Goal: Task Accomplishment & Management: Use online tool/utility

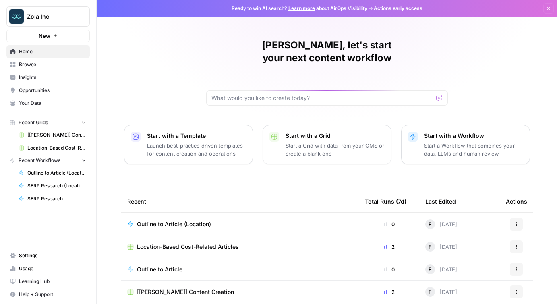
click at [25, 79] on span "Insights" at bounding box center [52, 77] width 67 height 7
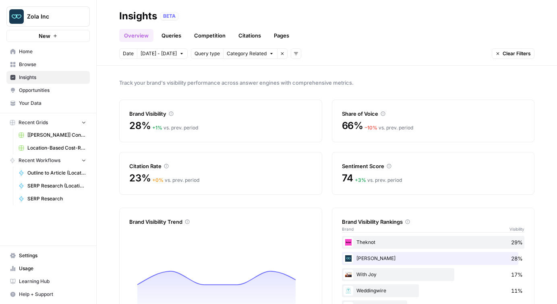
click at [165, 35] on link "Queries" at bounding box center [171, 35] width 29 height 13
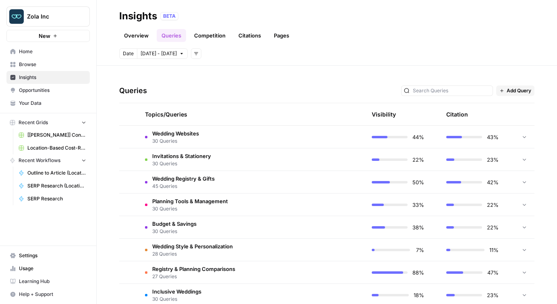
scroll to position [166, 0]
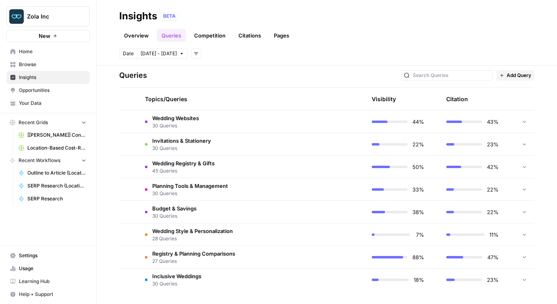
click at [134, 123] on td at bounding box center [128, 121] width 19 height 22
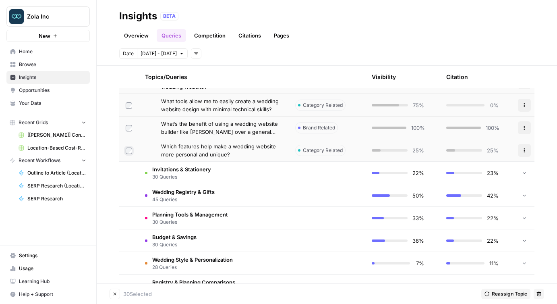
scroll to position [812, 0]
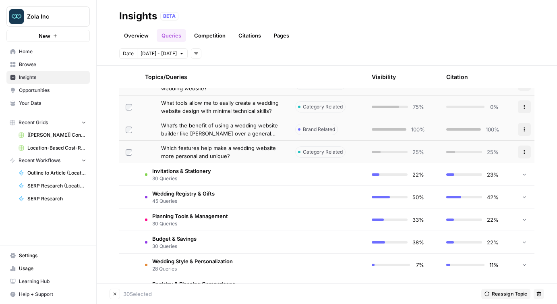
click at [541, 293] on icon "button" at bounding box center [538, 293] width 5 height 5
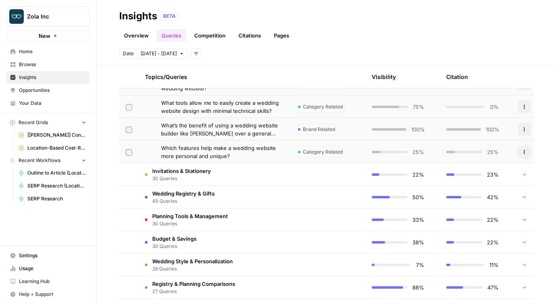
scroll to position [166, 0]
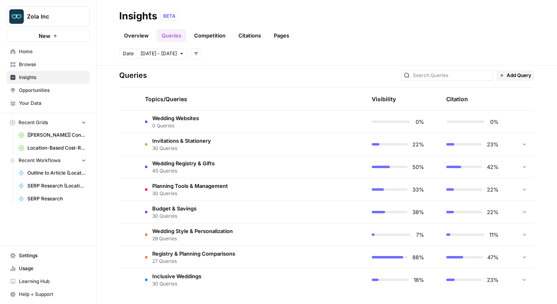
click at [162, 143] on span "Invitations & Stationery" at bounding box center [181, 140] width 59 height 8
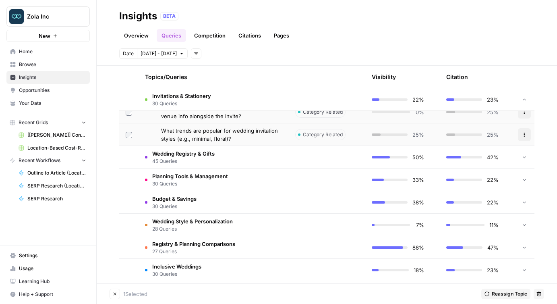
scroll to position [852, 0]
click at [537, 294] on icon "button" at bounding box center [539, 293] width 4 height 4
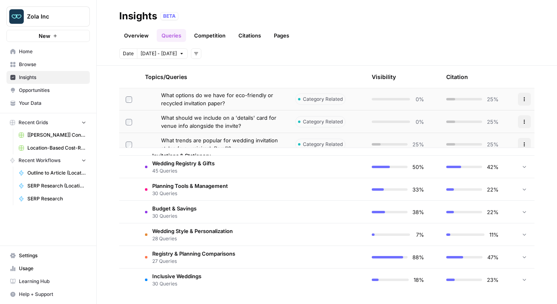
scroll to position [166, 0]
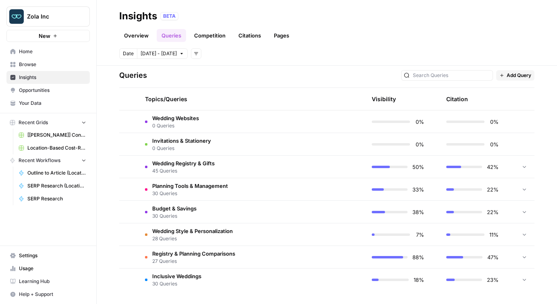
click at [133, 171] on td at bounding box center [128, 166] width 19 height 22
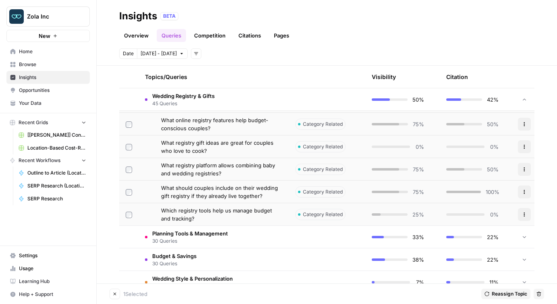
scroll to position [1138, 0]
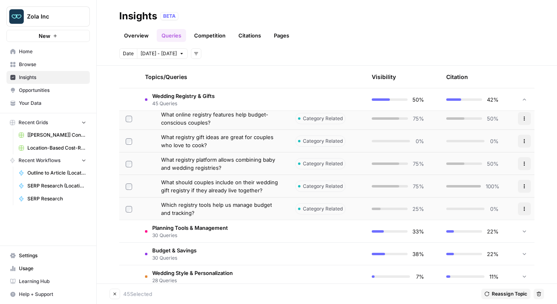
click at [536, 293] on icon "button" at bounding box center [538, 293] width 5 height 5
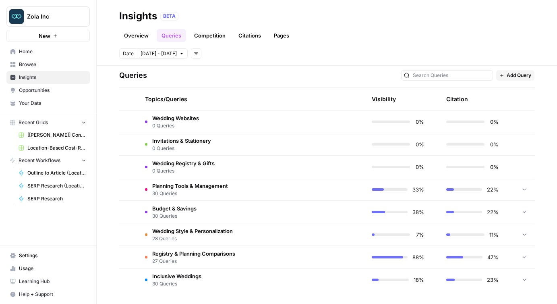
scroll to position [166, 0]
click at [165, 197] on td "Planning Tools & Management 30 Queries" at bounding box center [213, 189] width 150 height 22
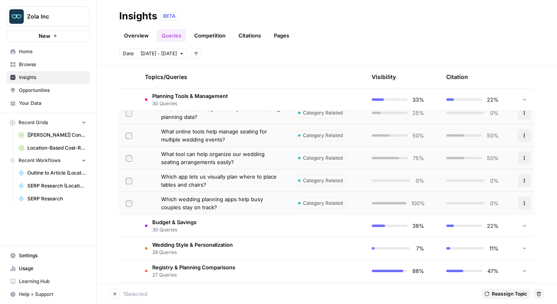
scroll to position [863, 0]
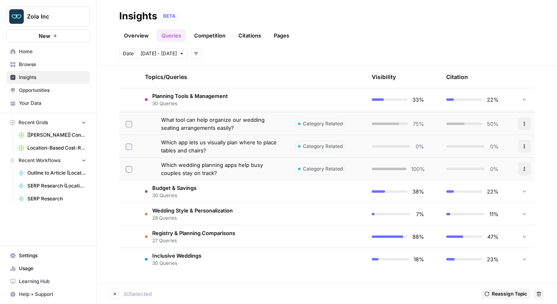
click at [542, 294] on button "Delete" at bounding box center [538, 293] width 10 height 10
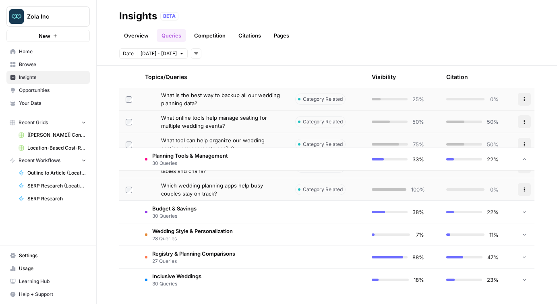
scroll to position [166, 0]
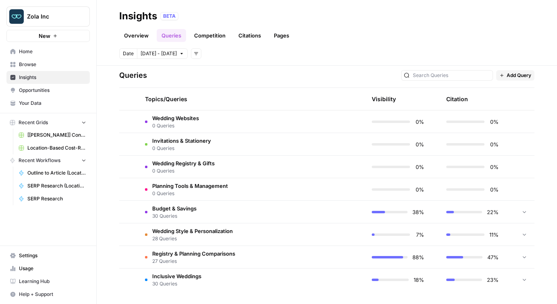
click at [172, 208] on span "Budget & Savings" at bounding box center [174, 208] width 44 height 8
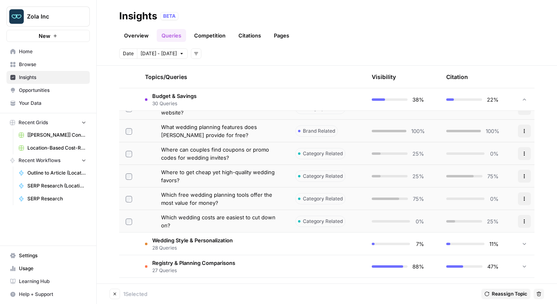
scroll to position [863, 0]
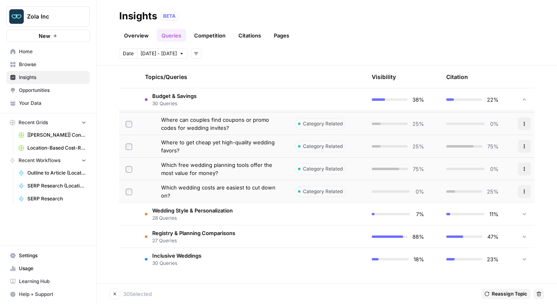
click at [539, 296] on button "Delete" at bounding box center [538, 293] width 10 height 10
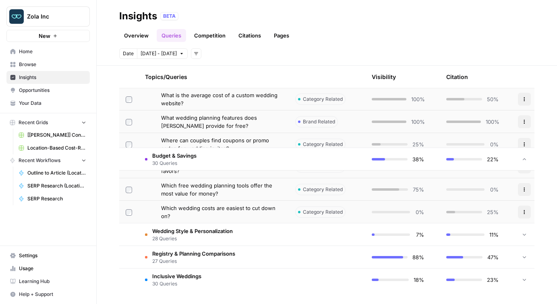
scroll to position [166, 0]
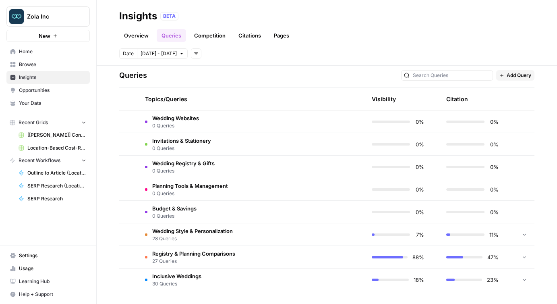
click at [159, 237] on span "28 Queries" at bounding box center [192, 238] width 81 height 7
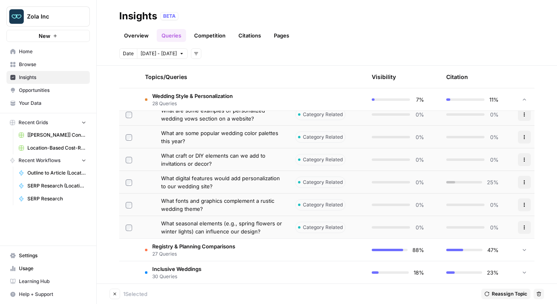
scroll to position [805, 0]
click at [539, 293] on icon "button" at bounding box center [538, 293] width 5 height 5
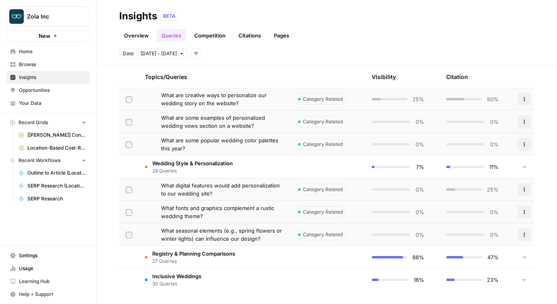
scroll to position [166, 0]
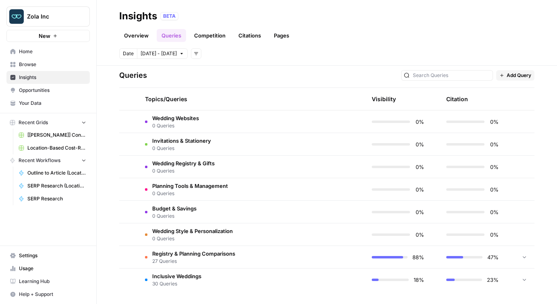
click at [165, 259] on span "27 Queries" at bounding box center [193, 260] width 83 height 7
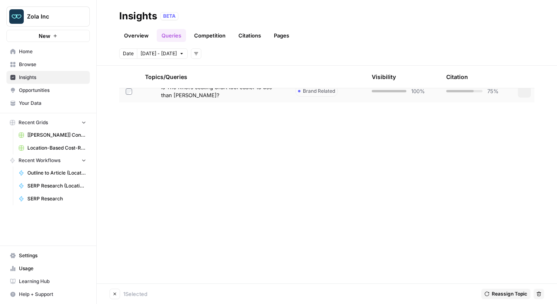
scroll to position [795, 0]
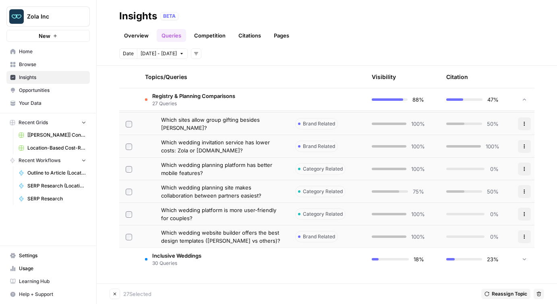
click at [537, 293] on icon "button" at bounding box center [538, 293] width 5 height 5
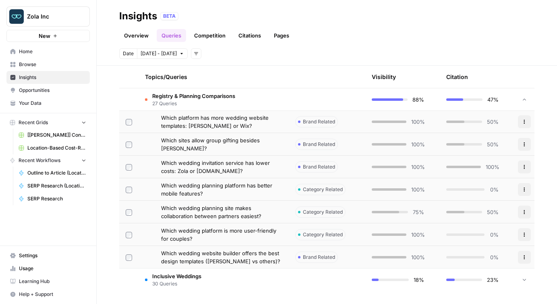
scroll to position [774, 0]
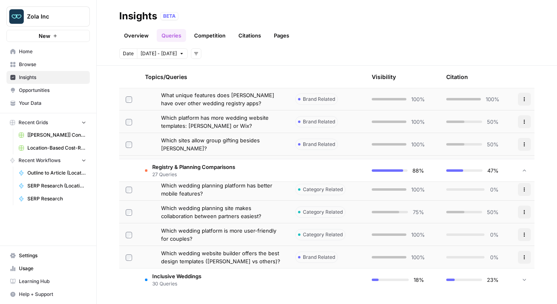
click at [182, 273] on span "Inclusive Weddings" at bounding box center [176, 276] width 49 height 8
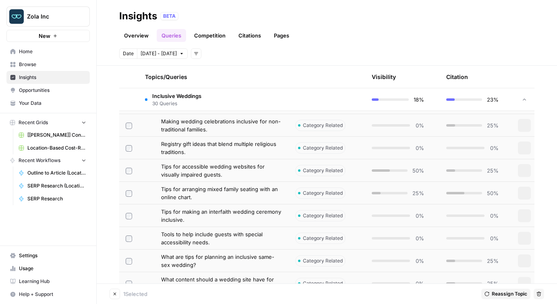
scroll to position [863, 0]
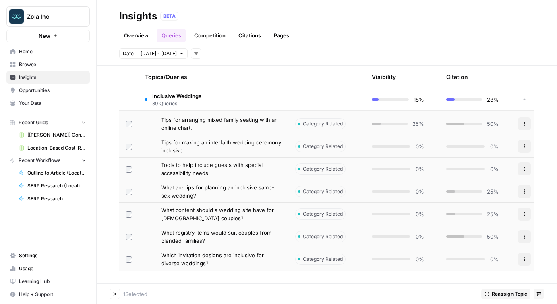
click at [129, 262] on td at bounding box center [128, 259] width 19 height 23
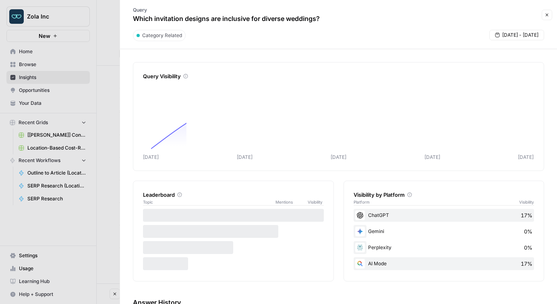
click at [98, 251] on div at bounding box center [278, 152] width 557 height 304
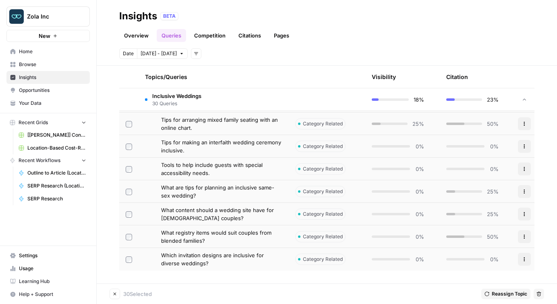
click at [538, 294] on icon "button" at bounding box center [539, 293] width 4 height 4
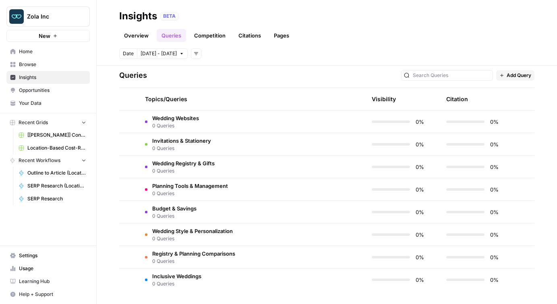
scroll to position [166, 0]
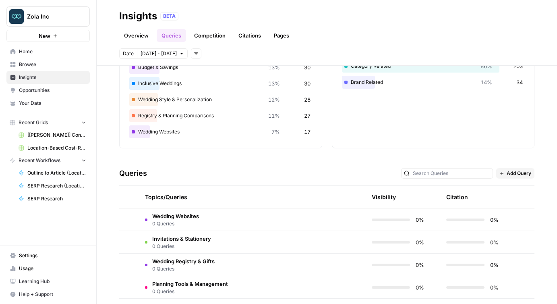
scroll to position [166, 0]
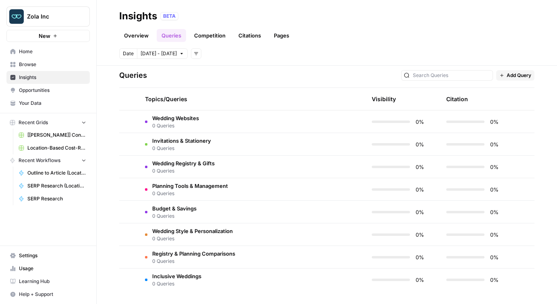
click at [470, 123] on div "0%" at bounding box center [472, 122] width 52 height 8
click at [159, 120] on span "Wedding Websites" at bounding box center [175, 118] width 47 height 8
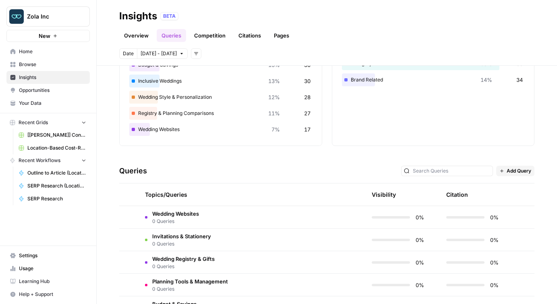
scroll to position [0, 0]
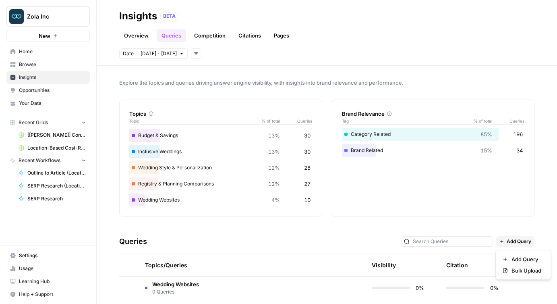
click at [514, 243] on span "Add Query" at bounding box center [518, 240] width 25 height 7
click at [517, 269] on span "Bulk Upload" at bounding box center [526, 270] width 30 height 8
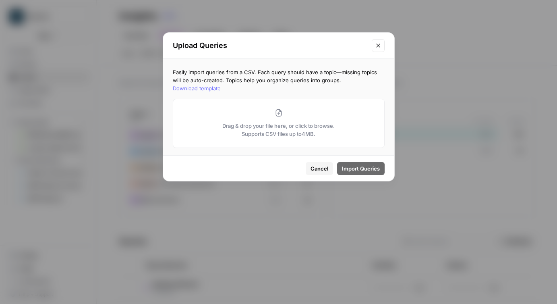
click at [221, 84] on button "Download template" at bounding box center [197, 88] width 48 height 8
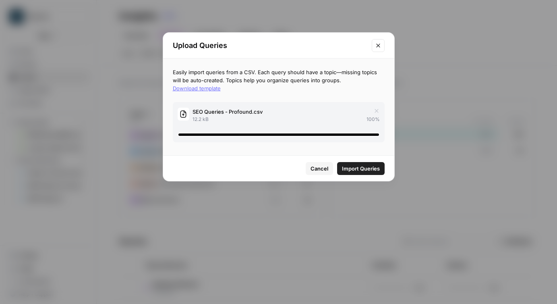
click at [352, 172] on button "Import Queries" at bounding box center [360, 168] width 47 height 13
click at [354, 165] on span "Import Queries" at bounding box center [361, 168] width 38 height 8
click at [367, 169] on span "Import Queries" at bounding box center [361, 168] width 38 height 8
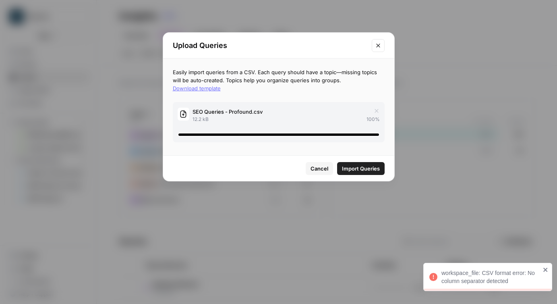
click at [376, 107] on icon "button" at bounding box center [376, 110] width 6 height 6
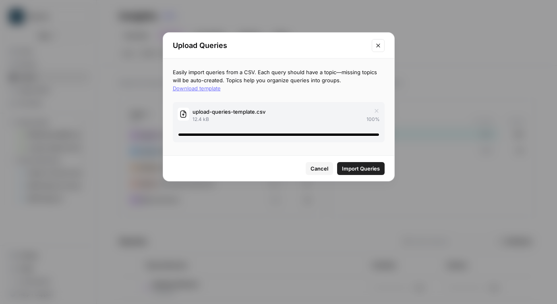
click at [347, 169] on span "Import Queries" at bounding box center [361, 168] width 38 height 8
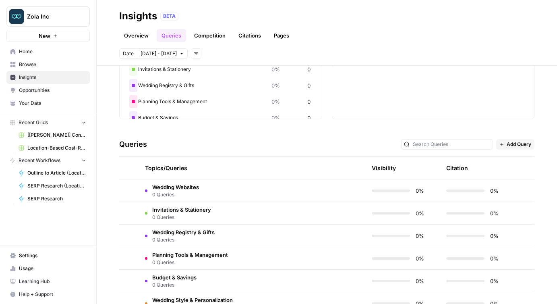
scroll to position [98, 0]
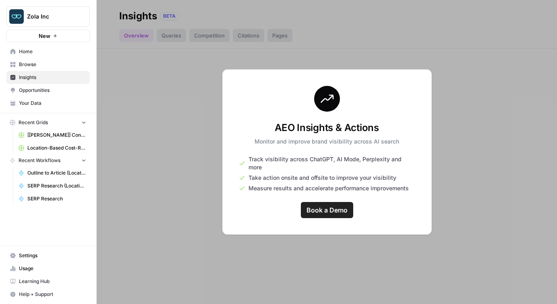
click at [167, 101] on div at bounding box center [327, 152] width 460 height 304
click at [295, 256] on div at bounding box center [327, 152] width 460 height 304
click at [53, 72] on link "Insights" at bounding box center [47, 77] width 83 height 13
click at [28, 62] on span "Browse" at bounding box center [52, 64] width 67 height 7
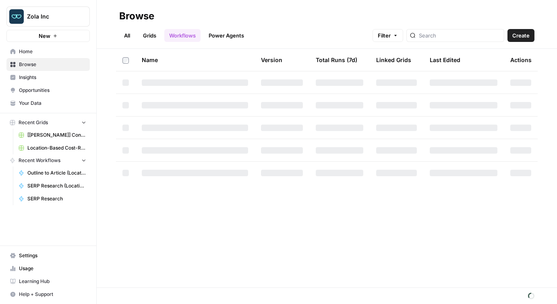
click at [27, 78] on span "Insights" at bounding box center [52, 77] width 67 height 7
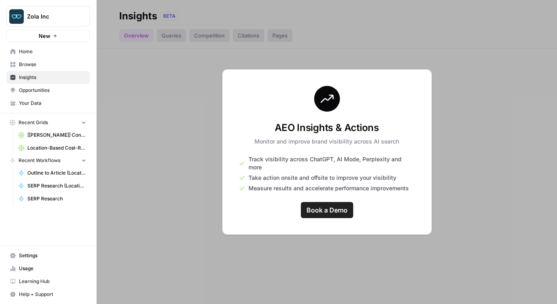
click at [31, 92] on span "Opportunities" at bounding box center [52, 90] width 67 height 7
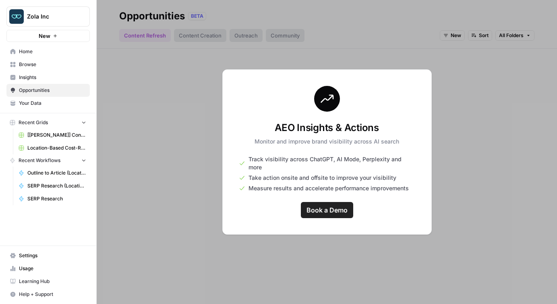
click at [35, 79] on span "Insights" at bounding box center [52, 77] width 67 height 7
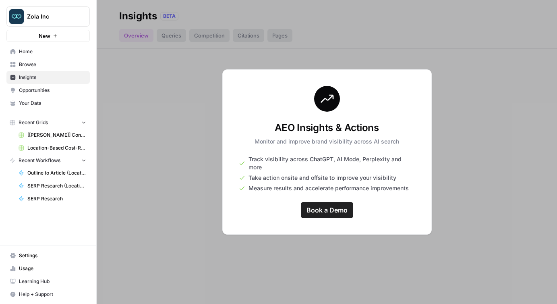
click at [388, 43] on div at bounding box center [327, 152] width 460 height 304
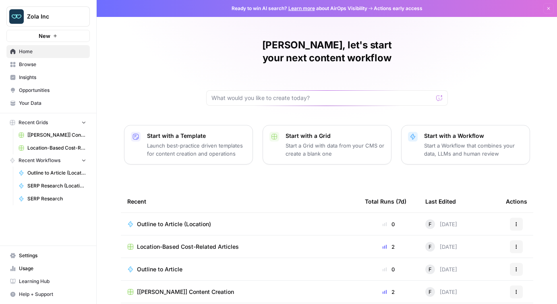
click at [42, 99] on link "Your Data" at bounding box center [47, 103] width 83 height 13
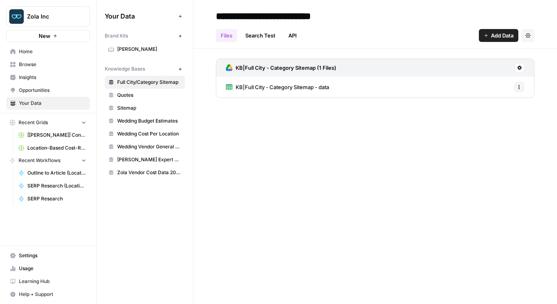
click at [275, 85] on span "KB|Full City - Category Sitemap - data" at bounding box center [281, 87] width 93 height 8
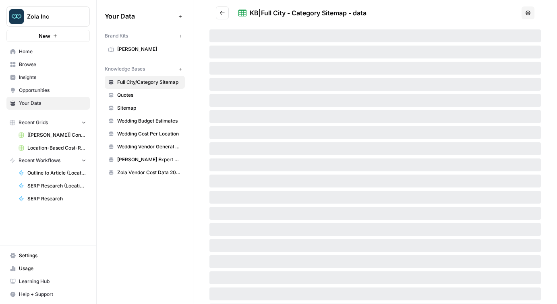
click at [150, 131] on span "Wedding Cost Per Location" at bounding box center [149, 133] width 64 height 7
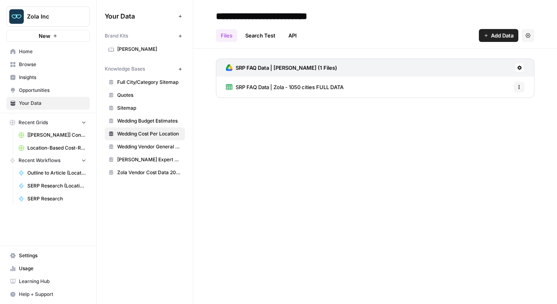
click at [262, 88] on span "SRP FAQ Data | Zola - 1050 cities FULL DATA" at bounding box center [289, 87] width 108 height 8
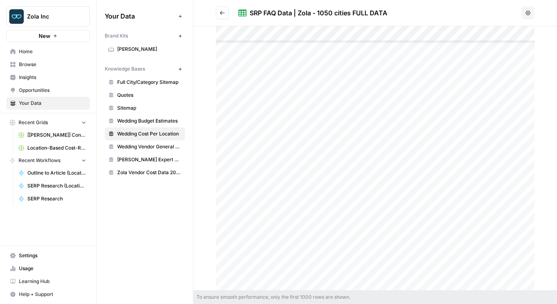
scroll to position [2299, 0]
click at [259, 210] on div at bounding box center [375, 158] width 318 height 264
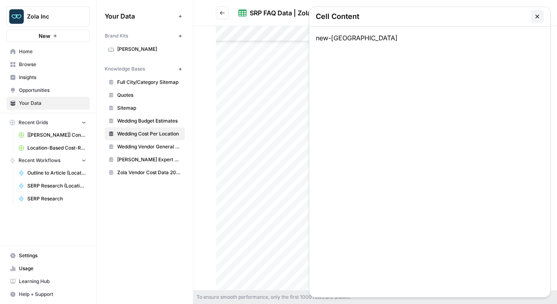
click at [536, 19] on icon "button" at bounding box center [537, 16] width 6 height 6
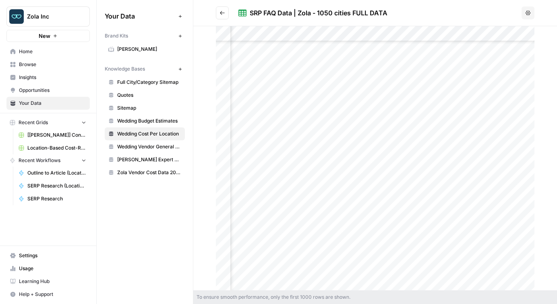
scroll to position [2299, 1018]
click at [351, 213] on div at bounding box center [375, 158] width 318 height 264
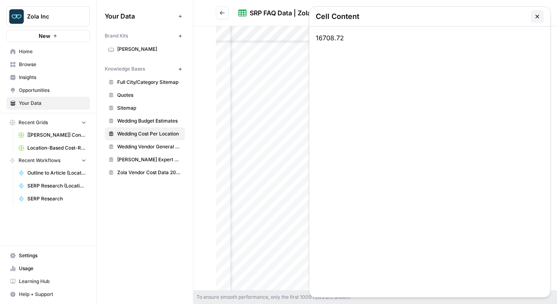
click at [539, 17] on icon "button" at bounding box center [537, 16] width 6 height 6
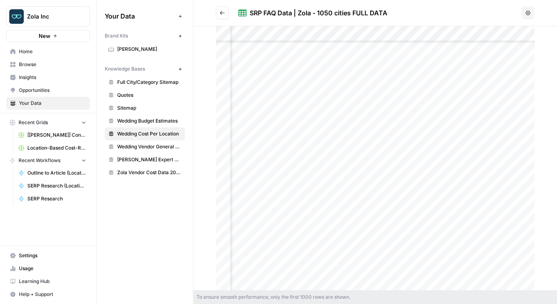
click at [328, 213] on div at bounding box center [375, 158] width 318 height 264
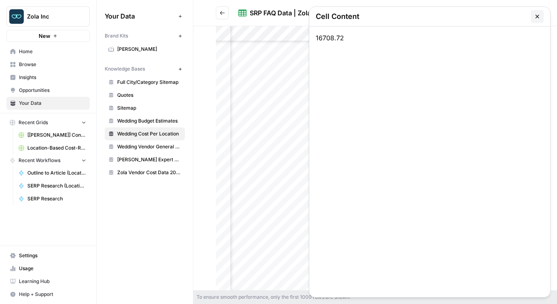
click at [328, 213] on div at bounding box center [375, 158] width 318 height 264
click at [328, 213] on div "16708.72" at bounding box center [429, 162] width 241 height 270
click at [537, 16] on icon "button" at bounding box center [537, 16] width 6 height 6
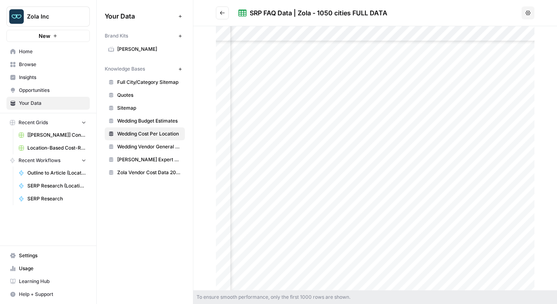
scroll to position [2299, 439]
click at [321, 212] on div at bounding box center [375, 158] width 318 height 264
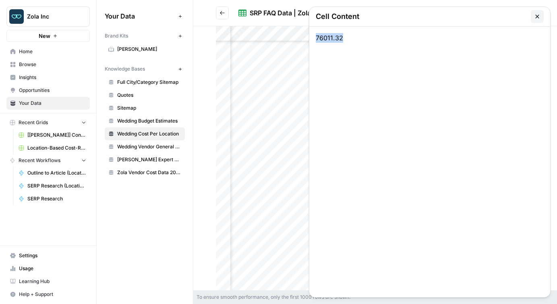
click at [538, 14] on icon "button" at bounding box center [537, 16] width 6 height 6
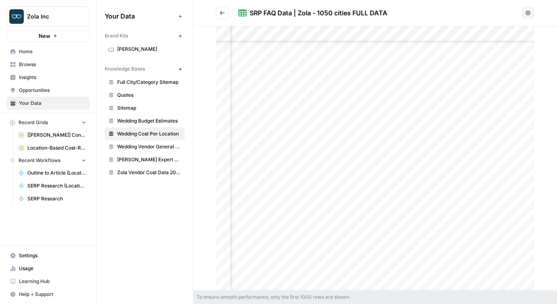
scroll to position [2299, 0]
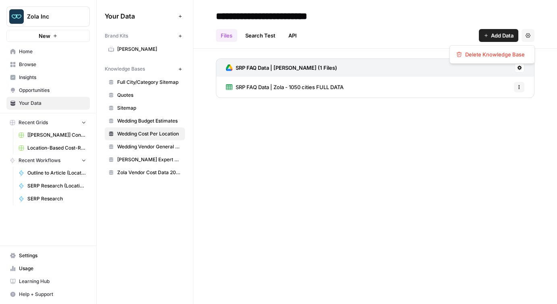
click at [527, 36] on icon "button" at bounding box center [527, 35] width 5 height 5
click at [503, 125] on div "**********" at bounding box center [374, 152] width 363 height 304
click at [520, 84] on button "Options" at bounding box center [519, 87] width 10 height 10
click at [519, 64] on button at bounding box center [519, 68] width 10 height 10
click at [495, 83] on span "Sync Data" at bounding box center [489, 85] width 50 height 8
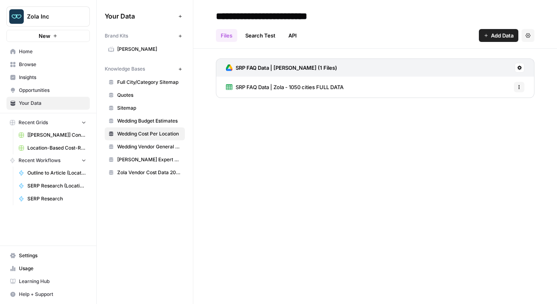
click at [337, 87] on span "SRP FAQ Data | Zola - 1050 cities FULL DATA" at bounding box center [289, 87] width 108 height 8
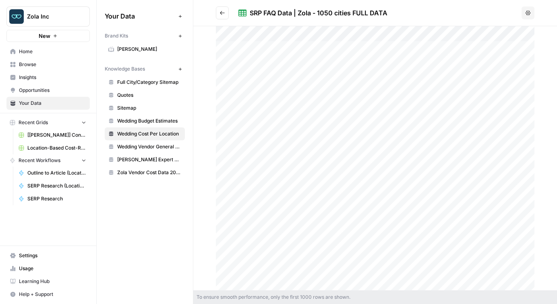
click at [135, 169] on span "Zola Vendor Cost Data 2025" at bounding box center [149, 172] width 64 height 7
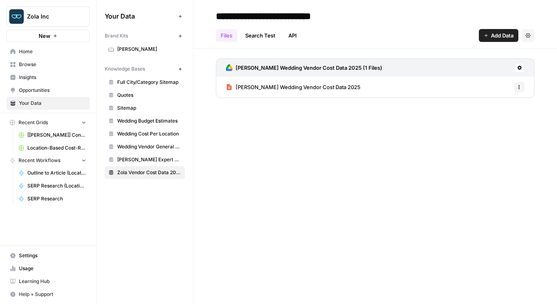
click at [267, 87] on span "Zola Wedding Vendor Cost Data 2025" at bounding box center [297, 87] width 125 height 8
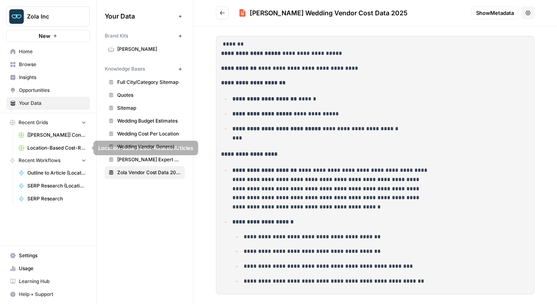
click at [67, 145] on span "Location-Based Cost-Related Articles" at bounding box center [56, 147] width 59 height 7
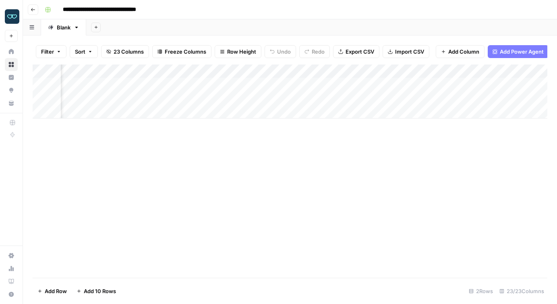
scroll to position [0, 1042]
click at [258, 71] on div "Add Column" at bounding box center [290, 91] width 514 height 54
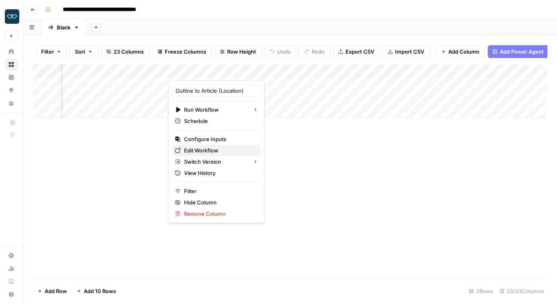
click at [206, 151] on span "Edit Workflow" at bounding box center [219, 150] width 70 height 8
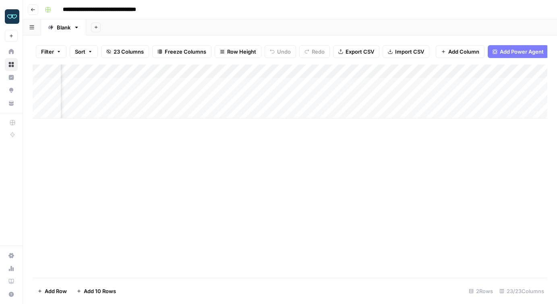
click at [260, 72] on div "Add Column" at bounding box center [290, 91] width 514 height 54
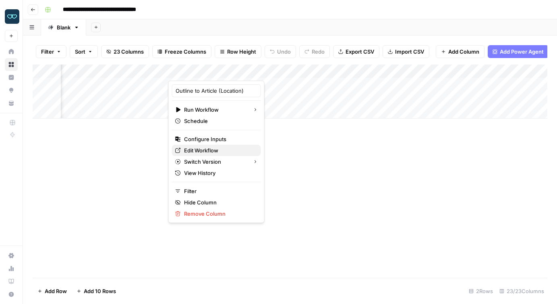
click at [212, 151] on span "Edit Workflow" at bounding box center [219, 150] width 70 height 8
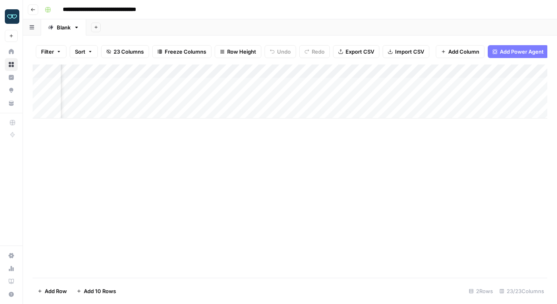
scroll to position [0, 564]
click at [250, 84] on div "Add Column" at bounding box center [290, 91] width 514 height 54
click at [277, 85] on div "Add Column" at bounding box center [290, 91] width 514 height 54
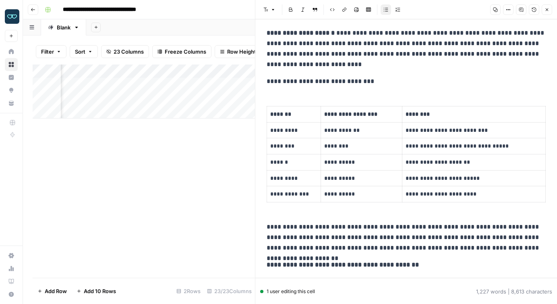
scroll to position [729, 0]
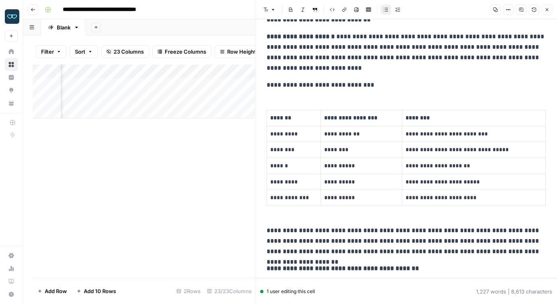
click at [375, 85] on p "**********" at bounding box center [405, 85] width 279 height 10
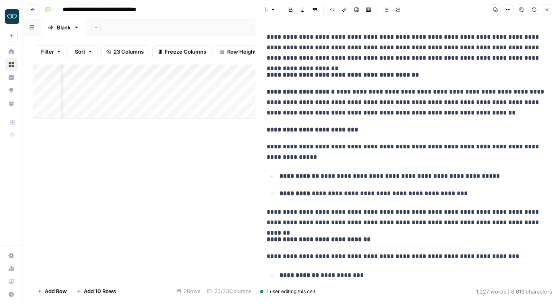
scroll to position [921, 0]
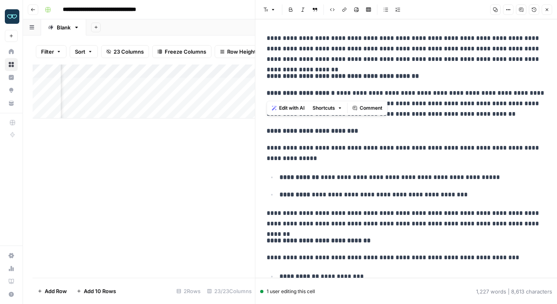
drag, startPoint x: 443, startPoint y: 82, endPoint x: 280, endPoint y: 76, distance: 163.1
click at [280, 76] on div "**********" at bounding box center [406, 215] width 289 height 2208
copy strong "**********"
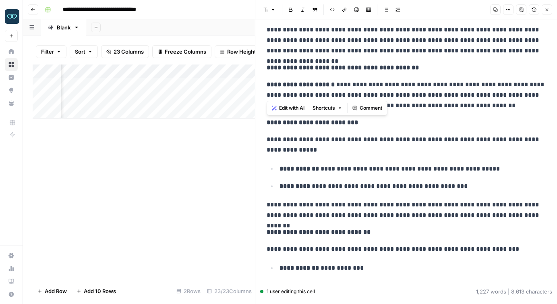
scroll to position [933, 0]
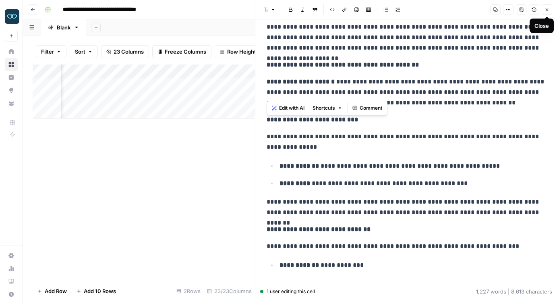
click at [546, 14] on button "Close" at bounding box center [546, 9] width 10 height 10
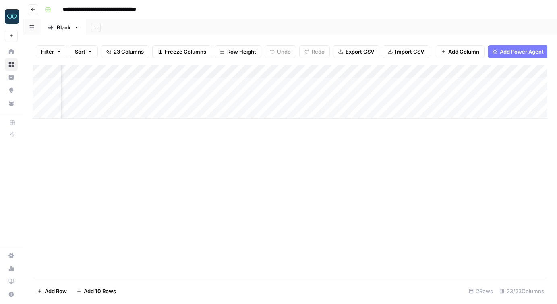
click at [279, 71] on div "Add Column" at bounding box center [290, 91] width 514 height 54
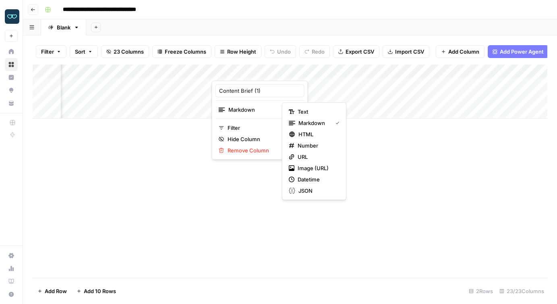
click at [313, 160] on span "URL" at bounding box center [316, 157] width 39 height 8
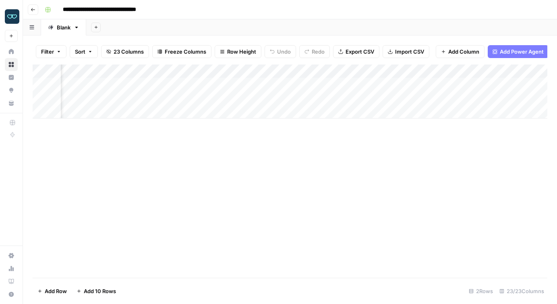
click at [217, 165] on div "Add Column" at bounding box center [290, 170] width 514 height 213
click at [277, 84] on div "Add Column" at bounding box center [290, 91] width 514 height 54
click at [256, 70] on div "Add Column" at bounding box center [290, 91] width 514 height 54
click at [240, 72] on div "Add Column" at bounding box center [290, 91] width 514 height 54
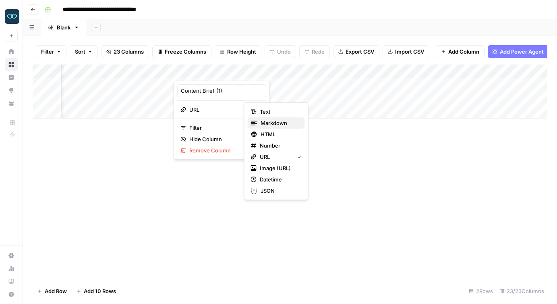
click at [274, 124] on span "Markdown" at bounding box center [279, 123] width 38 height 8
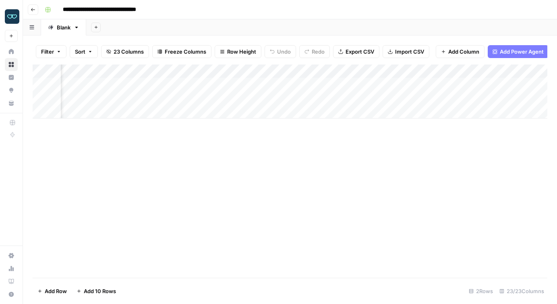
click at [213, 85] on div "Add Column" at bounding box center [290, 91] width 514 height 54
click at [213, 162] on div "Add Column" at bounding box center [290, 170] width 514 height 213
click at [212, 71] on div "Add Column" at bounding box center [290, 91] width 514 height 54
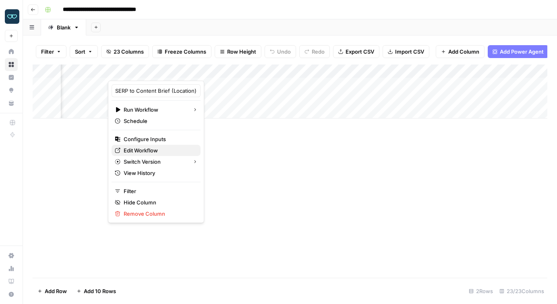
click at [149, 150] on span "Edit Workflow" at bounding box center [159, 150] width 70 height 8
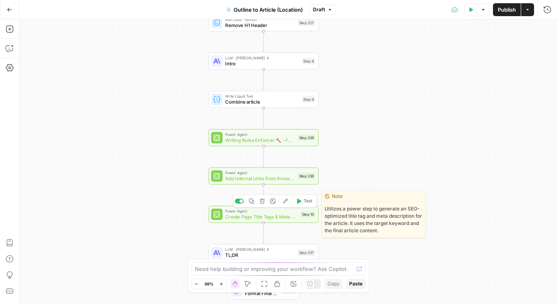
click at [255, 217] on span "Create Page Title Tags & Meta Descriptions - Fork" at bounding box center [261, 216] width 72 height 7
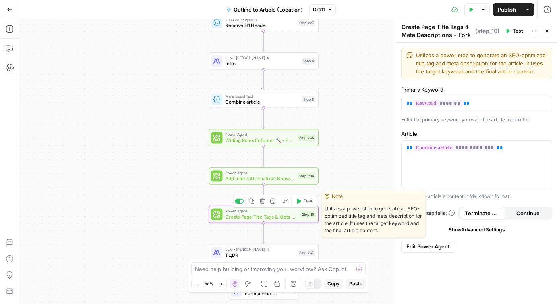
click at [285, 200] on icon "button" at bounding box center [285, 201] width 6 height 6
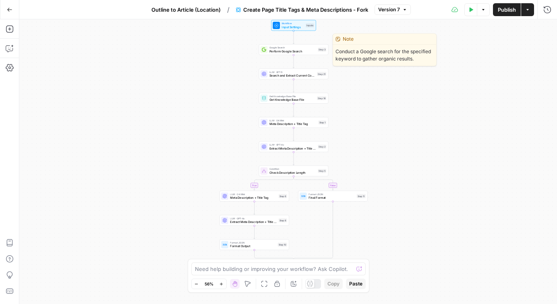
click at [293, 51] on span "Perform Google Search" at bounding box center [292, 51] width 47 height 4
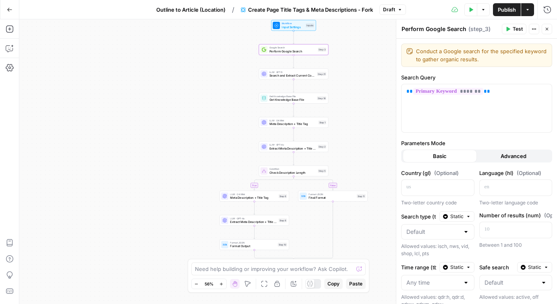
scroll to position [109, 0]
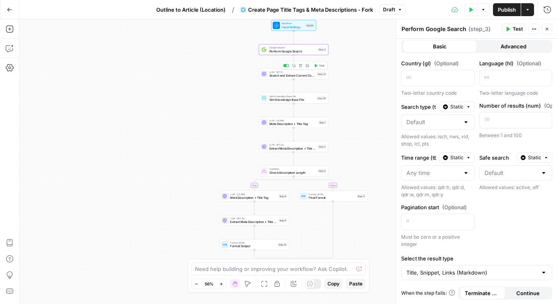
click at [287, 77] on span "Search and Extract Current Cost Data" at bounding box center [292, 75] width 46 height 4
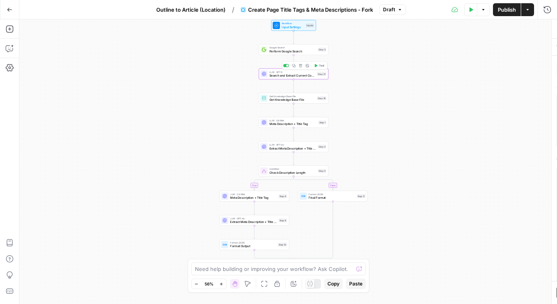
type textarea "Search and Extract Current Cost Data"
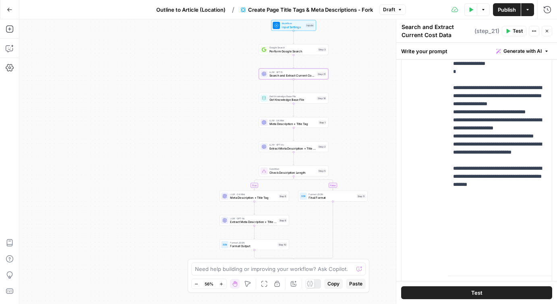
scroll to position [252, 0]
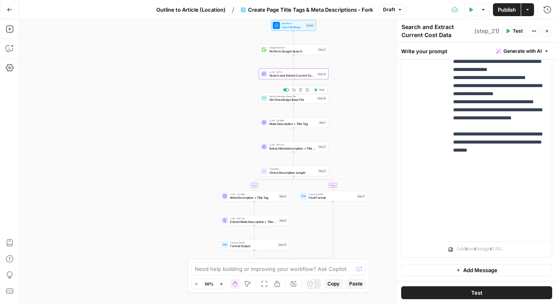
click at [288, 101] on span "Get Knowledge Base File" at bounding box center [292, 99] width 46 height 4
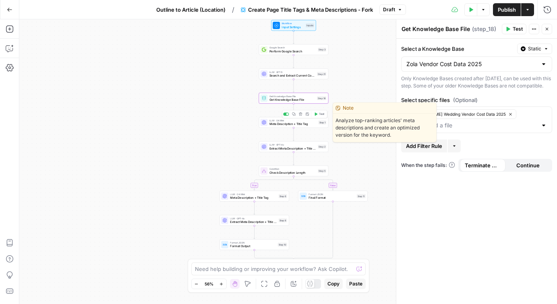
click at [278, 123] on span "Meta Description + Title Tag" at bounding box center [292, 124] width 47 height 4
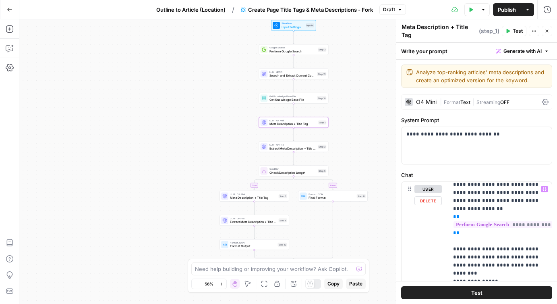
scroll to position [0, 0]
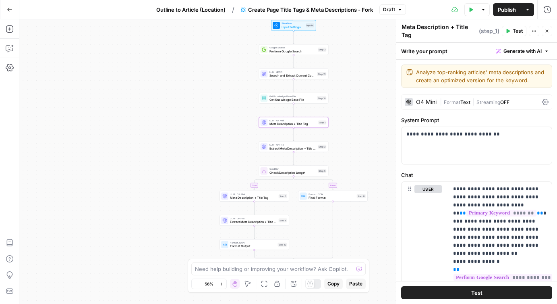
click at [283, 9] on span "Create Page Title Tags & Meta Descriptions - Fork" at bounding box center [310, 10] width 125 height 8
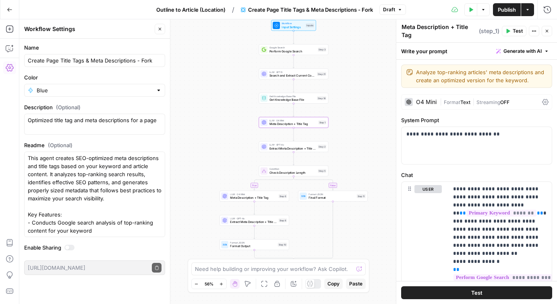
click at [8, 10] on icon "button" at bounding box center [9, 10] width 5 height 4
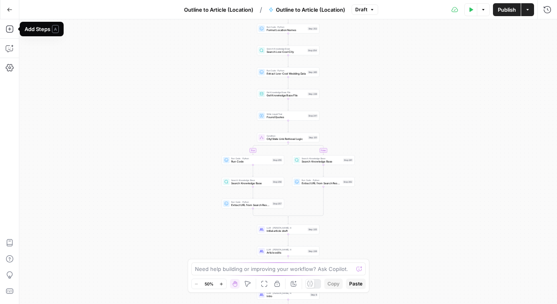
click at [4, 8] on button "Go Back" at bounding box center [9, 9] width 14 height 14
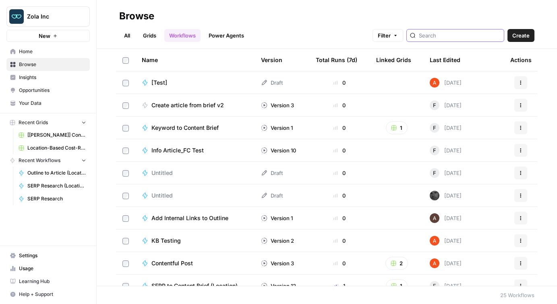
click at [458, 34] on input "search" at bounding box center [460, 35] width 82 height 8
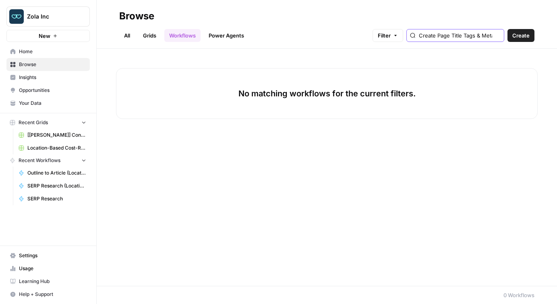
type input "Create Page Title Tags & Meta Descriptions - Fork"
click at [226, 37] on link "Power Agents" at bounding box center [226, 35] width 45 height 13
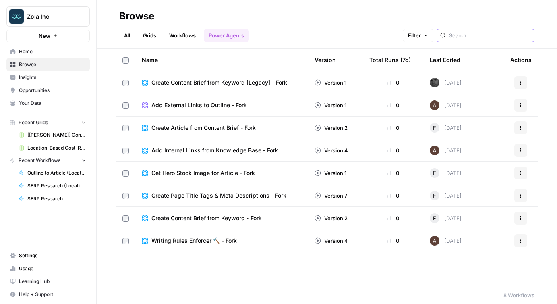
click at [475, 34] on input "search" at bounding box center [490, 35] width 82 height 8
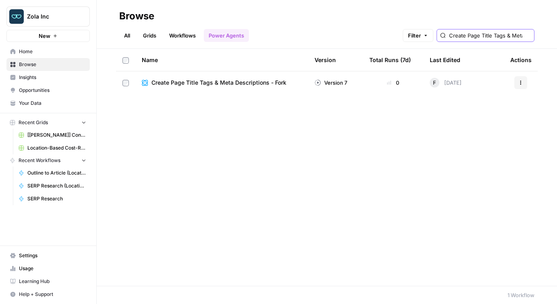
type input "Create Page Title Tags & Meta Descriptions - Fork"
click at [520, 81] on icon "button" at bounding box center [520, 82] width 5 height 5
click at [376, 128] on div "Name Version Total Runs (7d) Last Edited Actions Create Page Title Tags & Meta …" at bounding box center [327, 167] width 460 height 237
click at [520, 80] on icon "button" at bounding box center [520, 82] width 5 height 5
click at [368, 132] on div "Name Version Total Runs (7d) Last Edited Actions Create Page Title Tags & Meta …" at bounding box center [327, 167] width 460 height 237
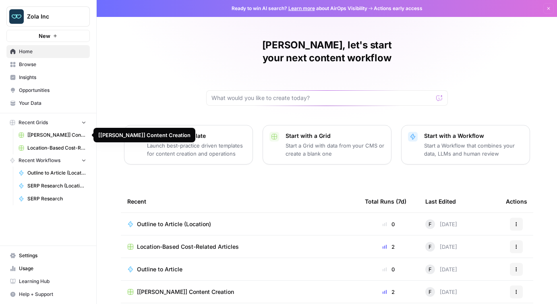
click at [60, 136] on span "[[PERSON_NAME]] Content Creation" at bounding box center [56, 134] width 59 height 7
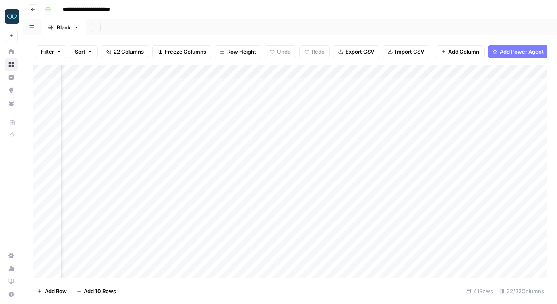
scroll to position [0, 787]
click at [161, 70] on div "Add Column" at bounding box center [290, 170] width 514 height 213
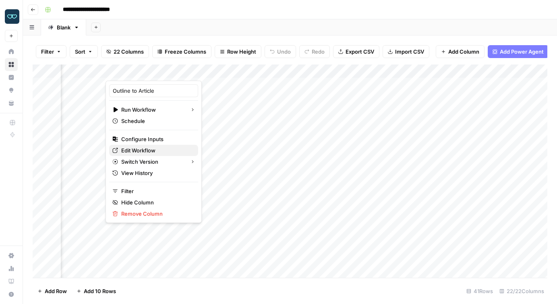
click at [143, 148] on span "Edit Workflow" at bounding box center [156, 150] width 70 height 8
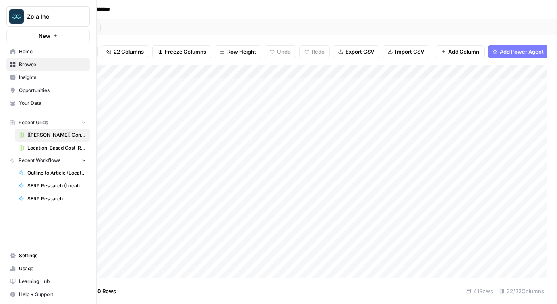
click at [43, 101] on span "Your Data" at bounding box center [52, 102] width 67 height 7
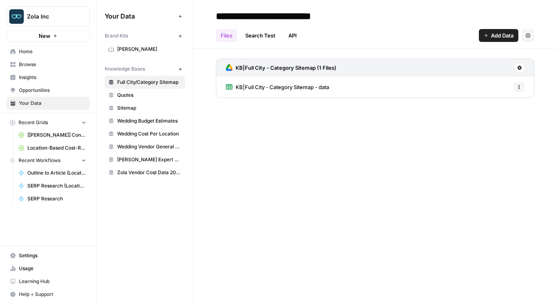
click at [139, 53] on link "[PERSON_NAME]" at bounding box center [145, 49] width 80 height 13
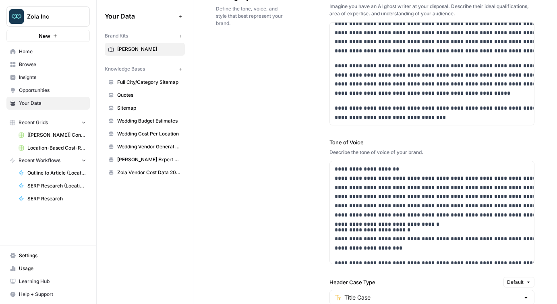
scroll to position [631, 0]
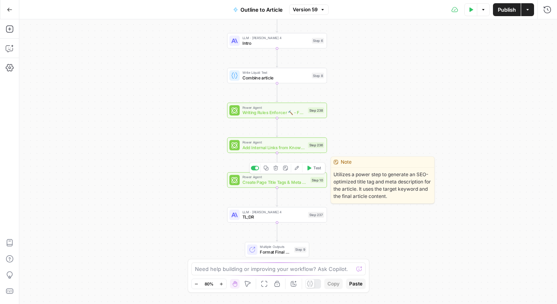
click at [271, 183] on span "Create Page Title Tags & Meta Descriptions - Fork" at bounding box center [275, 182] width 66 height 6
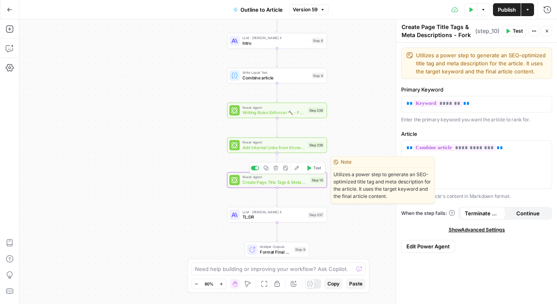
click at [297, 168] on icon "button" at bounding box center [297, 167] width 4 height 4
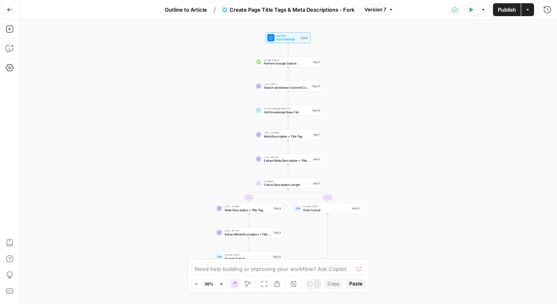
click at [276, 60] on span "Google Search" at bounding box center [287, 60] width 47 height 4
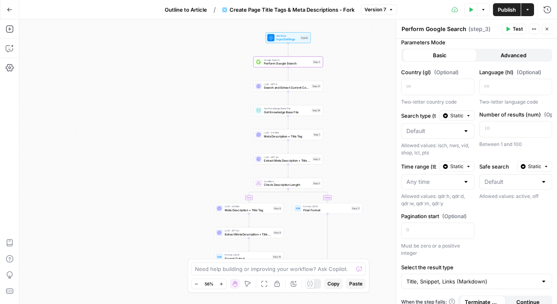
scroll to position [109, 0]
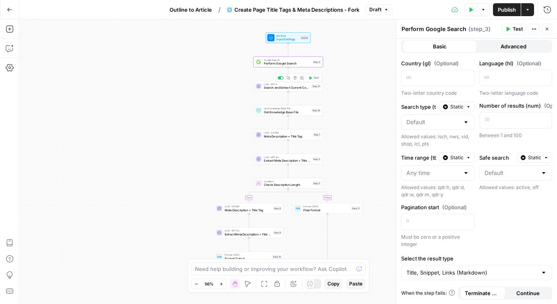
click at [278, 87] on span "Search and Extract Current Cost Data" at bounding box center [287, 87] width 46 height 4
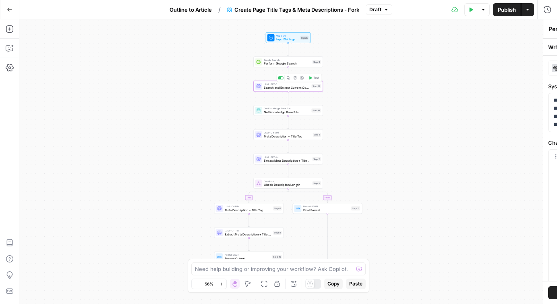
type textarea "Search and Extract Current Cost Data"
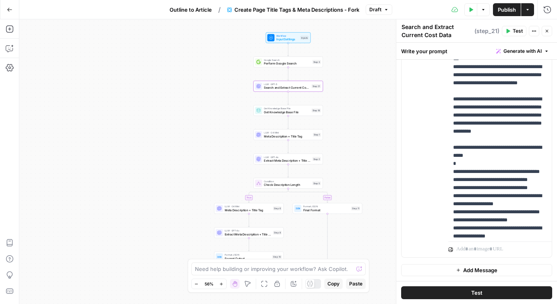
scroll to position [282, 0]
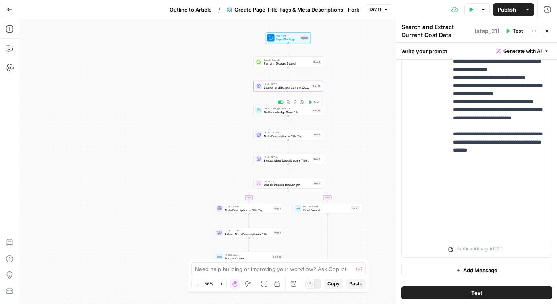
click at [281, 112] on span "Get Knowledge Base File" at bounding box center [287, 111] width 46 height 4
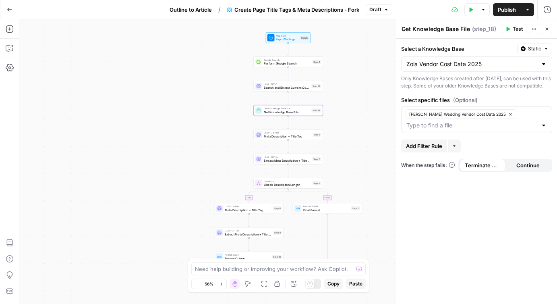
click at [260, 10] on span "Create Page Title Tags & Meta Descriptions - Fork" at bounding box center [296, 10] width 125 height 8
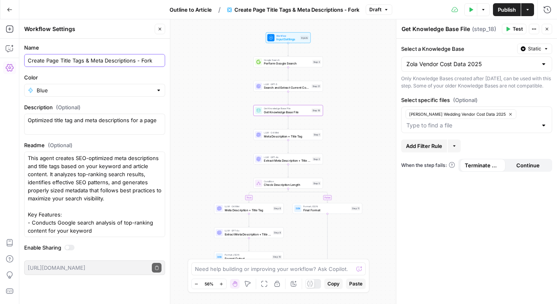
click at [111, 59] on input "Create Page Title Tags & Meta Descriptions - Fork" at bounding box center [95, 60] width 134 height 8
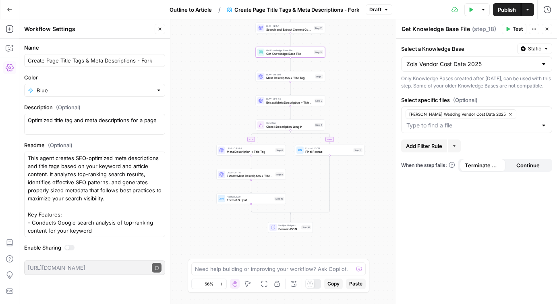
click at [9, 12] on icon "button" at bounding box center [10, 10] width 6 height 6
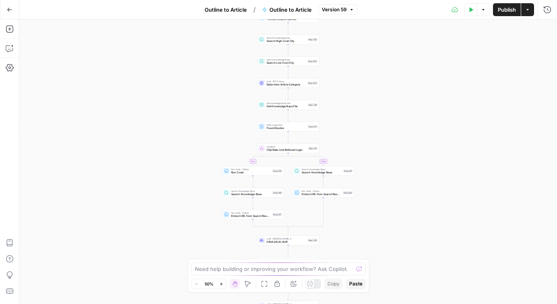
click at [9, 12] on icon "button" at bounding box center [10, 10] width 6 height 6
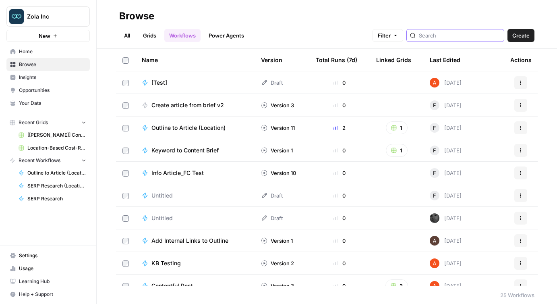
click at [451, 35] on input "search" at bounding box center [460, 35] width 82 height 8
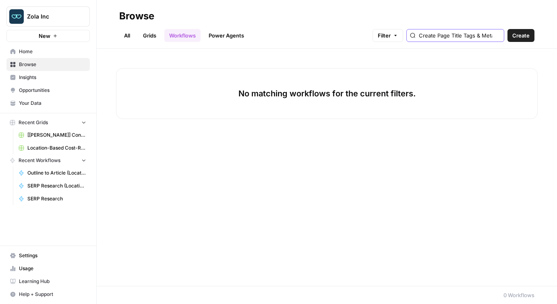
type input "Create Page Title Tags & Meta Descriptions - Fork"
click at [122, 34] on link "All" at bounding box center [127, 35] width 16 height 13
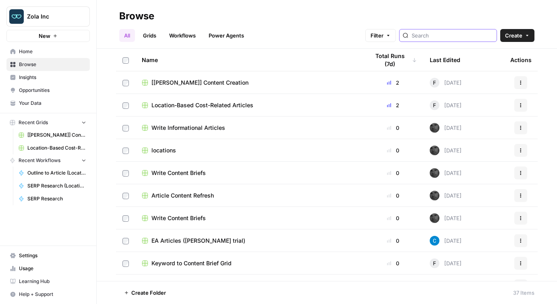
click at [456, 37] on input "search" at bounding box center [452, 35] width 82 height 8
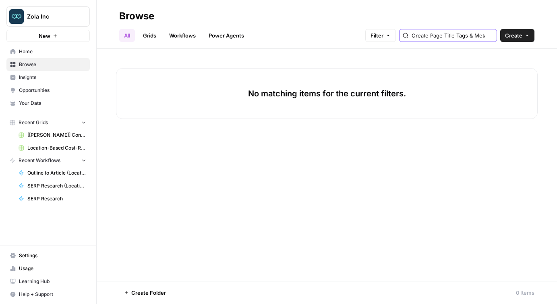
click at [471, 35] on input "Create Page Title Tags & Meta Descriptions - Fork" at bounding box center [452, 35] width 82 height 8
type input "meta"
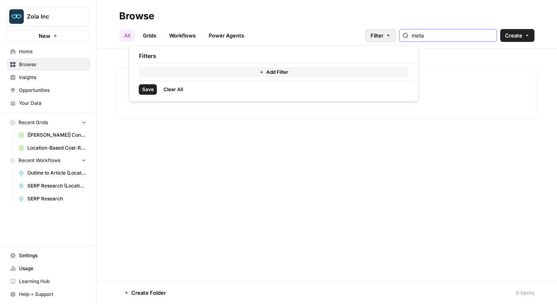
click at [389, 35] on icon "button" at bounding box center [388, 35] width 2 height 1
click at [359, 37] on div "All Grids Workflows Power Agents Filter meta Create" at bounding box center [326, 32] width 415 height 19
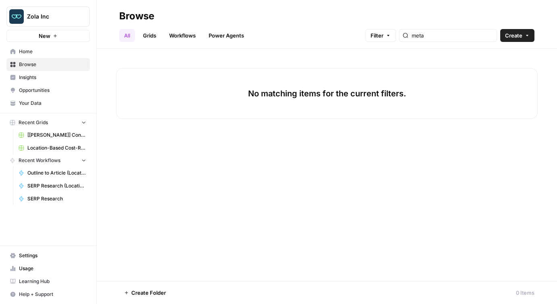
click at [231, 37] on link "Power Agents" at bounding box center [226, 35] width 45 height 13
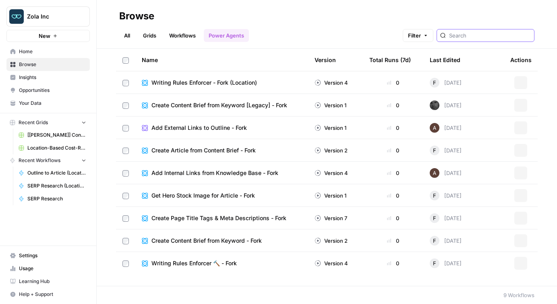
click at [473, 31] on input "search" at bounding box center [490, 35] width 82 height 8
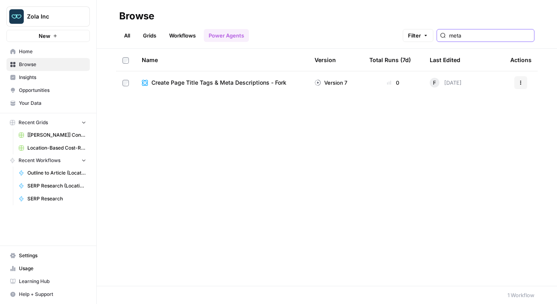
type input "meta"
click at [523, 81] on button "Actions" at bounding box center [520, 82] width 13 height 13
click at [270, 147] on div "Name Version Total Runs (7d) Last Edited Actions Create Page Title Tags & Meta …" at bounding box center [327, 167] width 460 height 237
click at [185, 35] on link "Workflows" at bounding box center [182, 35] width 36 height 13
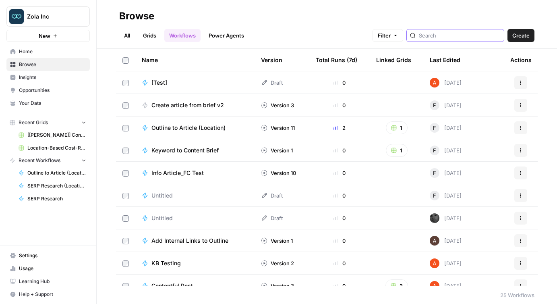
click at [460, 32] on input "search" at bounding box center [460, 35] width 82 height 8
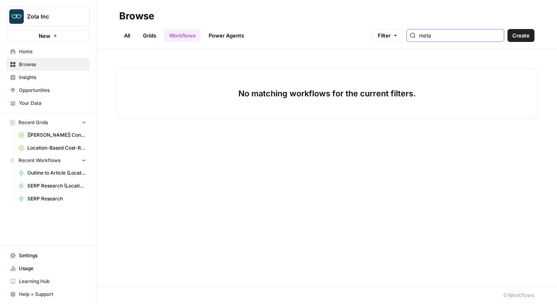
type input "meta"
click at [227, 35] on link "Power Agents" at bounding box center [226, 35] width 45 height 13
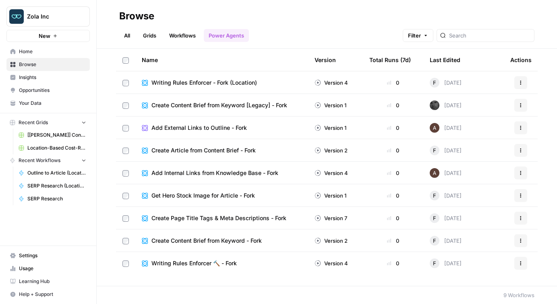
click at [471, 35] on div at bounding box center [485, 35] width 98 height 13
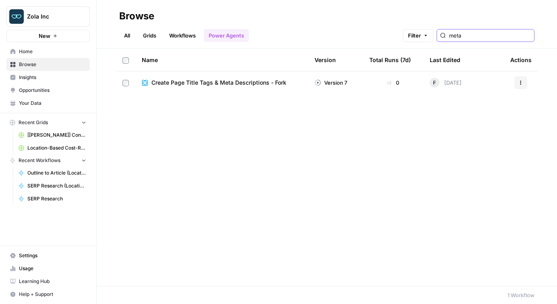
type input "meta"
click at [522, 83] on icon "button" at bounding box center [520, 82] width 5 height 5
click at [158, 33] on link "Grids" at bounding box center [149, 35] width 23 height 13
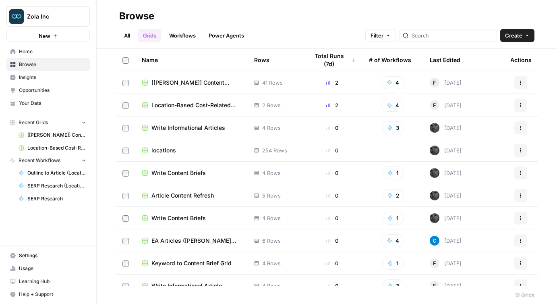
click at [188, 33] on link "Workflows" at bounding box center [182, 35] width 36 height 13
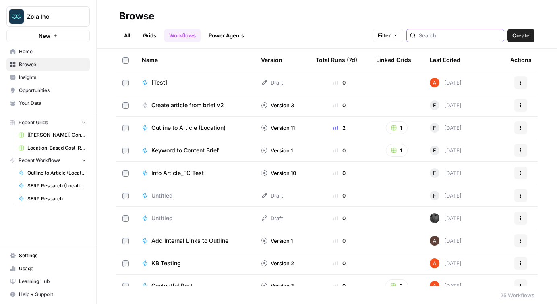
click at [475, 37] on input "search" at bounding box center [460, 35] width 82 height 8
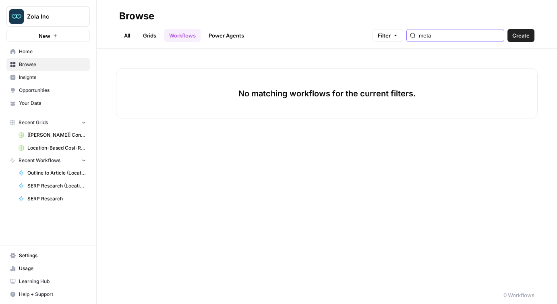
type input "meta"
click at [230, 31] on link "Power Agents" at bounding box center [226, 35] width 45 height 13
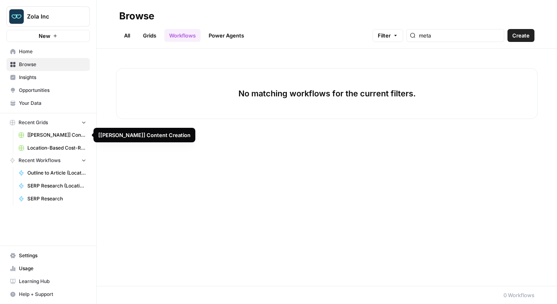
click at [62, 139] on link "[[PERSON_NAME]] Content Creation" at bounding box center [52, 134] width 75 height 13
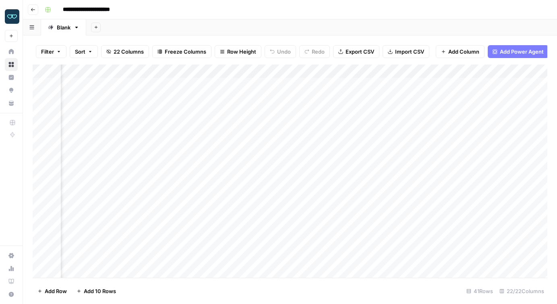
scroll to position [0, 296]
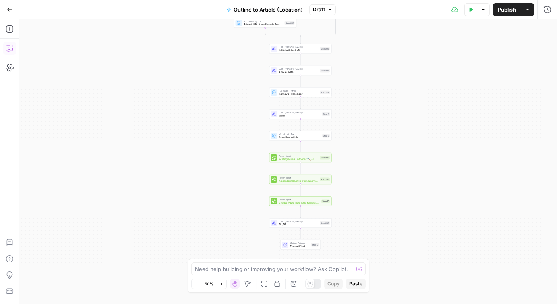
click at [12, 51] on icon "button" at bounding box center [10, 48] width 8 height 8
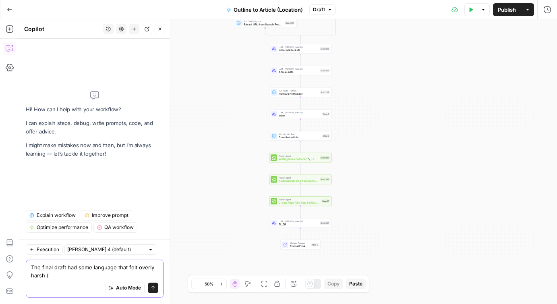
paste textarea "(ie: NYC weddings cost big → NYC weddings cost above average, or Your venue eat…"
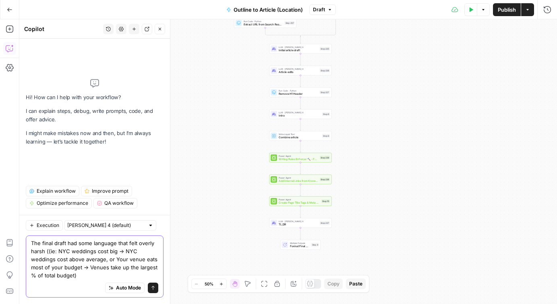
click at [50, 251] on textarea "The final draft had some language that felt overly harsh ((ie: NYC weddings cos…" at bounding box center [94, 259] width 127 height 40
click at [121, 251] on textarea "The final draft had some language that felt overly harsh (ie: NYC weddings cost…" at bounding box center [94, 259] width 127 height 40
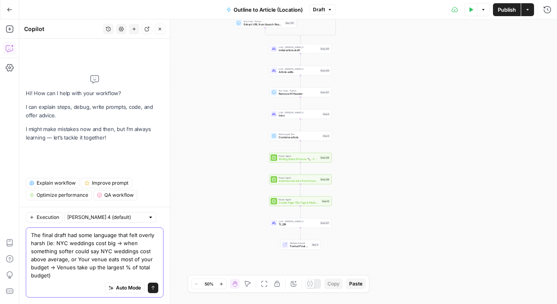
drag, startPoint x: 123, startPoint y: 244, endPoint x: 114, endPoint y: 244, distance: 8.5
click at [114, 244] on textarea "The final draft had some language that felt overly harsh (ie: NYC weddings cost…" at bounding box center [94, 255] width 127 height 48
drag, startPoint x: 36, startPoint y: 275, endPoint x: 23, endPoint y: 275, distance: 13.3
click at [23, 275] on div "Execution [PERSON_NAME] 4 (default) The final draft had some language that felt…" at bounding box center [94, 254] width 151 height 97
click at [74, 279] on div "Auto Mode Send" at bounding box center [94, 288] width 127 height 18
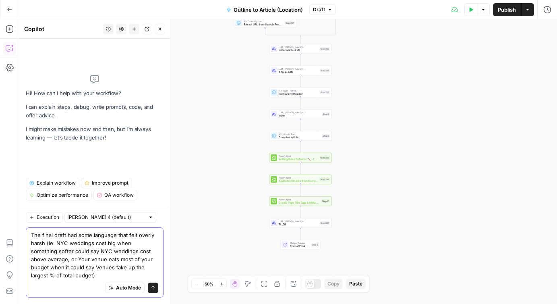
click at [68, 273] on textarea "The final draft had some language that felt overly harsh (ie: NYC weddings cost…" at bounding box center [94, 255] width 127 height 48
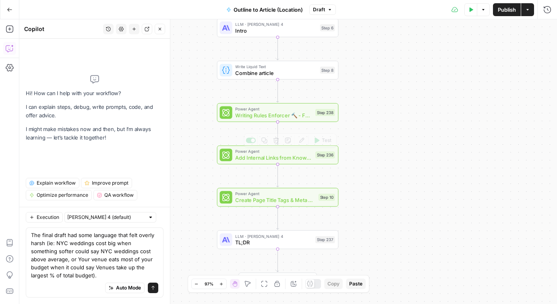
click at [265, 112] on span "Writing Rules Enforcer 🔨 - Fork" at bounding box center [273, 115] width 77 height 8
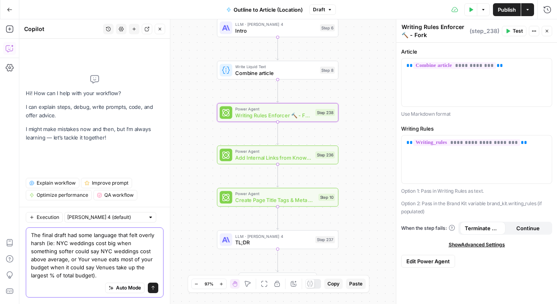
click at [83, 273] on textarea "The final draft had some language that felt overly harsh (ie: NYC weddings cost…" at bounding box center [94, 255] width 127 height 48
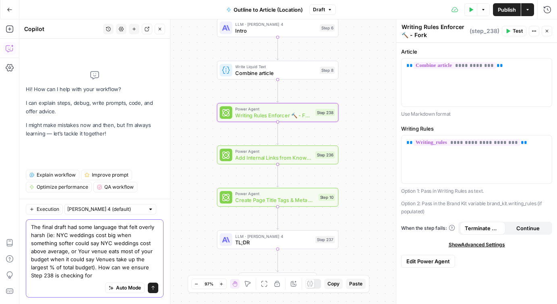
click at [57, 276] on textarea "The final draft had some language that felt overly harsh (ie: NYC weddings cost…" at bounding box center [94, 251] width 127 height 56
type textarea "The final draft had some language that felt overly harsh (ie: NYC weddings cost…"
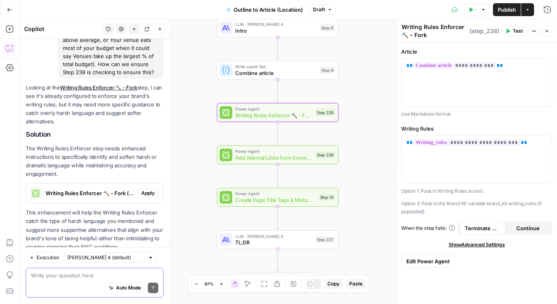
scroll to position [125, 0]
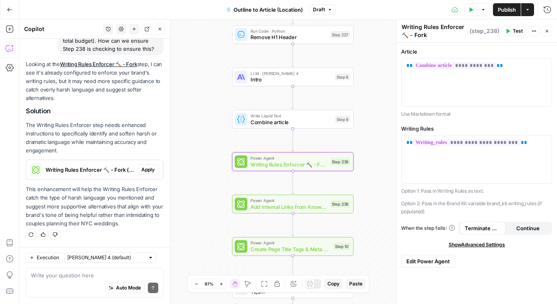
click at [144, 170] on span "Apply" at bounding box center [147, 169] width 13 height 7
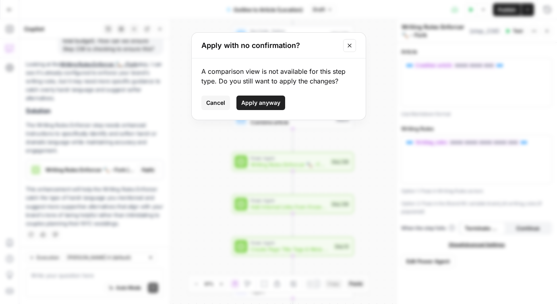
click at [345, 41] on button "Close modal" at bounding box center [349, 45] width 13 height 13
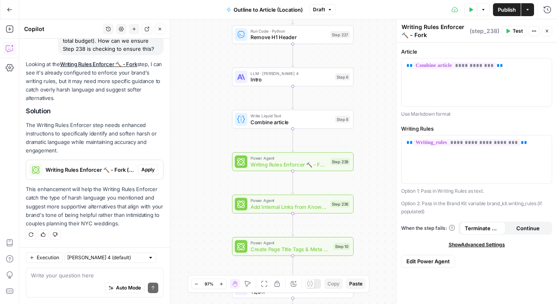
click at [70, 282] on div "Auto Mode Send" at bounding box center [94, 288] width 127 height 18
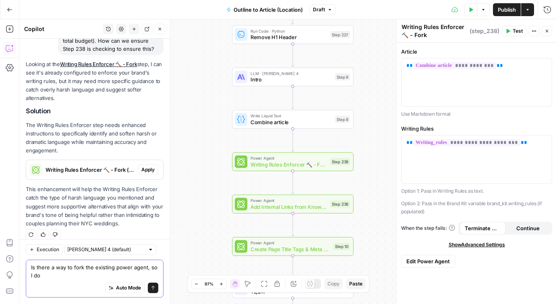
scroll to position [133, 0]
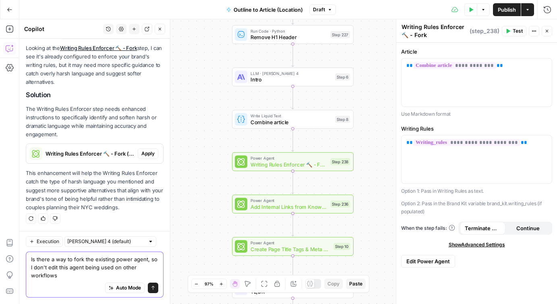
type textarea "Is there a way to fork the existing power agent, so I don't edit this agent bei…"
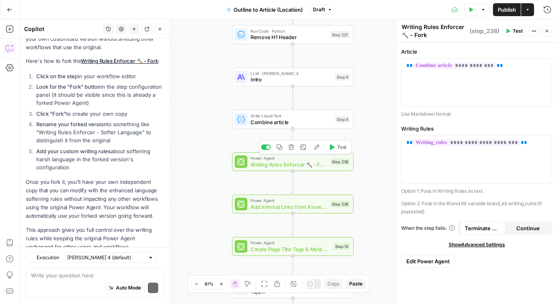
scroll to position [388, 0]
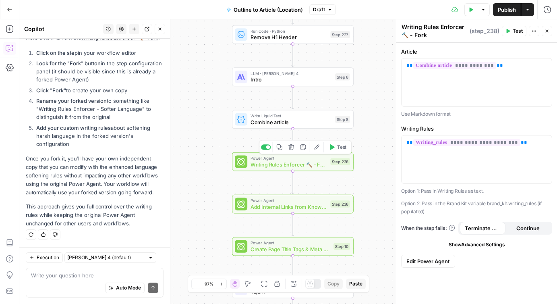
click at [287, 163] on span "Writing Rules Enforcer 🔨 - Fork" at bounding box center [288, 164] width 77 height 8
click at [316, 148] on icon "button" at bounding box center [316, 146] width 5 height 5
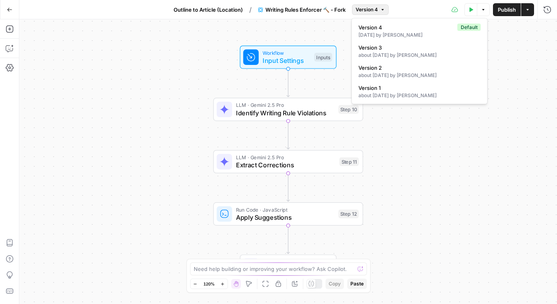
click at [373, 14] on button "Version 4" at bounding box center [370, 9] width 37 height 10
click at [181, 91] on div "Workflow Input Settings Inputs Test Step LLM · Gemini 2.5 Pro Identify Writing …" at bounding box center [287, 161] width 537 height 284
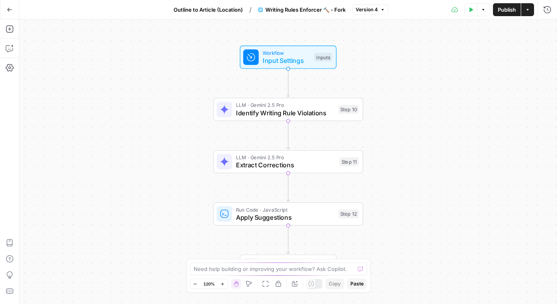
click at [481, 10] on icon "button" at bounding box center [483, 9] width 5 height 5
click at [528, 11] on icon "button" at bounding box center [527, 9] width 5 height 5
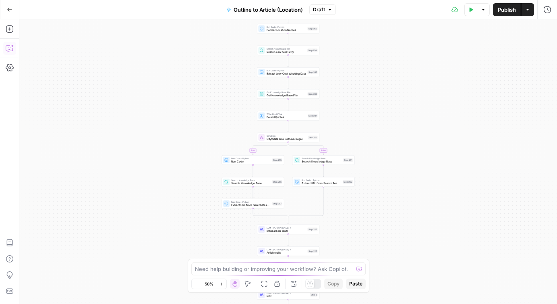
click at [10, 46] on icon "button" at bounding box center [10, 48] width 8 height 8
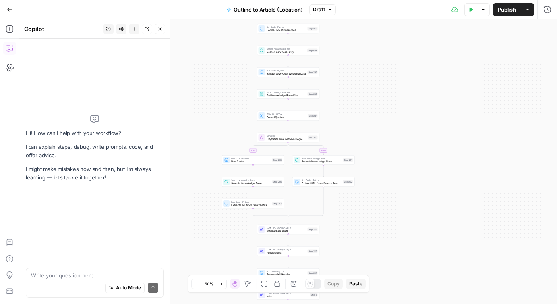
click at [107, 28] on icon "button" at bounding box center [108, 29] width 5 height 5
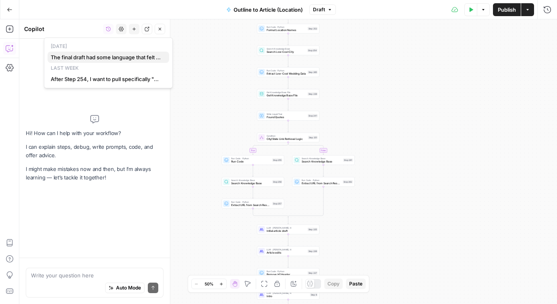
click at [102, 53] on span "The final draft had some language that felt overly harsh (ie: NYC weddings cost…" at bounding box center [107, 57] width 112 height 8
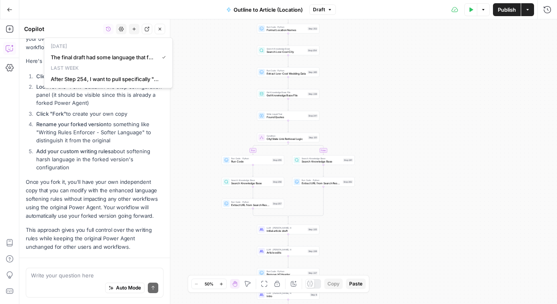
scroll to position [388, 0]
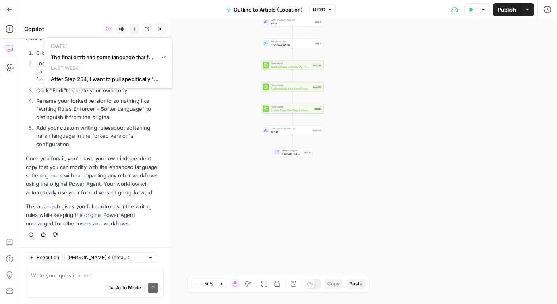
click at [110, 188] on p "Once you fork it, you'll have your own independent copy that you can modify wit…" at bounding box center [95, 175] width 138 height 43
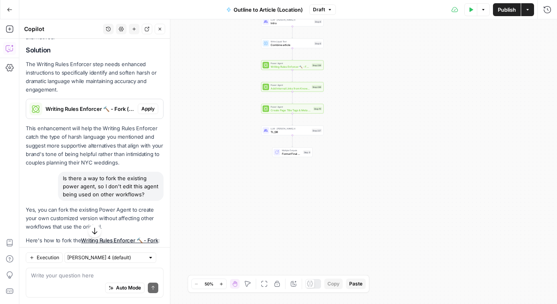
scroll to position [180, 0]
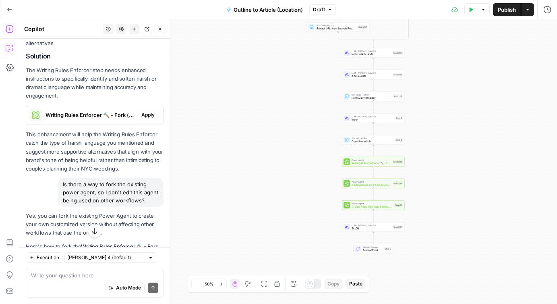
click at [9, 29] on icon "button" at bounding box center [9, 28] width 7 height 7
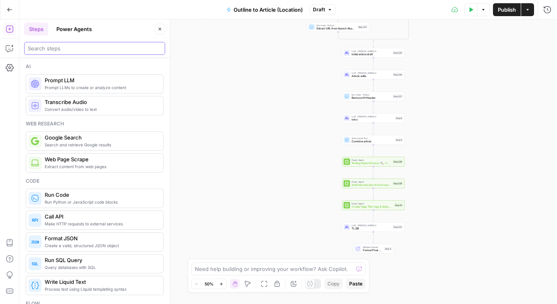
click at [83, 49] on input "search" at bounding box center [95, 48] width 134 height 8
click at [76, 25] on button "Power Agents" at bounding box center [74, 29] width 45 height 13
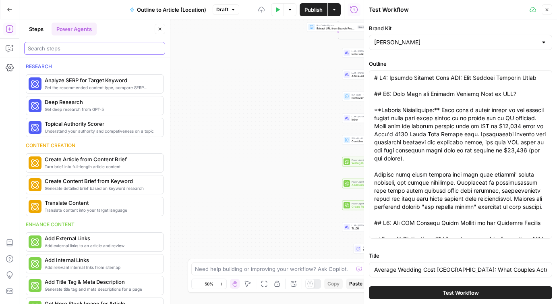
click at [72, 50] on input "search" at bounding box center [95, 48] width 134 height 8
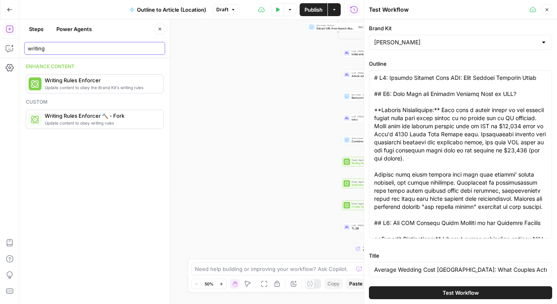
type input "writing"
click at [548, 8] on icon "button" at bounding box center [546, 9] width 5 height 5
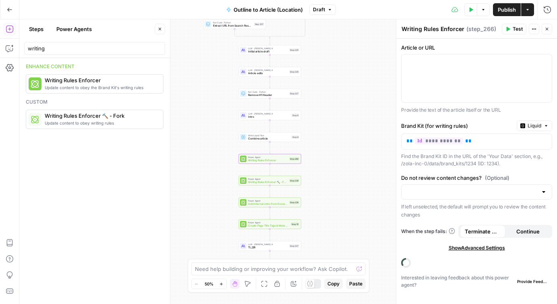
drag, startPoint x: 323, startPoint y: 157, endPoint x: 216, endPoint y: 153, distance: 107.6
click at [216, 153] on div "true false Workflow Input Settings Inputs Google Search Google Search Results S…" at bounding box center [287, 161] width 537 height 284
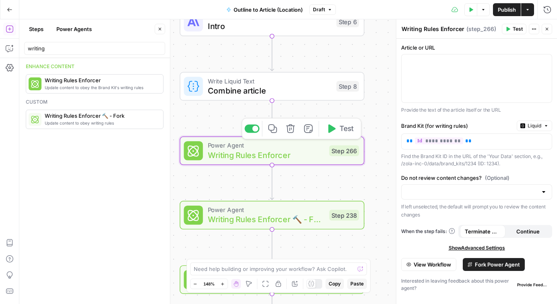
click at [329, 180] on div "true false Workflow Input Settings Inputs Google Search Google Search Results S…" at bounding box center [287, 161] width 537 height 284
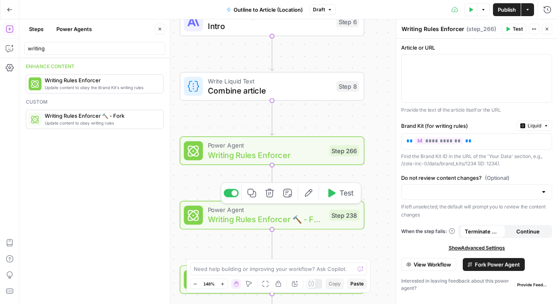
click at [276, 215] on span "Writing Rules Enforcer 🔨 - Fork" at bounding box center [266, 219] width 117 height 12
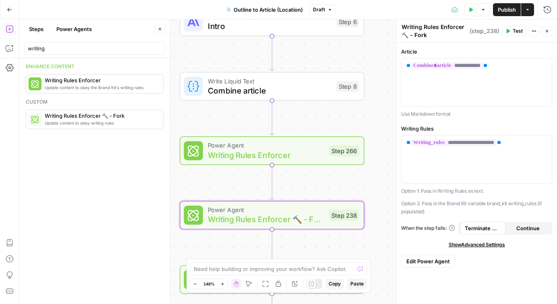
click at [302, 153] on span "Writing Rules Enforcer" at bounding box center [266, 155] width 117 height 12
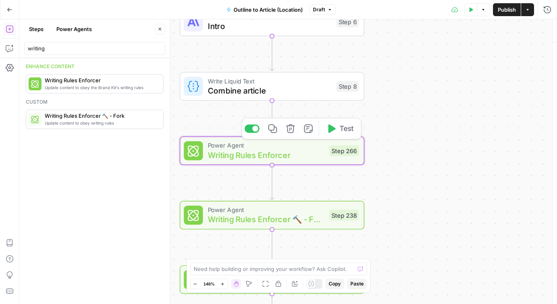
type textarea "Writing Rules Enforcer"
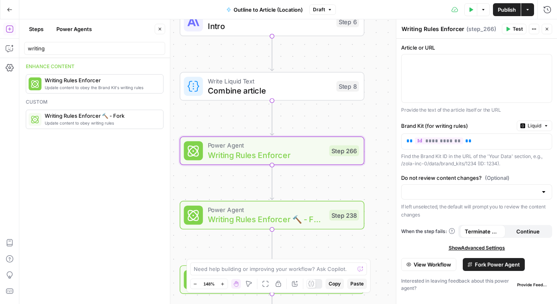
click at [492, 264] on span "Fork Power Agent" at bounding box center [497, 264] width 45 height 8
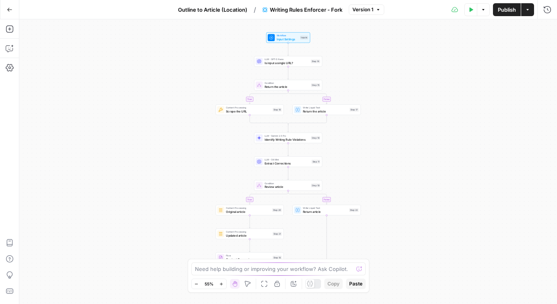
click at [314, 12] on span "Writing Rules Enforcer - Fork" at bounding box center [306, 10] width 72 height 8
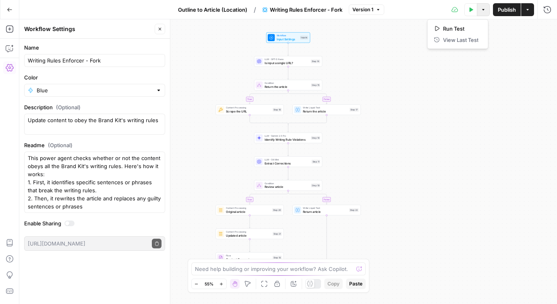
click at [480, 13] on button "Options" at bounding box center [483, 9] width 13 height 13
click at [355, 9] on span "Version 1" at bounding box center [362, 9] width 21 height 7
click at [316, 8] on span "Writing Rules Enforcer - Fork" at bounding box center [306, 10] width 72 height 8
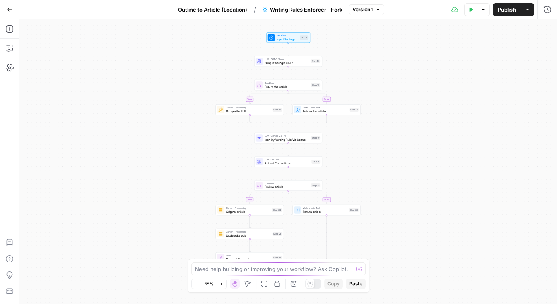
click at [316, 8] on span "Writing Rules Enforcer - Fork" at bounding box center [306, 10] width 72 height 8
click at [317, 8] on span "Writing Rules Enforcer - Fork" at bounding box center [306, 10] width 72 height 8
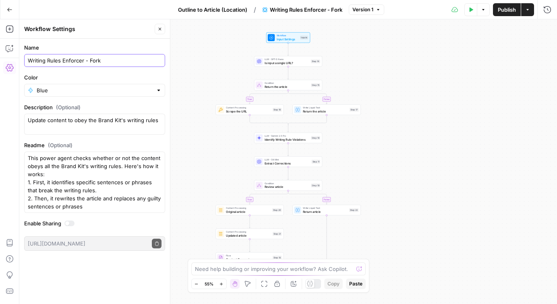
click at [106, 59] on input "Writing Rules Enforcer - Fork" at bounding box center [95, 60] width 134 height 8
type input "Writing Rules Enforcer - Fork (Location)"
click at [189, 65] on div "true false true false Workflow Input Settings Inputs LLM · GPT-5 Nano Is input …" at bounding box center [287, 161] width 537 height 284
click at [284, 38] on span "Input Settings" at bounding box center [288, 39] width 22 height 4
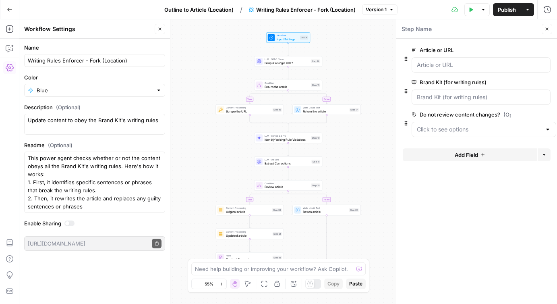
click at [544, 82] on icon "button" at bounding box center [545, 82] width 4 height 4
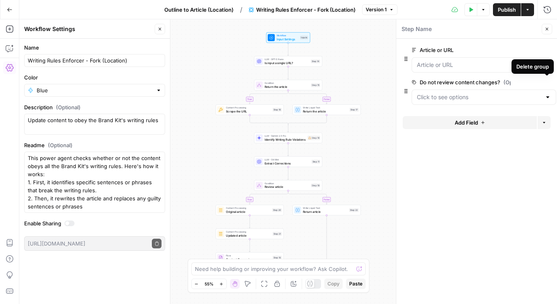
click at [551, 81] on icon "button" at bounding box center [551, 82] width 4 height 4
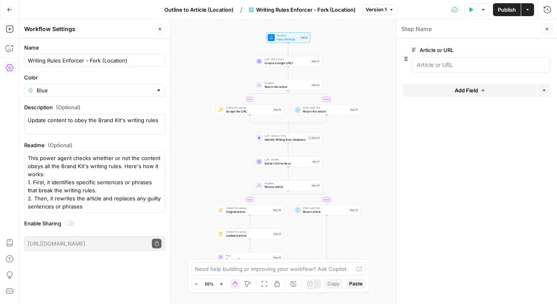
click at [529, 48] on button "edit field" at bounding box center [523, 50] width 31 height 10
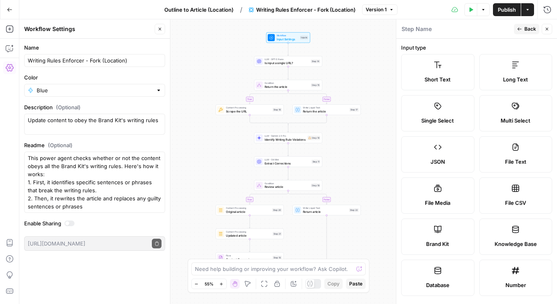
click at [520, 70] on label "Long Text" at bounding box center [515, 72] width 73 height 36
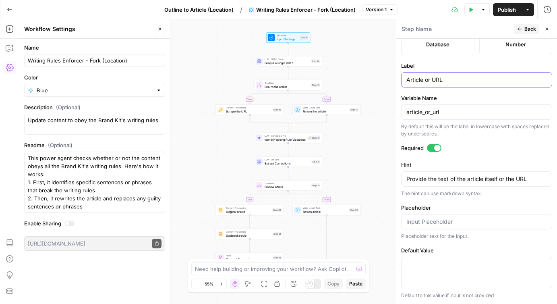
drag, startPoint x: 423, startPoint y: 79, endPoint x: 468, endPoint y: 79, distance: 44.7
click at [468, 79] on input "Article or URL" at bounding box center [476, 80] width 140 height 8
type input "Article"
click at [425, 112] on input "article_or_url" at bounding box center [476, 112] width 140 height 8
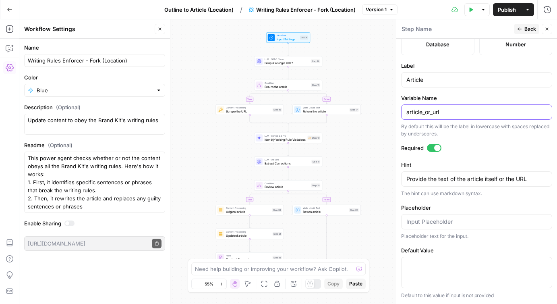
paste input "content"
type input "content"
click at [425, 179] on textarea "Provide the text of the article itself or the URL" at bounding box center [476, 179] width 140 height 8
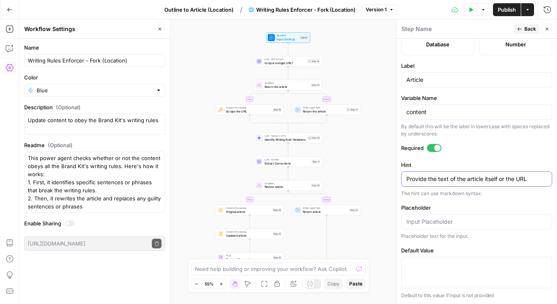
paste textarea "Use Markdown format"
type textarea "Use Markdown format"
click at [373, 184] on div "true false true false Workflow Input Settings Inputs LLM · GPT-5 Nano Is input …" at bounding box center [287, 161] width 537 height 284
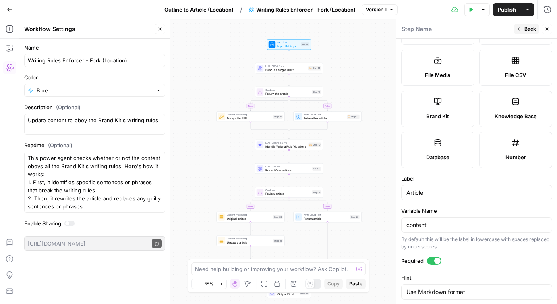
scroll to position [0, 0]
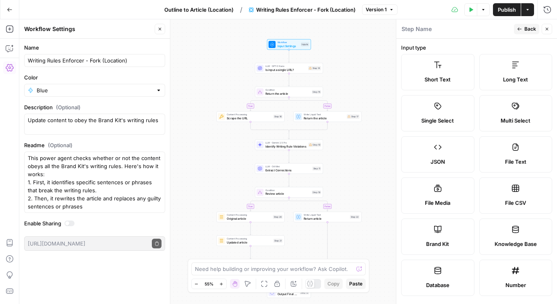
click at [526, 29] on span "Back" at bounding box center [530, 28] width 12 height 7
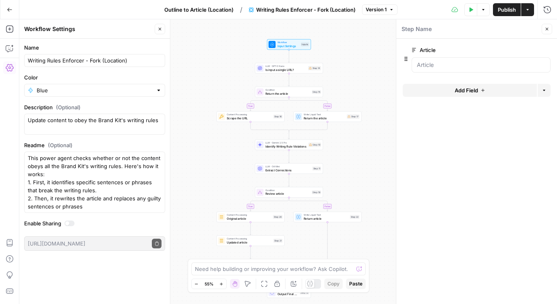
click at [476, 90] on span "Add Field" at bounding box center [465, 90] width 23 height 8
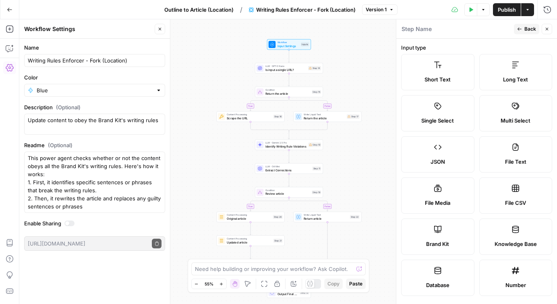
click at [512, 73] on label "Long Text" at bounding box center [515, 72] width 73 height 36
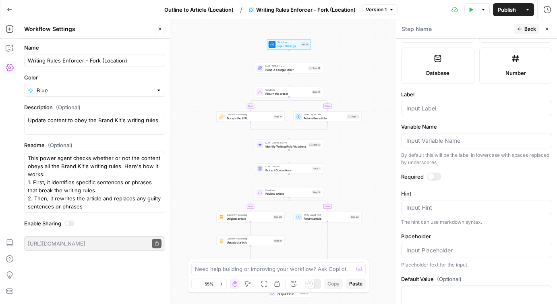
scroll to position [229, 0]
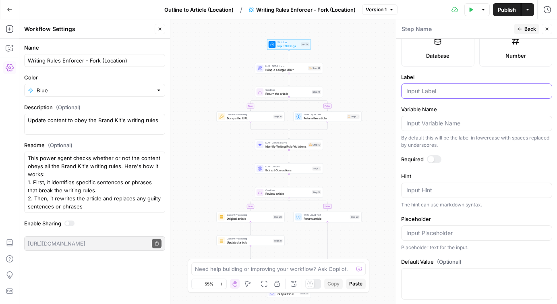
click at [426, 92] on input "Label" at bounding box center [476, 91] width 140 height 8
paste input "Writing Rules"
type input "Writing Rules"
click at [433, 160] on div at bounding box center [430, 159] width 6 height 6
click at [421, 122] on input "Variable Name" at bounding box center [476, 123] width 140 height 8
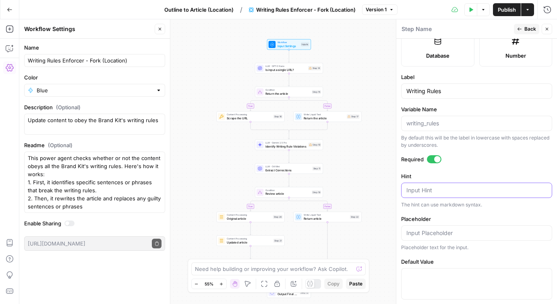
click at [421, 186] on textarea "Hint" at bounding box center [476, 190] width 140 height 8
paste textarea "Option 1: Pass in Writing Rules as text. Option 2: Pass in the Brand Kit variab…"
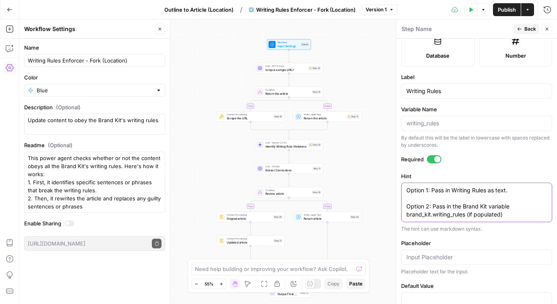
scroll to position [264, 0]
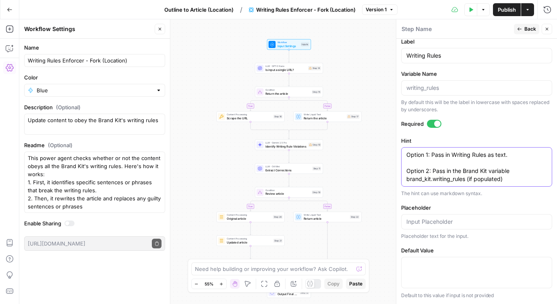
type textarea "Option 1: Pass in Writing Rules as text. Option 2: Pass in the Brand Kit variab…"
click at [525, 30] on span "Back" at bounding box center [530, 28] width 12 height 7
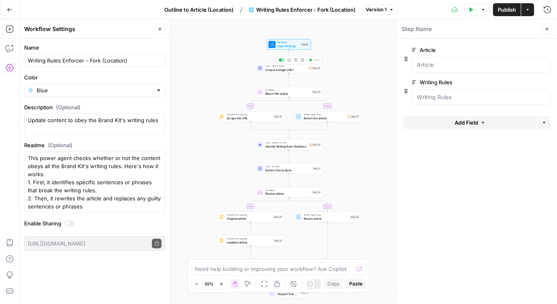
click at [351, 85] on div "true false true false Workflow Input Settings Inputs LLM · GPT-5 Nano Is input …" at bounding box center [287, 161] width 537 height 284
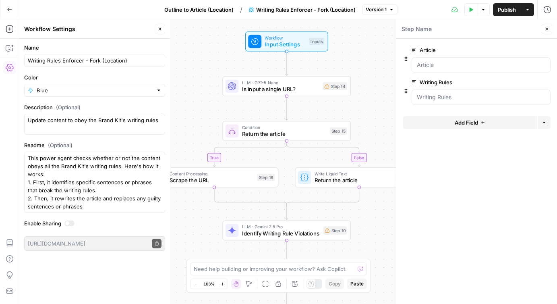
click at [276, 90] on span "Is input a single URL?" at bounding box center [280, 89] width 77 height 8
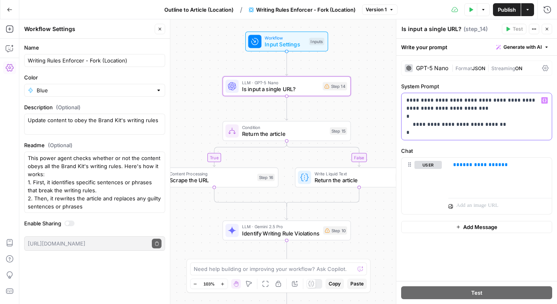
click at [461, 116] on p "**********" at bounding box center [476, 116] width 140 height 40
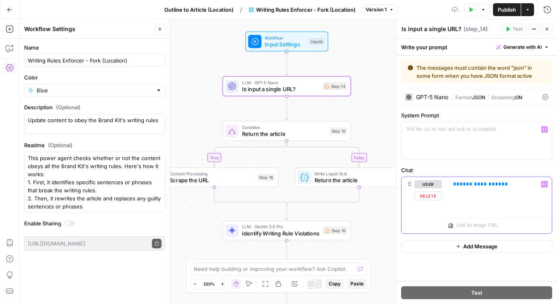
click at [465, 184] on span "**********" at bounding box center [480, 183] width 42 height 5
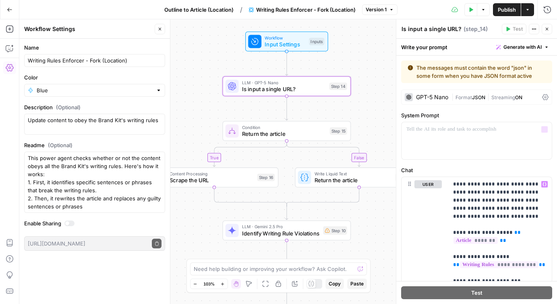
click at [429, 99] on div "GPT-5 Nano" at bounding box center [432, 97] width 32 height 6
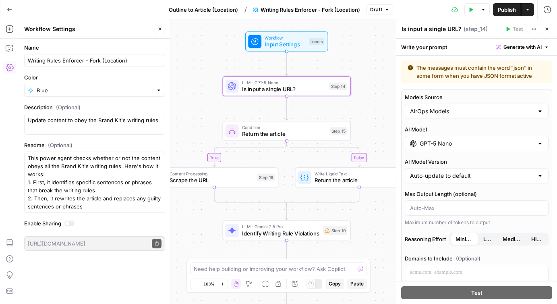
click at [445, 143] on input "GPT-5 Nano" at bounding box center [476, 143] width 114 height 8
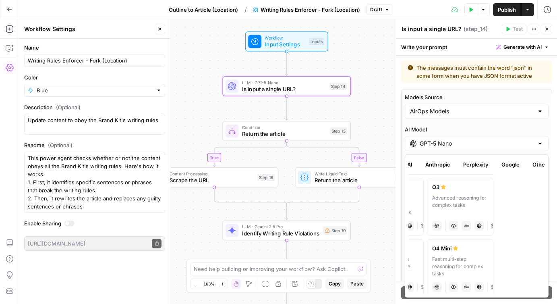
scroll to position [0, 54]
click at [510, 165] on button "Google" at bounding box center [508, 164] width 28 height 13
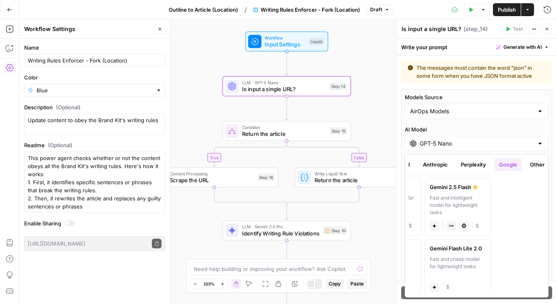
scroll to position [0, 0]
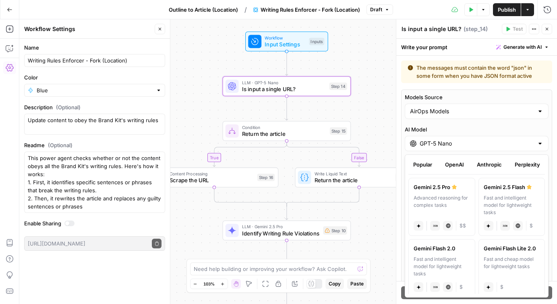
click at [453, 193] on label "Gemini 2.5 Pro Advanced reasoning for complex tasks gemini JSON Mode Live Web R…" at bounding box center [441, 207] width 67 height 58
type input "Gemini 2.5 Pro"
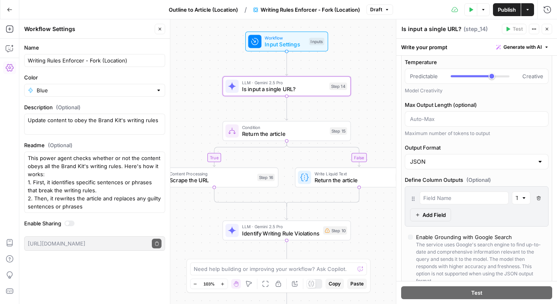
scroll to position [93, 0]
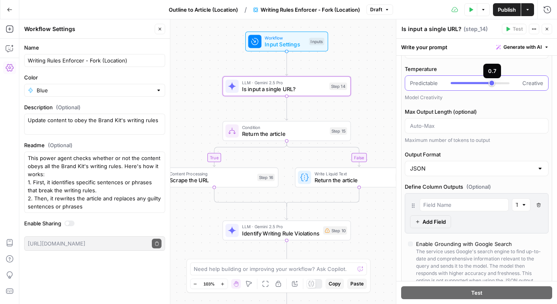
type input "*"
drag, startPoint x: 494, startPoint y: 85, endPoint x: 444, endPoint y: 84, distance: 49.1
click at [444, 84] on div "Predictable Creative" at bounding box center [476, 83] width 133 height 8
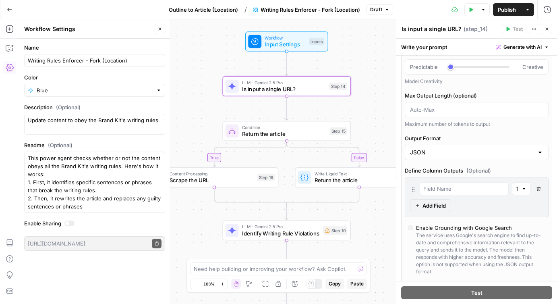
scroll to position [112, 0]
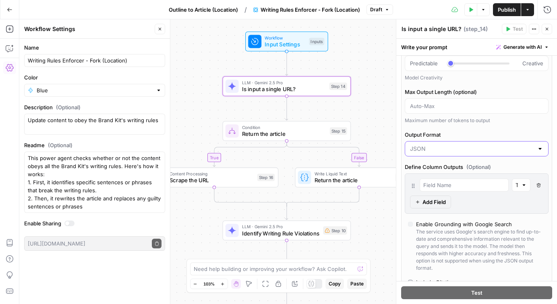
click at [460, 148] on input "Output Format" at bounding box center [472, 149] width 124 height 8
click at [444, 167] on span "Text" at bounding box center [474, 169] width 127 height 8
type input "Text"
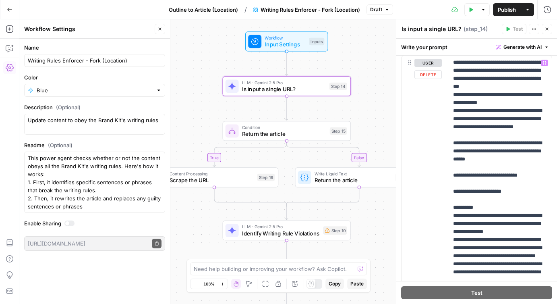
scroll to position [548, 0]
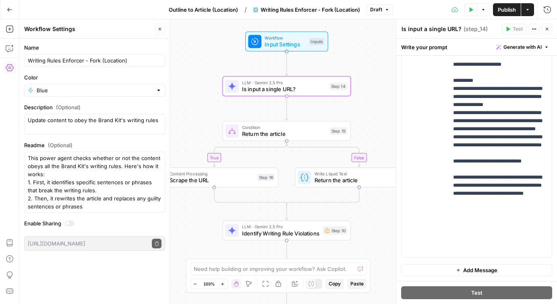
click at [419, 30] on textarea "Is input a single URL?" at bounding box center [431, 29] width 60 height 8
paste textarea "dentify Writing Rule Violations"
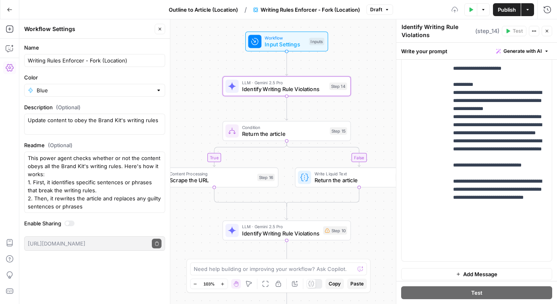
type textarea "Identify Writing Rule Violations"
click at [372, 74] on div "true false true false Workflow Input Settings Inputs LLM · Gemini 2.5 Pro Ident…" at bounding box center [287, 161] width 537 height 284
click at [10, 29] on icon "button" at bounding box center [10, 29] width 8 height 8
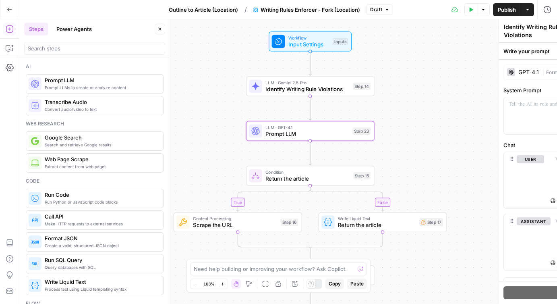
type textarea "Prompt LLM"
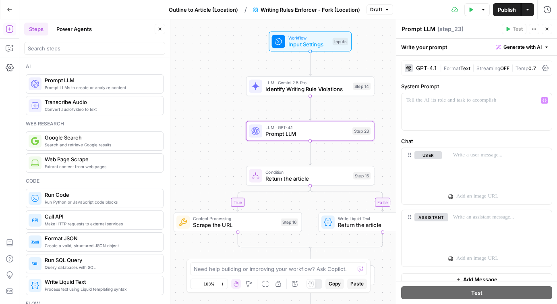
click at [426, 69] on div "GPT-4.1" at bounding box center [426, 68] width 21 height 6
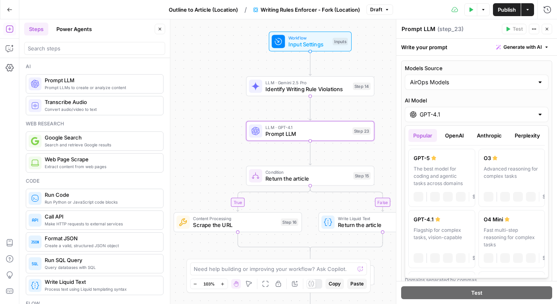
click at [467, 116] on input "GPT-4.1" at bounding box center [476, 114] width 114 height 8
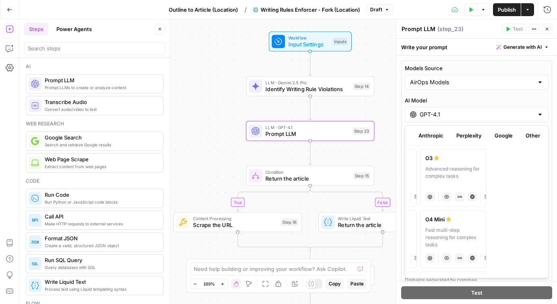
click at [508, 133] on button "Google" at bounding box center [503, 135] width 28 height 13
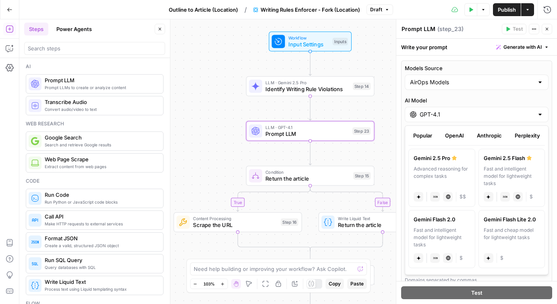
click at [441, 163] on label "Gemini 2.5 Pro Advanced reasoning for complex tasks gemini JSON Mode Live Web R…" at bounding box center [441, 178] width 67 height 58
type input "Gemini 2.5 Pro"
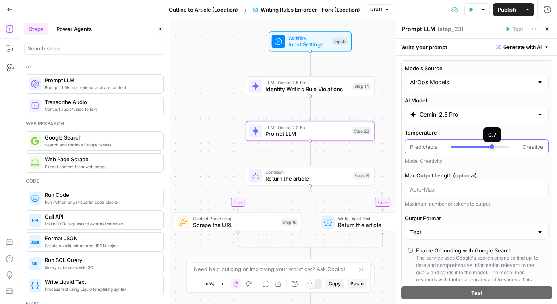
type input "*"
drag, startPoint x: 491, startPoint y: 148, endPoint x: 428, endPoint y: 148, distance: 63.6
click at [428, 148] on div "Predictable Creative" at bounding box center [476, 146] width 133 height 8
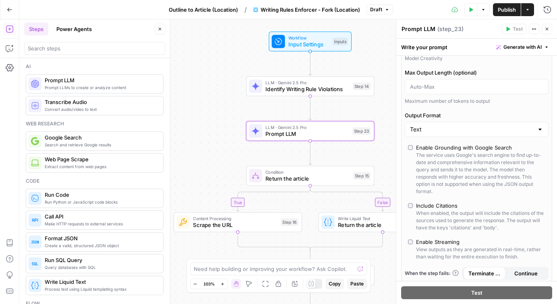
scroll to position [139, 0]
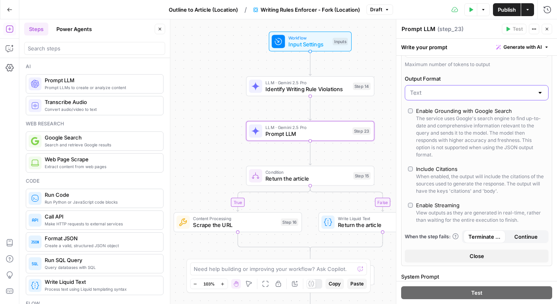
click at [429, 94] on input "Output Format" at bounding box center [472, 93] width 124 height 8
click at [429, 127] on span "JSON" at bounding box center [474, 124] width 127 height 8
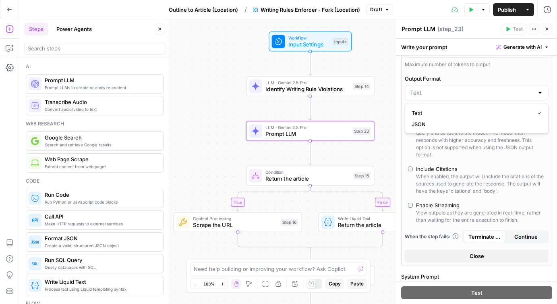
type input "JSON"
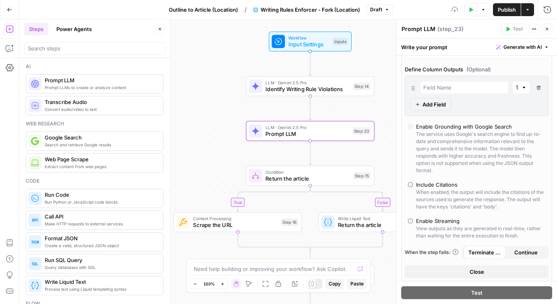
scroll to position [205, 0]
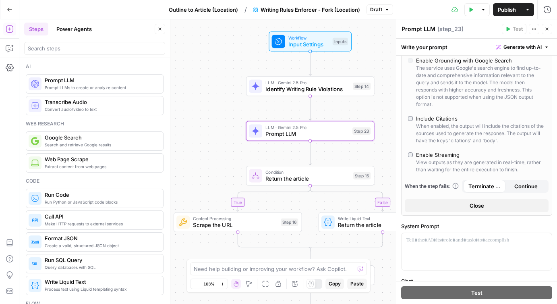
click at [419, 158] on div "Enable Streaming" at bounding box center [437, 155] width 43 height 8
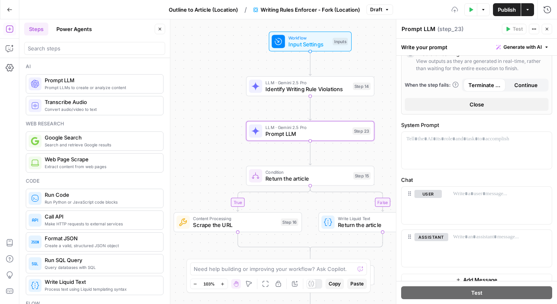
scroll to position [378, 0]
click at [441, 141] on p at bounding box center [476, 137] width 140 height 8
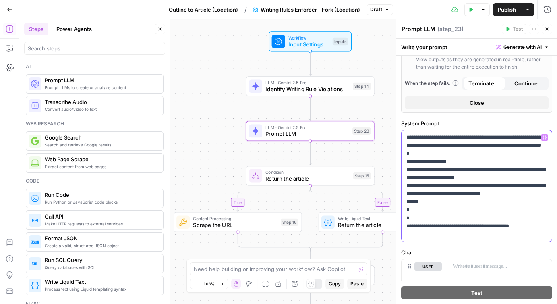
scroll to position [431, 0]
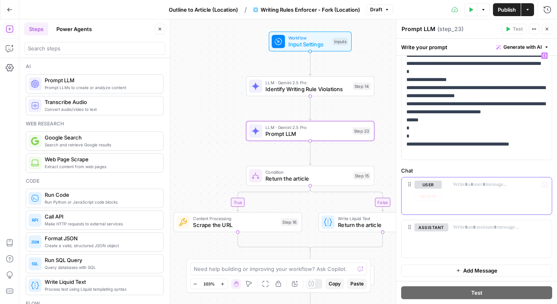
click at [467, 190] on div at bounding box center [499, 195] width 103 height 37
drag, startPoint x: 507, startPoint y: 194, endPoint x: 444, endPoint y: 193, distance: 62.8
click at [444, 193] on div "**********" at bounding box center [476, 195] width 150 height 37
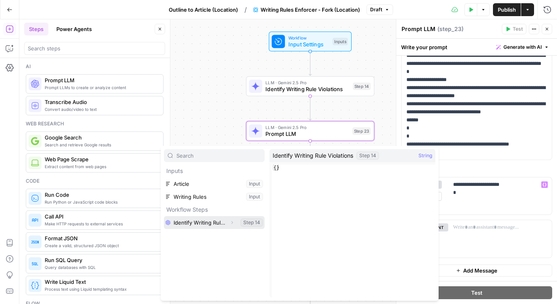
click at [198, 220] on button "Select variable Identify Writing Rule Violations" at bounding box center [214, 222] width 101 height 13
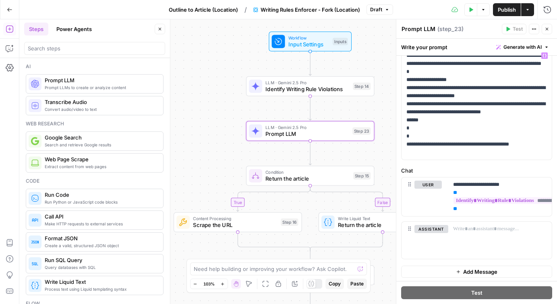
click at [413, 24] on div "Prompt LLM Prompt LLM" at bounding box center [418, 29] width 38 height 10
paste textarea "Extract Corrections"
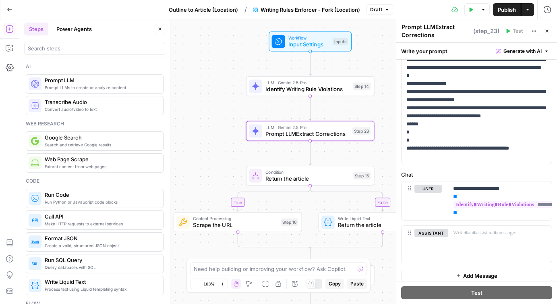
click at [417, 31] on textarea "Prompt LLMExtract Corrections" at bounding box center [436, 31] width 70 height 16
paste textarea
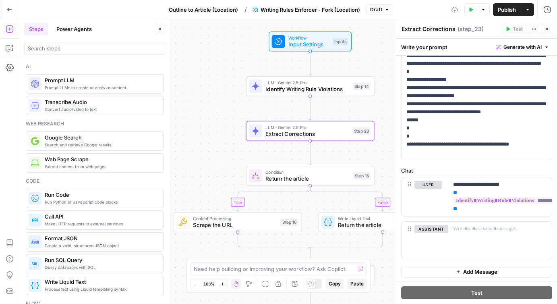
type textarea "Extract Corrections"
click at [379, 108] on div "true false true false Workflow Input Settings Inputs LLM · Gemini 2.5 Pro Ident…" at bounding box center [287, 161] width 537 height 284
click at [56, 50] on input "search" at bounding box center [95, 48] width 134 height 8
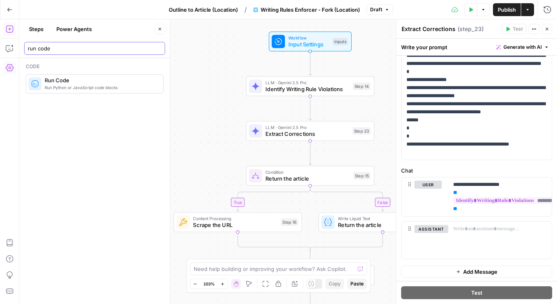
type input "run code"
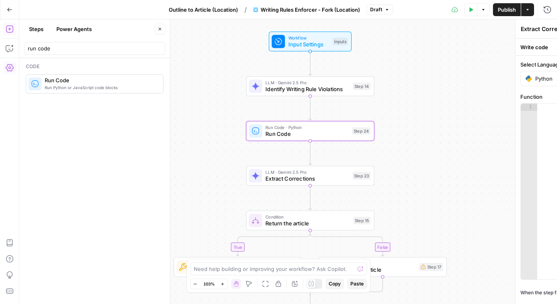
type textarea "Run Code"
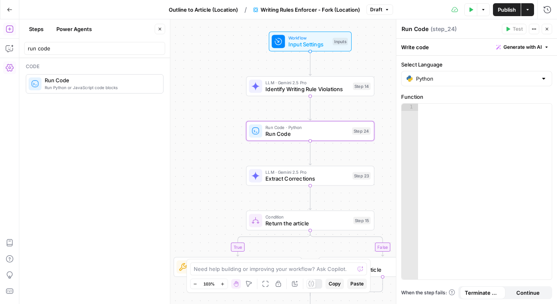
drag, startPoint x: 89, startPoint y: 86, endPoint x: 374, endPoint y: 8, distance: 296.3
click at [286, 132] on span "Run Code" at bounding box center [306, 134] width 83 height 8
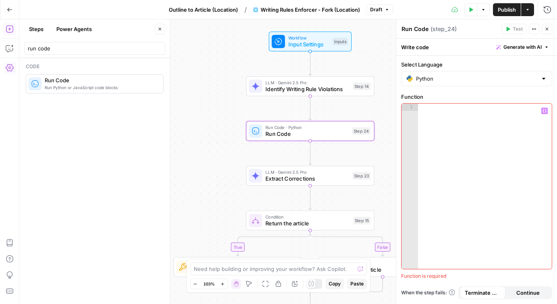
click at [438, 68] on div "Select Language Python" at bounding box center [476, 73] width 151 height 26
click at [438, 82] on input "Select Language" at bounding box center [476, 78] width 121 height 8
click at [438, 96] on span "JavaScript" at bounding box center [479, 99] width 125 height 8
type input "JavaScript"
click at [439, 126] on div at bounding box center [485, 193] width 134 height 180
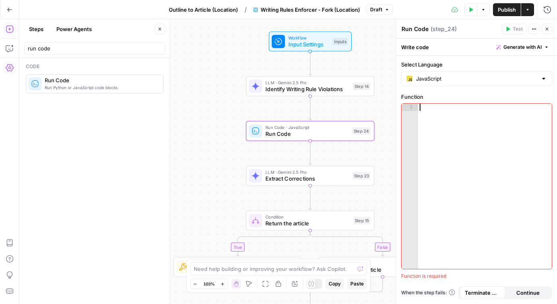
paste textarea "**********"
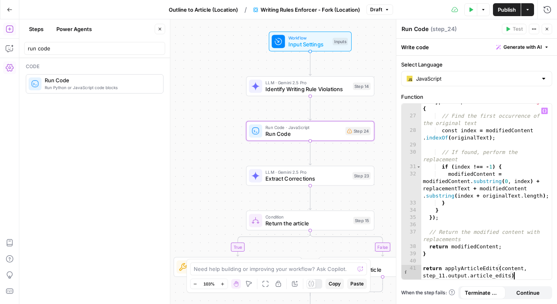
scroll to position [361, 0]
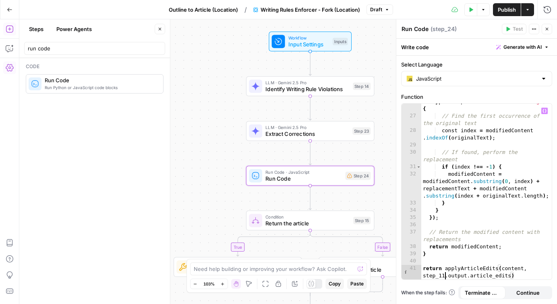
click at [444, 276] on div "if ( typeof originalText === 'string' && typeof replacementText === 'string' ) …" at bounding box center [486, 197] width 130 height 212
type textarea "**********"
click at [382, 153] on div "true false true false Workflow Input Settings Inputs LLM · Gemini 2.5 Pro Ident…" at bounding box center [287, 161] width 537 height 284
click at [547, 27] on icon "button" at bounding box center [546, 29] width 5 height 5
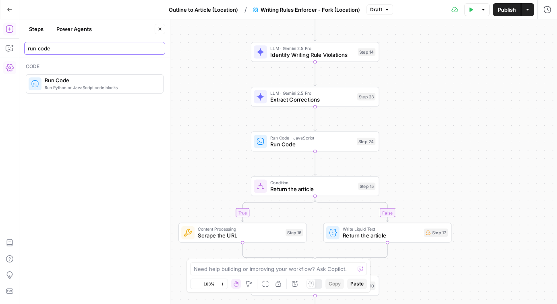
click at [56, 45] on input "run code" at bounding box center [95, 48] width 134 height 8
type input "multiple out"
click at [199, 117] on div "true false true false Workflow Input Settings Inputs LLM · Gemini 2.5 Pro Ident…" at bounding box center [287, 161] width 537 height 284
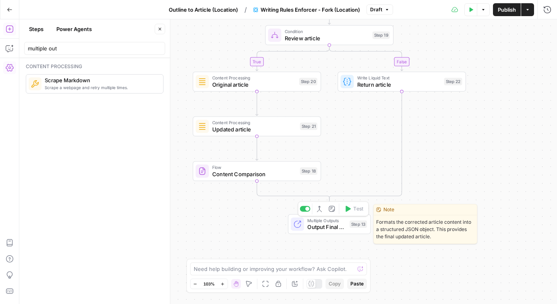
click at [318, 225] on span "Output Final Content" at bounding box center [326, 227] width 39 height 8
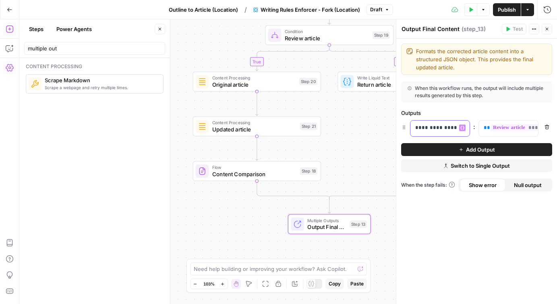
click at [424, 126] on p "**********" at bounding box center [433, 128] width 37 height 8
drag, startPoint x: 483, startPoint y: 127, endPoint x: 551, endPoint y: 130, distance: 68.1
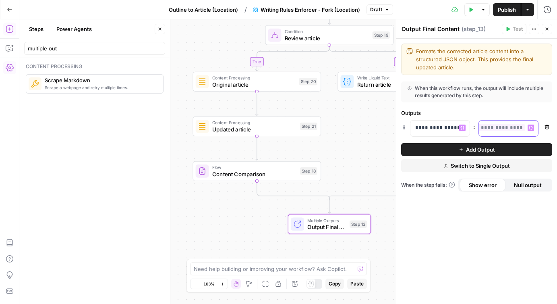
click at [551, 130] on div "**********" at bounding box center [476, 128] width 151 height 17
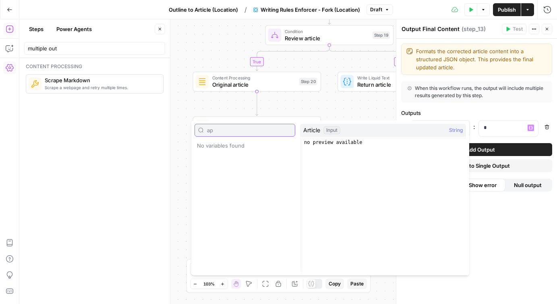
type input "a"
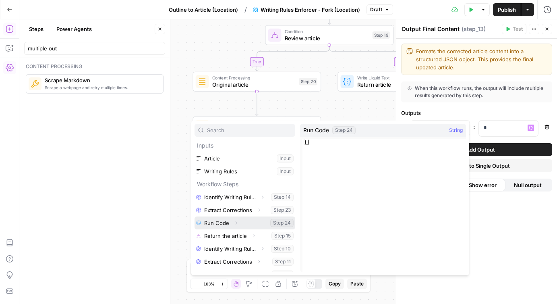
click at [222, 222] on button "Select variable Run Code" at bounding box center [244, 222] width 101 height 13
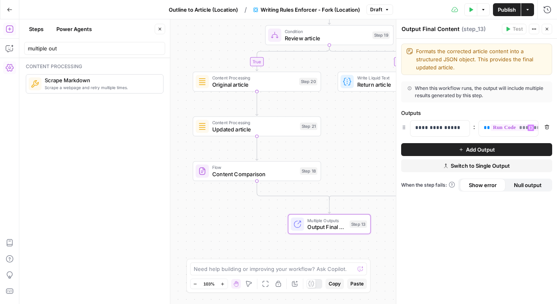
click at [466, 151] on span "Add Output" at bounding box center [480, 149] width 29 height 8
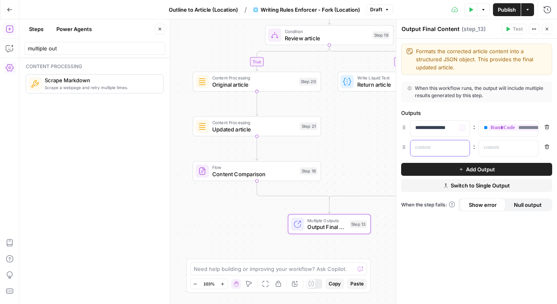
click at [435, 150] on p at bounding box center [433, 147] width 37 height 8
click at [488, 154] on div at bounding box center [502, 148] width 46 height 16
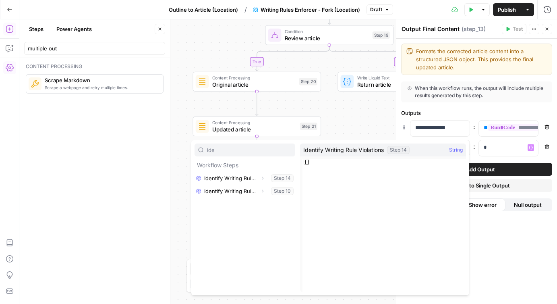
type input "ide"
click at [247, 181] on button "Select variable Identify Writing Rule Violations" at bounding box center [244, 177] width 101 height 13
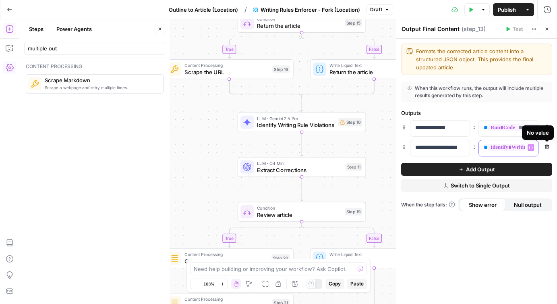
click at [512, 147] on span "**********" at bounding box center [545, 147] width 114 height 7
drag, startPoint x: 482, startPoint y: 146, endPoint x: 547, endPoint y: 146, distance: 64.8
click at [547, 146] on div "**********" at bounding box center [476, 148] width 151 height 17
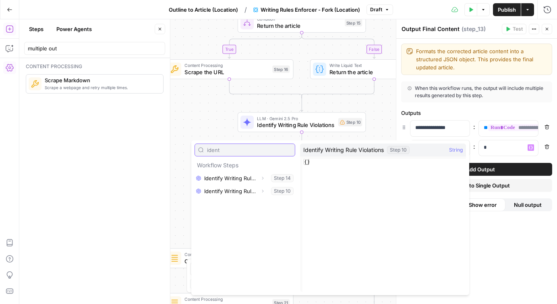
type input "ident"
click at [249, 190] on button "Select variable Identify Writing Rule Violations" at bounding box center [244, 190] width 101 height 13
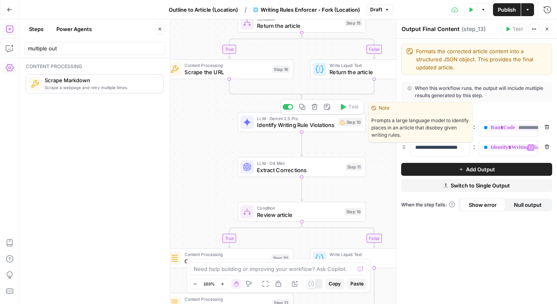
click at [315, 108] on icon "button" at bounding box center [314, 106] width 6 height 6
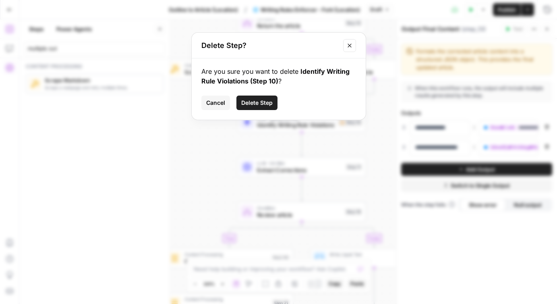
click at [264, 106] on span "Delete Step" at bounding box center [256, 103] width 31 height 8
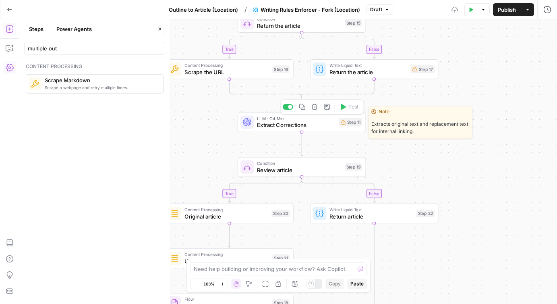
click at [310, 108] on button "Delete step" at bounding box center [314, 106] width 11 height 11
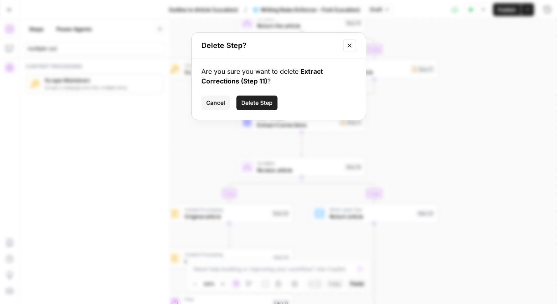
click at [261, 106] on span "Delete Step" at bounding box center [256, 103] width 31 height 8
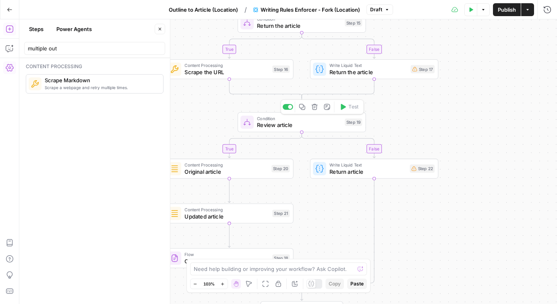
click at [314, 106] on icon "button" at bounding box center [315, 107] width 6 height 6
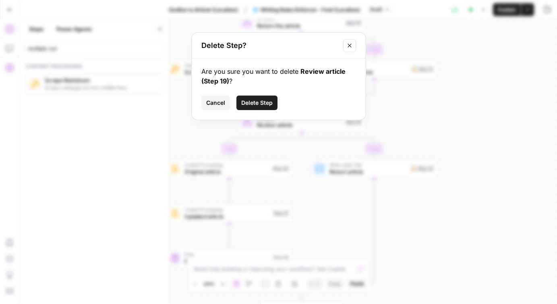
click at [263, 100] on span "Delete Step" at bounding box center [256, 103] width 31 height 8
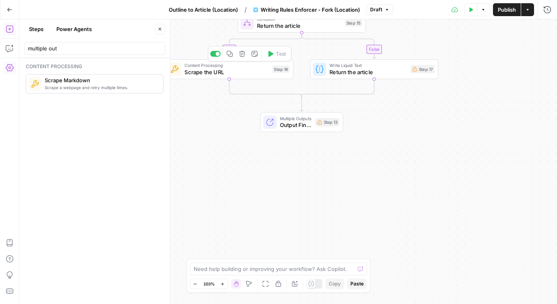
click at [243, 54] on icon "button" at bounding box center [242, 53] width 6 height 6
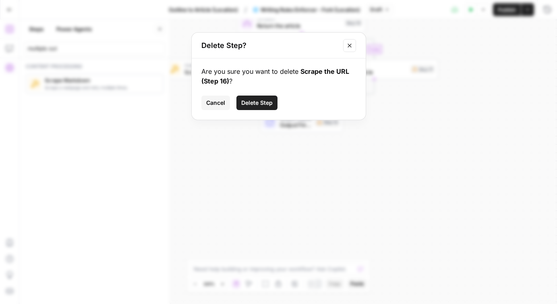
click at [256, 102] on span "Delete Step" at bounding box center [256, 103] width 31 height 8
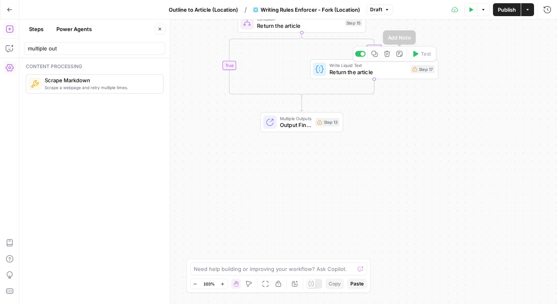
click at [386, 52] on icon "button" at bounding box center [387, 54] width 6 height 6
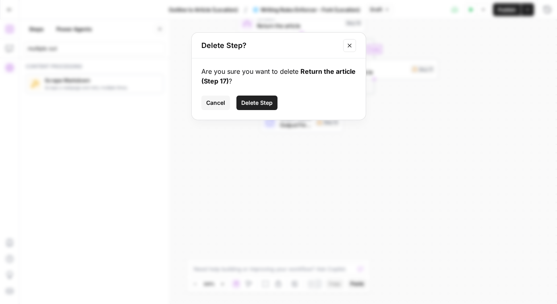
click at [264, 99] on span "Delete Step" at bounding box center [256, 103] width 31 height 8
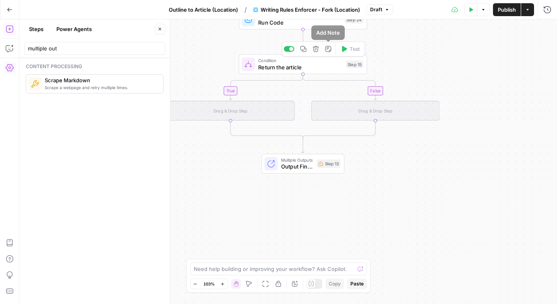
click at [312, 49] on icon "button" at bounding box center [315, 48] width 6 height 6
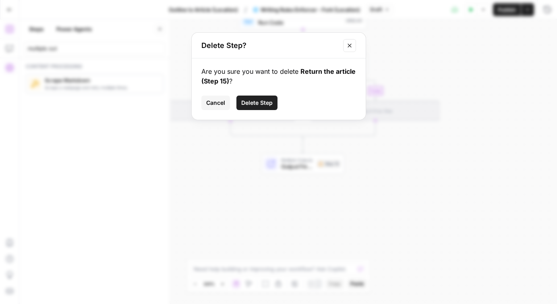
click at [256, 103] on span "Delete Step" at bounding box center [256, 103] width 31 height 8
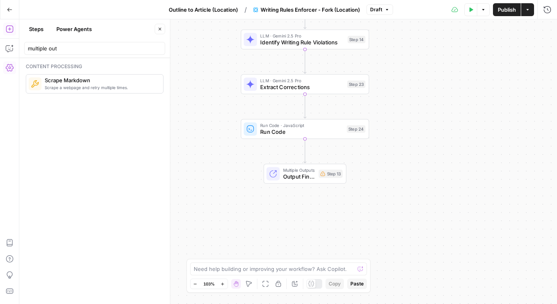
click at [281, 131] on span "Run Code" at bounding box center [301, 132] width 83 height 8
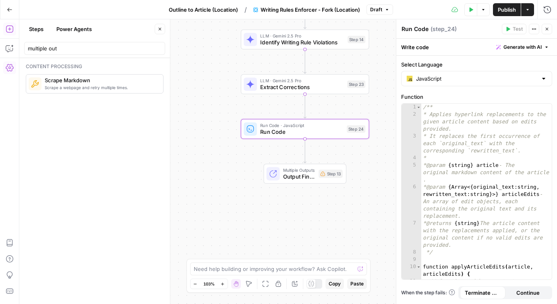
click at [413, 28] on textarea "Run Code" at bounding box center [414, 29] width 27 height 8
paste textarea "Apply Suggestions"
type textarea "Apply Suggestions"
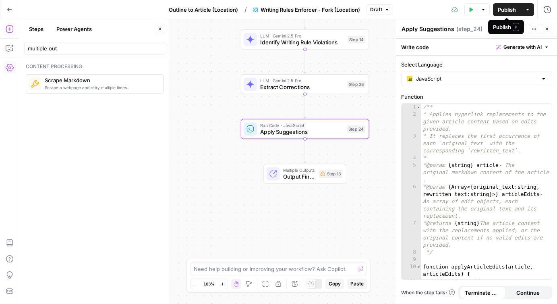
click at [504, 10] on span "Publish" at bounding box center [507, 10] width 18 height 8
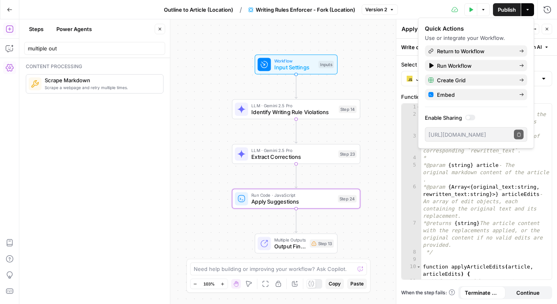
click at [359, 48] on div "Workflow Input Settings Inputs LLM · Gemini 2.5 Pro Identify Writing Rule Viola…" at bounding box center [287, 161] width 537 height 284
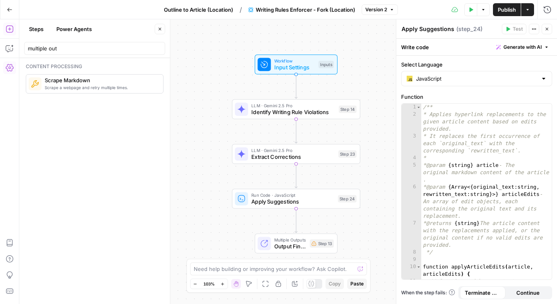
click at [506, 8] on span "Publish" at bounding box center [507, 10] width 18 height 8
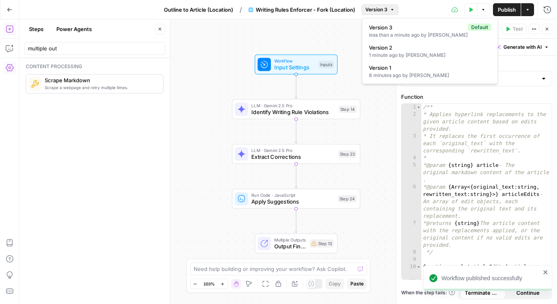
click at [386, 9] on span "Version 3" at bounding box center [376, 9] width 22 height 7
click at [310, 35] on div "Workflow Input Settings Inputs LLM · Gemini 2.5 Pro Identify Writing Rule Viola…" at bounding box center [287, 161] width 537 height 284
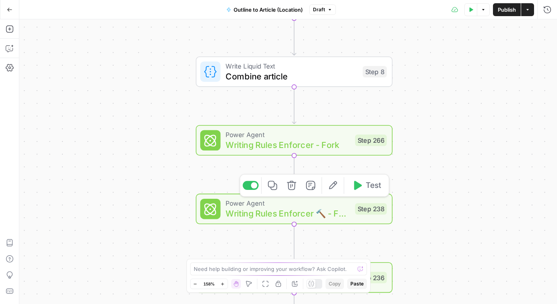
click at [268, 213] on span "Writing Rules Enforcer 🔨 - Fork" at bounding box center [287, 212] width 124 height 13
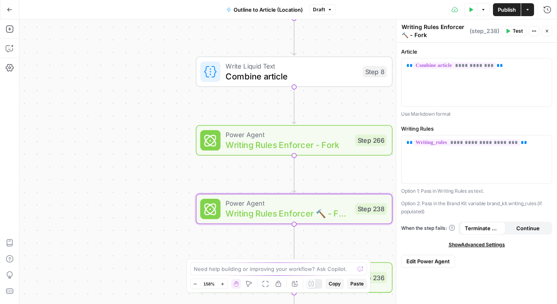
click at [423, 262] on span "Edit Power Agent" at bounding box center [427, 261] width 43 height 8
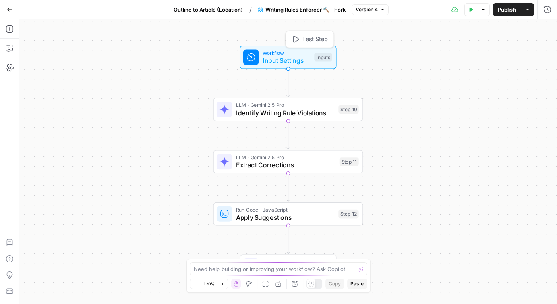
click at [270, 58] on span "Input Settings" at bounding box center [286, 61] width 48 height 10
click at [374, 75] on div "Workflow Input Settings Inputs LLM · Gemini 2.5 Pro Identify Writing Rule Viola…" at bounding box center [287, 161] width 537 height 284
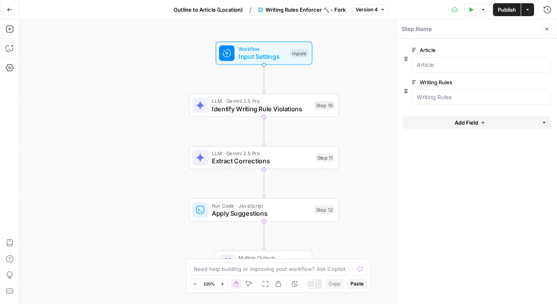
click at [519, 51] on span "edit field" at bounding box center [520, 50] width 18 height 6
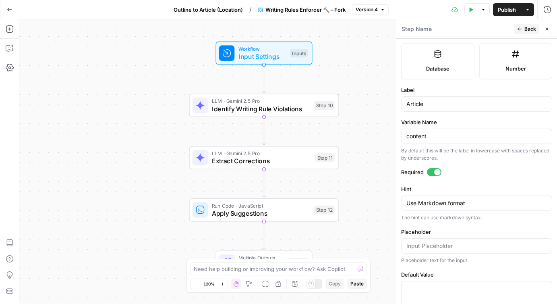
scroll to position [212, 0]
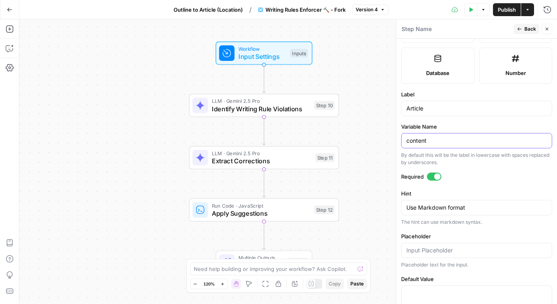
click at [423, 140] on input "content" at bounding box center [476, 140] width 140 height 8
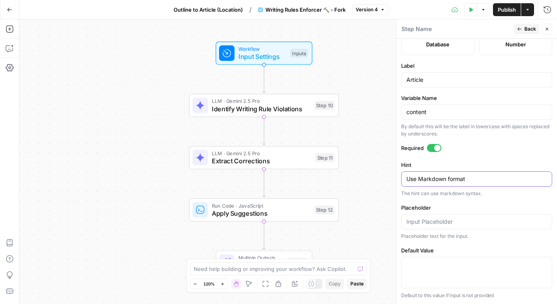
click at [438, 178] on textarea "Use Markdown format" at bounding box center [476, 179] width 140 height 8
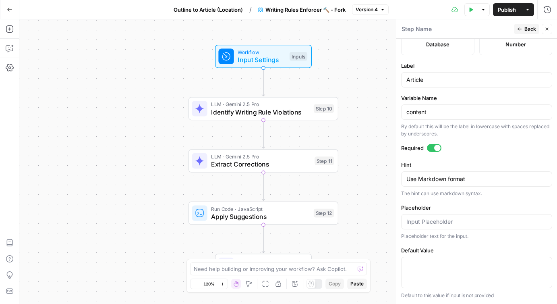
click at [527, 28] on span "Back" at bounding box center [530, 28] width 12 height 7
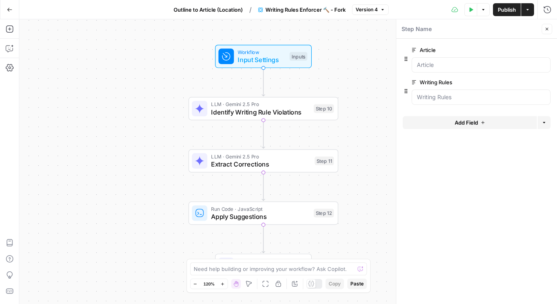
click at [528, 83] on span "edit field" at bounding box center [520, 82] width 18 height 6
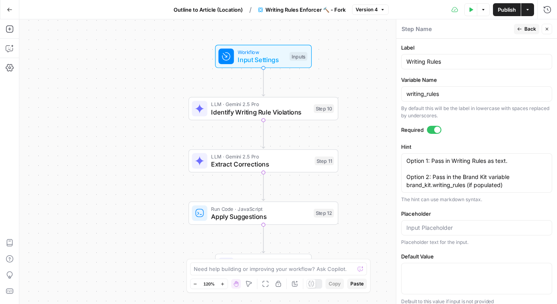
scroll to position [264, 0]
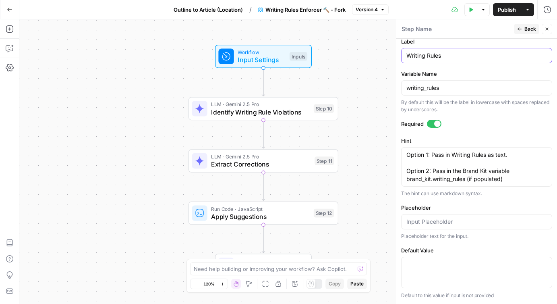
click at [429, 54] on input "Writing Rules" at bounding box center [476, 56] width 140 height 8
click at [421, 170] on textarea "Option 1: Pass in Writing Rules as text. Option 2: Pass in the Brand Kit variab…" at bounding box center [476, 167] width 140 height 32
click at [260, 108] on span "Identify Writing Rule Violations" at bounding box center [260, 112] width 99 height 10
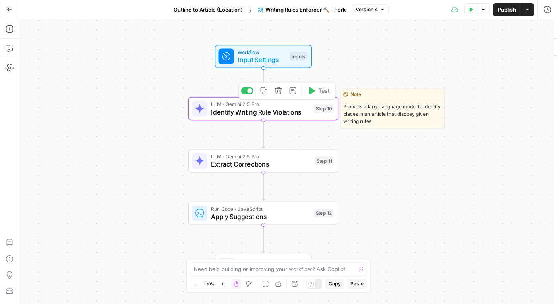
type textarea "Identify Writing Rule Violations"
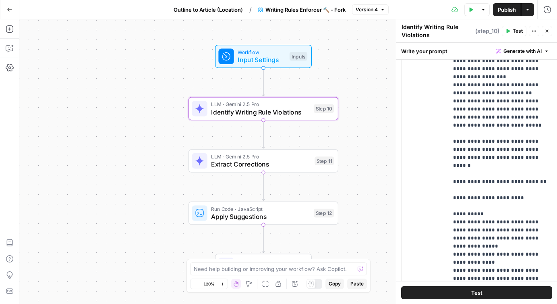
scroll to position [192, 0]
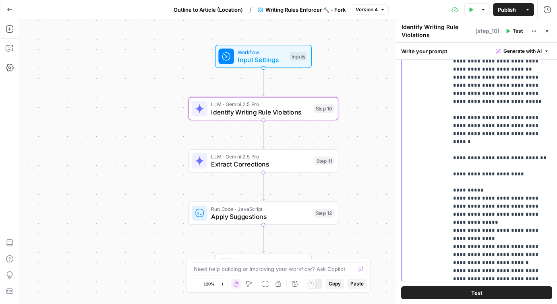
click at [481, 157] on p "**********" at bounding box center [500, 97] width 94 height 435
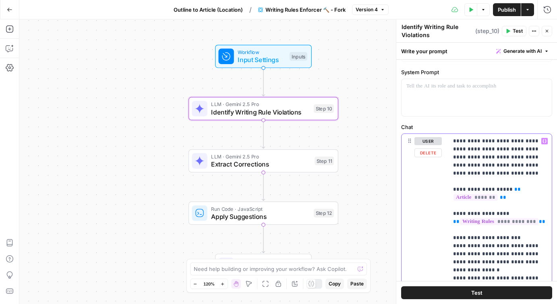
scroll to position [0, 0]
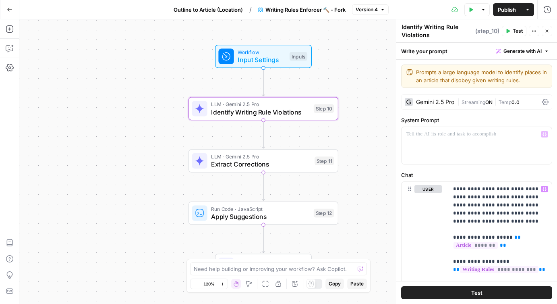
click at [422, 105] on div "Gemini 2.5 Pro" at bounding box center [430, 102] width 50 height 8
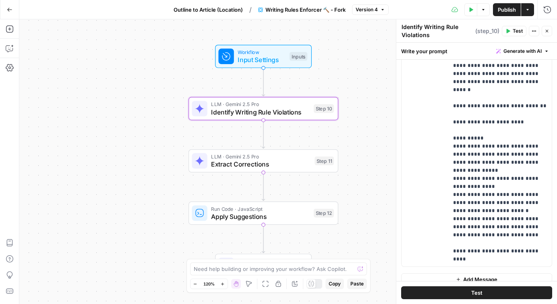
scroll to position [582, 0]
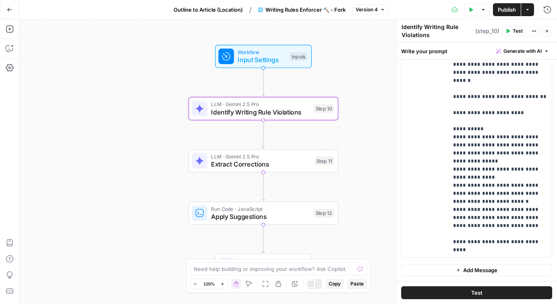
click at [417, 30] on textarea "Identify Writing Rule Violations" at bounding box center [437, 31] width 72 height 16
click at [262, 163] on span "Extract Corrections" at bounding box center [260, 164] width 99 height 10
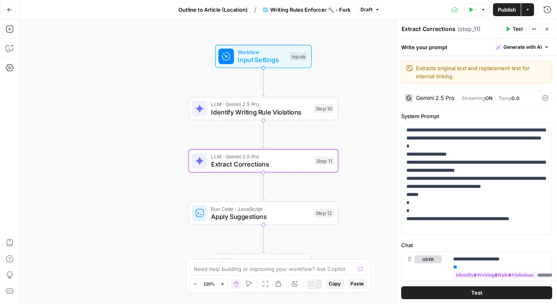
click at [434, 98] on div "Gemini 2.5 Pro" at bounding box center [435, 98] width 38 height 6
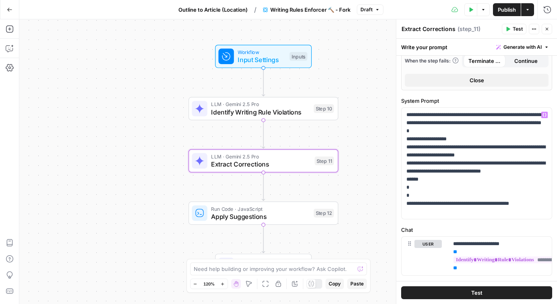
scroll to position [409, 0]
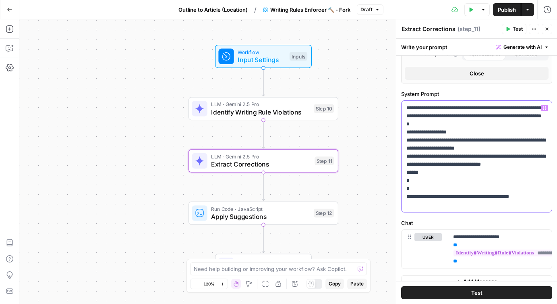
click at [443, 186] on p "**********" at bounding box center [476, 156] width 140 height 105
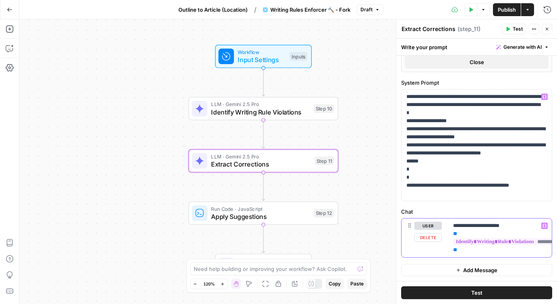
click at [483, 223] on p "**********" at bounding box center [500, 237] width 94 height 32
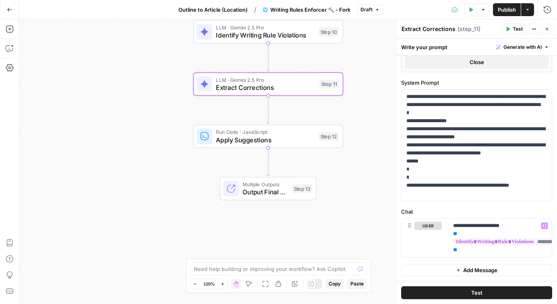
click at [276, 136] on span "Apply Suggestions" at bounding box center [265, 140] width 99 height 10
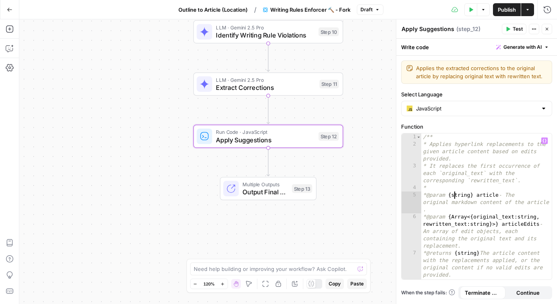
click at [453, 197] on div "/** * Applies hyperlink replacements to the given article content based on edit…" at bounding box center [486, 213] width 130 height 160
type textarea "**********"
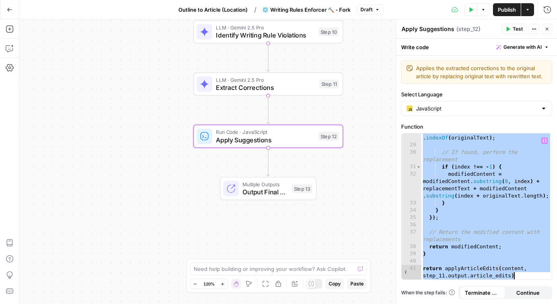
scroll to position [390, 0]
click at [243, 88] on span "Extract Corrections" at bounding box center [265, 88] width 99 height 10
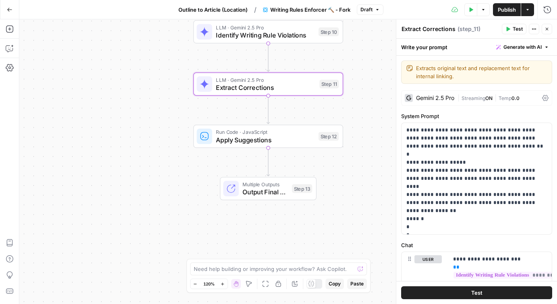
click at [416, 29] on textarea "Extract Corrections" at bounding box center [428, 29] width 54 height 8
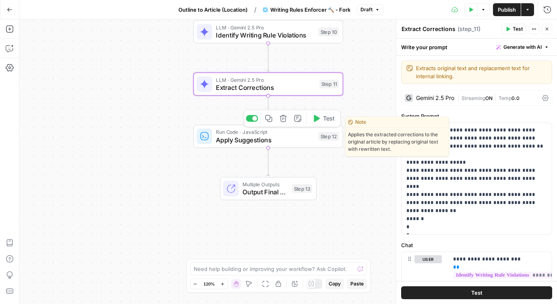
click at [261, 140] on span "Apply Suggestions" at bounding box center [265, 140] width 99 height 10
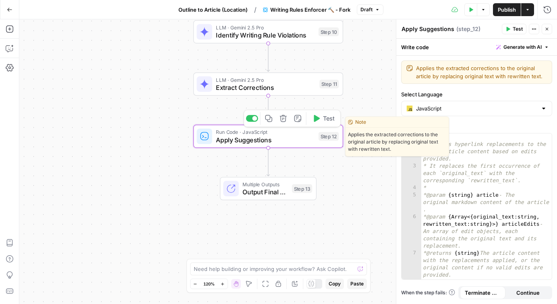
click at [471, 170] on div "/** * Applies hyperlink replacements to the given article content based on edit…" at bounding box center [486, 213] width 130 height 160
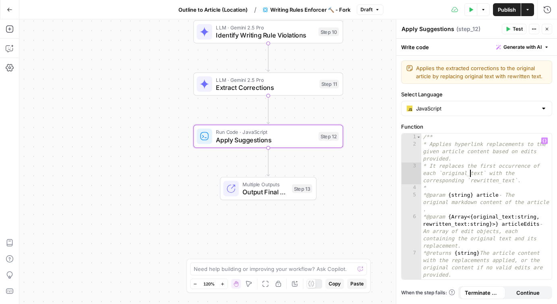
type textarea "**********"
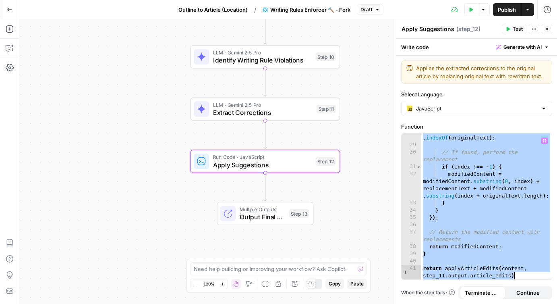
click at [255, 216] on span "Output Final Content" at bounding box center [262, 217] width 45 height 10
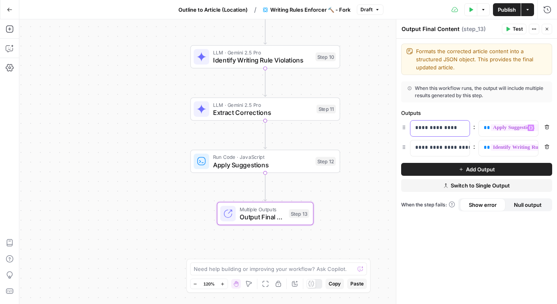
click at [440, 125] on p "**********" at bounding box center [440, 128] width 50 height 8
click at [440, 125] on p "**********" at bounding box center [433, 128] width 37 height 8
copy p "**********"
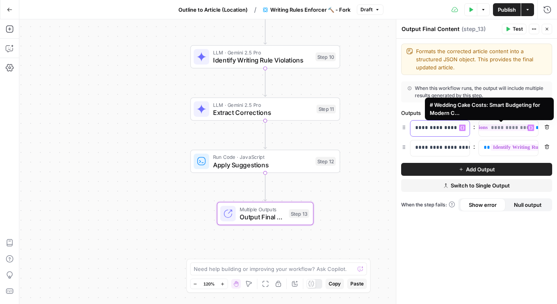
scroll to position [0, 0]
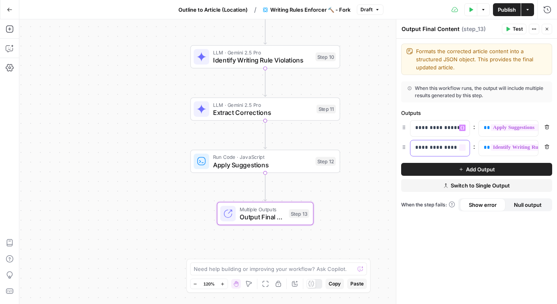
click at [435, 147] on p "**********" at bounding box center [440, 147] width 50 height 8
click at [435, 147] on p "**********" at bounding box center [433, 147] width 37 height 8
copy p "**********"
click at [257, 164] on span "Apply Suggestions" at bounding box center [262, 165] width 99 height 10
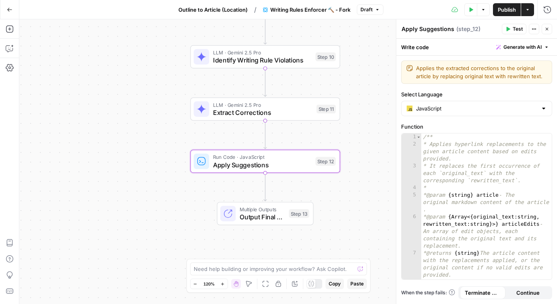
click at [422, 26] on textarea "Apply Suggestions" at bounding box center [427, 29] width 53 height 8
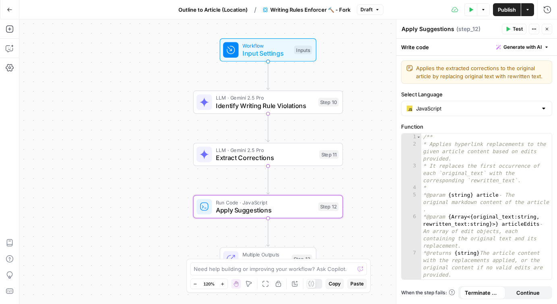
click at [215, 6] on span "Outline to Article (Location)" at bounding box center [212, 10] width 69 height 8
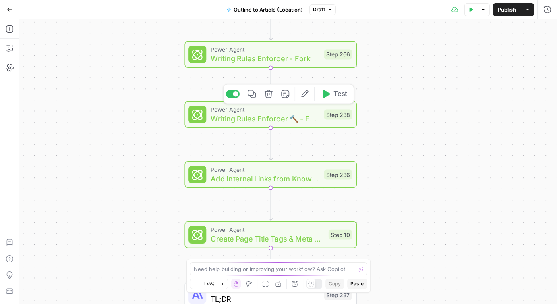
click at [282, 117] on span "Writing Rules Enforcer 🔨 - Fork" at bounding box center [265, 118] width 109 height 11
click at [282, 117] on div "Go Back Outline to Article (Location) Draft Test Data Options Publish Actions R…" at bounding box center [278, 152] width 557 height 304
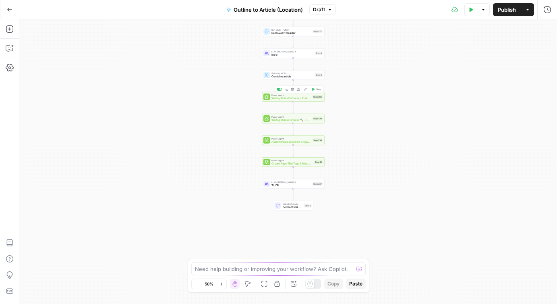
click at [289, 99] on span "Writing Rules Enforcer - Fork" at bounding box center [290, 98] width 39 height 4
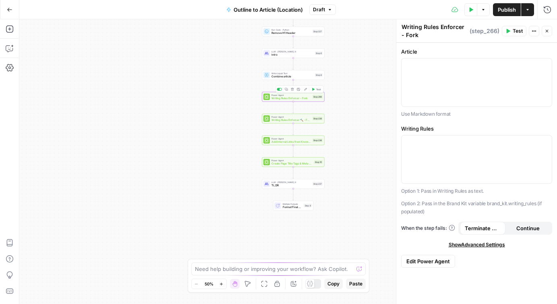
click at [359, 127] on div "true false Workflow Input Settings Inputs Google Search Google Search Results S…" at bounding box center [287, 161] width 537 height 284
click at [9, 27] on icon "button" at bounding box center [10, 29] width 8 height 8
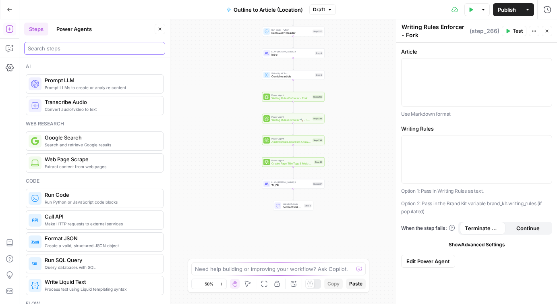
click at [81, 50] on input "search" at bounding box center [95, 48] width 134 height 8
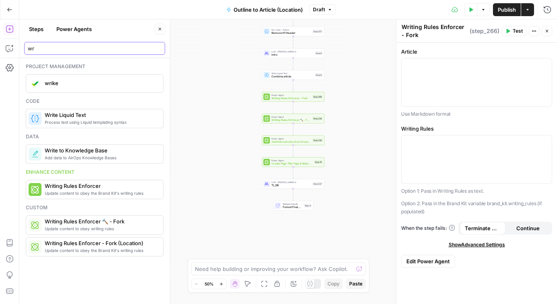
type input "wr"
click at [75, 29] on button "Power Agents" at bounding box center [74, 29] width 45 height 13
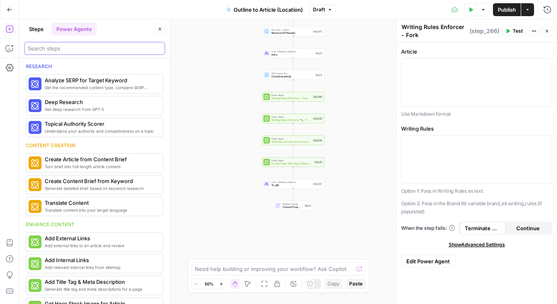
click at [53, 50] on input "search" at bounding box center [95, 48] width 134 height 8
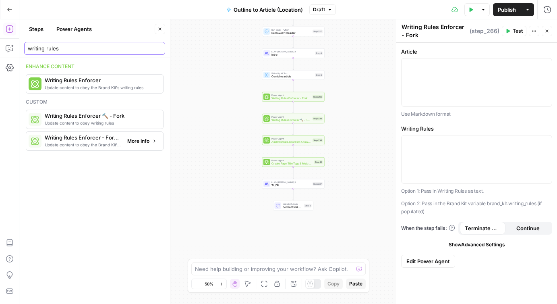
type input "writing rules"
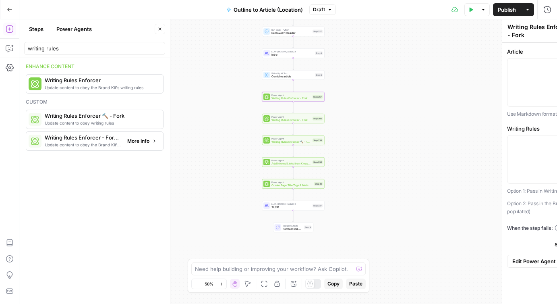
type textarea "Writing Rules Enforcer - Fork (Location)"
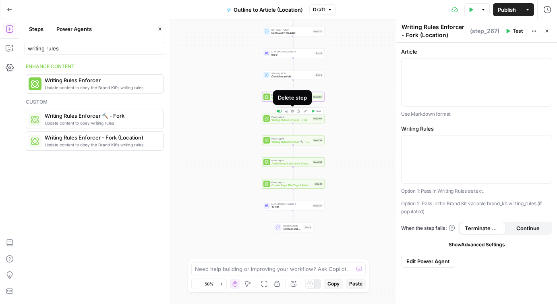
click at [292, 112] on icon "button" at bounding box center [292, 110] width 3 height 3
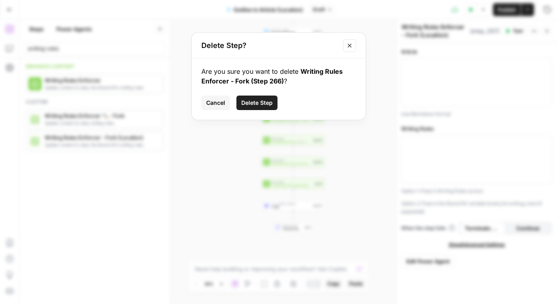
click at [268, 104] on span "Delete Step" at bounding box center [256, 103] width 31 height 8
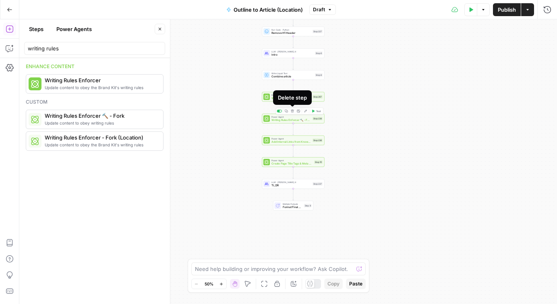
click at [292, 111] on icon "button" at bounding box center [292, 110] width 3 height 3
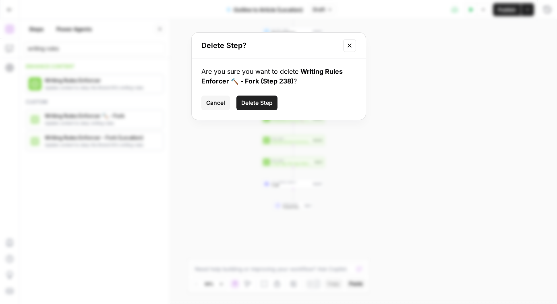
click at [265, 104] on span "Delete Step" at bounding box center [256, 103] width 31 height 8
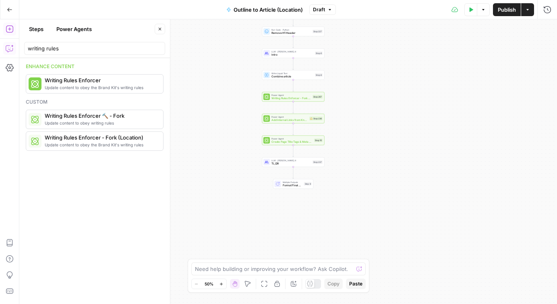
click at [9, 50] on icon "button" at bounding box center [10, 48] width 8 height 8
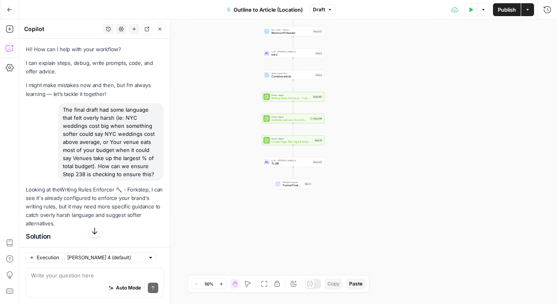
drag, startPoint x: 134, startPoint y: 173, endPoint x: 64, endPoint y: 111, distance: 94.4
click at [64, 111] on div "The final draft had some language that felt overly harsh (ie: NYC weddings cost…" at bounding box center [110, 141] width 105 height 77
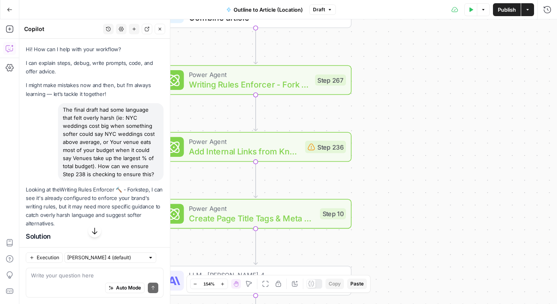
copy div "The final draft had some language that felt overly harsh (ie: NYC weddings cost…"
click at [66, 275] on textarea at bounding box center [94, 275] width 127 height 8
paste textarea "The final draft had some language that felt overly harsh (ie: NYC weddings cost…"
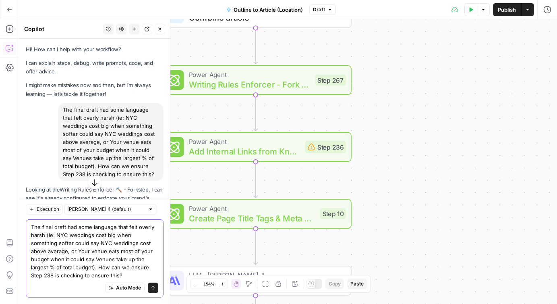
click at [132, 266] on textarea "The final draft had some language that felt overly harsh (ie: NYC weddings cost…" at bounding box center [94, 251] width 127 height 56
type textarea "The final draft had some language that felt overly harsh (ie: NYC weddings cost…"
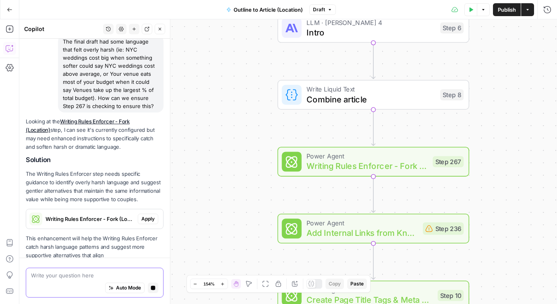
scroll to position [606, 0]
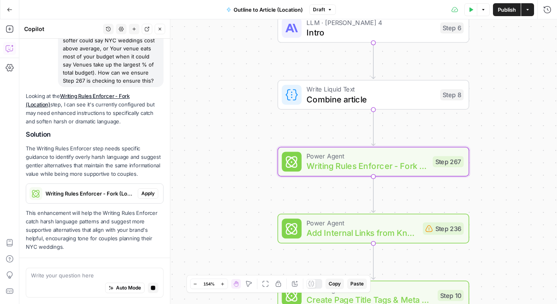
click at [147, 192] on span "Apply" at bounding box center [147, 193] width 13 height 7
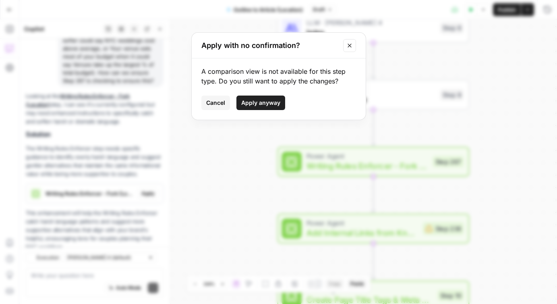
scroll to position [630, 0]
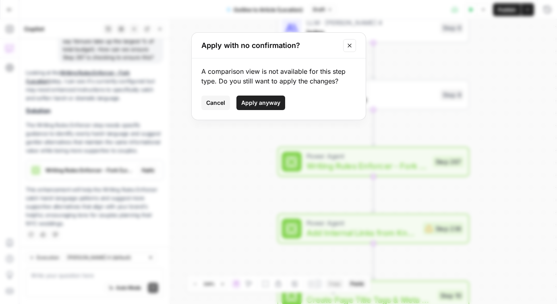
click at [254, 103] on span "Apply anyway" at bounding box center [260, 103] width 39 height 8
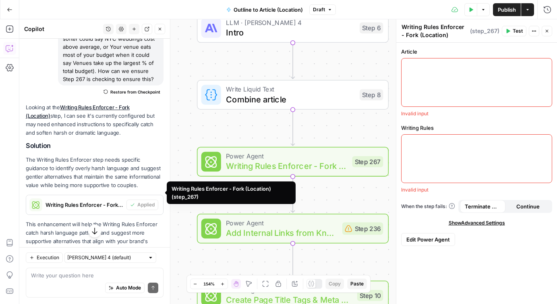
scroll to position [642, 0]
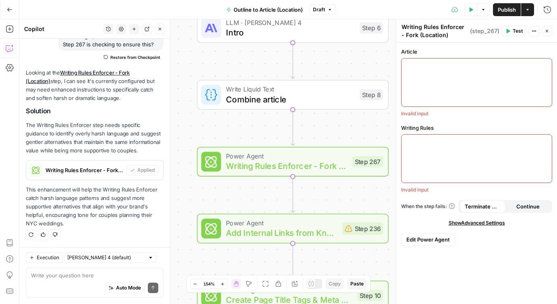
click at [198, 129] on div "true false Workflow Input Settings Inputs Google Search Google Search Results S…" at bounding box center [287, 161] width 537 height 284
click at [544, 30] on icon "button" at bounding box center [546, 31] width 5 height 5
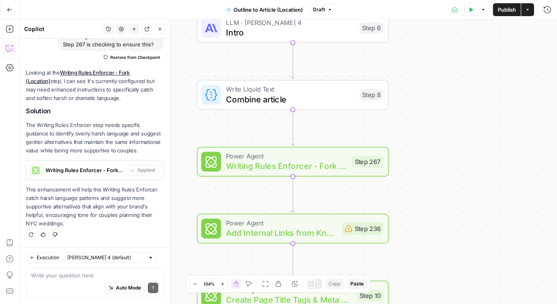
click at [286, 164] on span "Writing Rules Enforcer - Fork (Location)" at bounding box center [286, 165] width 121 height 12
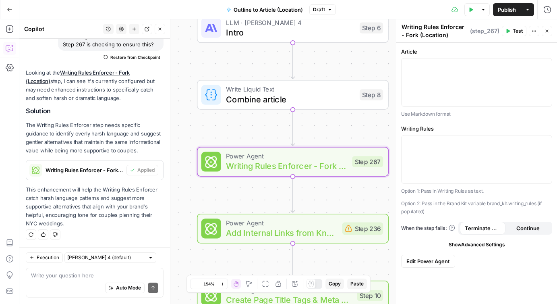
click at [546, 29] on icon "button" at bounding box center [546, 31] width 5 height 5
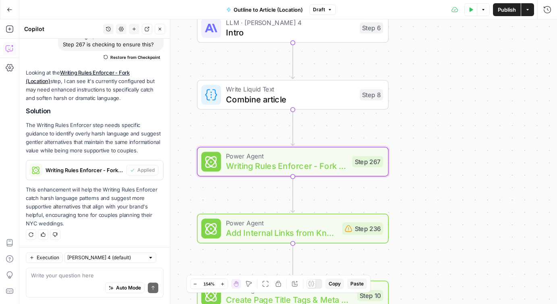
click at [474, 149] on div "true false Workflow Input Settings Inputs Google Search Google Search Results S…" at bounding box center [287, 161] width 537 height 284
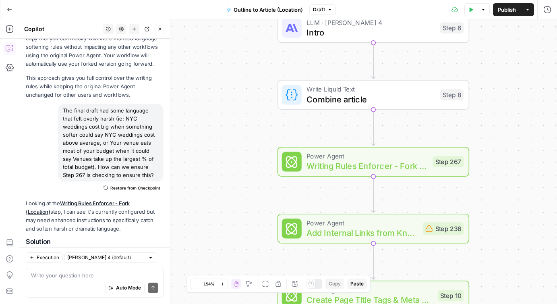
scroll to position [488, 0]
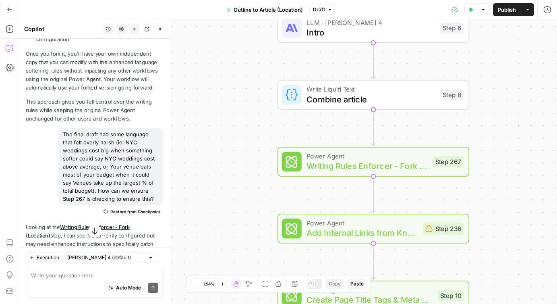
drag, startPoint x: 128, startPoint y: 197, endPoint x: 63, endPoint y: 134, distance: 90.3
click at [63, 134] on div "The final draft had some language that felt overly harsh (ie: NYC weddings cost…" at bounding box center [110, 166] width 105 height 77
copy div "The final draft had some language that felt overly harsh (ie: NYC weddings cost…"
click at [238, 164] on div "true false Workflow Input Settings Inputs Google Search Google Search Results S…" at bounding box center [287, 161] width 537 height 284
click at [64, 272] on textarea at bounding box center [94, 275] width 127 height 8
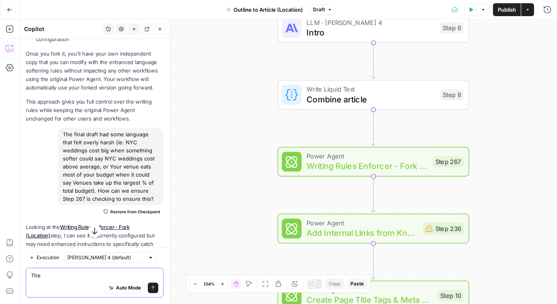
type textarea "The"
click at [317, 240] on div "Power Agent Add Internal Links from Knowledge Base - Fork Step 236 Copy step De…" at bounding box center [373, 228] width 192 height 30
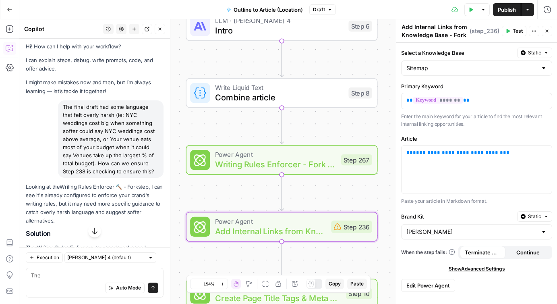
scroll to position [4, 0]
click at [508, 155] on p "**********" at bounding box center [476, 153] width 140 height 8
drag, startPoint x: 512, startPoint y: 153, endPoint x: 376, endPoint y: 153, distance: 136.1
click at [376, 153] on body "Zola Inc New Home Browse Insights Opportunities Your Data Recent Grids [Zola] C…" at bounding box center [278, 152] width 557 height 304
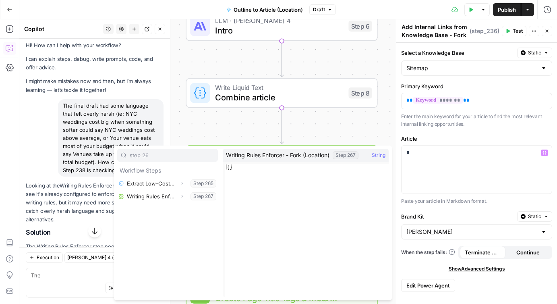
type input "step 26"
click at [157, 196] on button "Select variable Writing Rules Enforcer - Fork (Location)" at bounding box center [167, 196] width 101 height 13
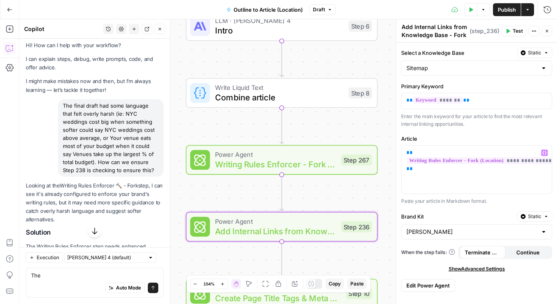
click at [506, 12] on span "Publish" at bounding box center [507, 10] width 18 height 8
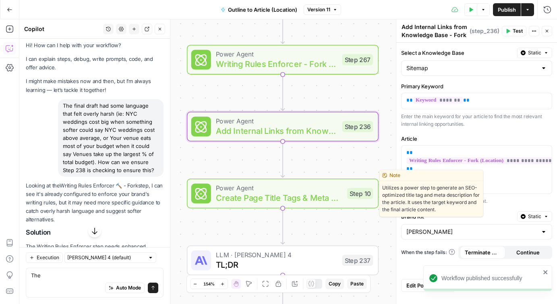
click at [297, 200] on span "Create Page Title Tags & Meta Descriptions - Fork" at bounding box center [279, 197] width 126 height 12
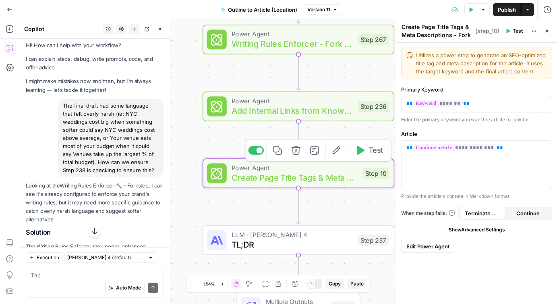
click at [314, 176] on span "Create Page Title Tags & Meta Descriptions - Fork" at bounding box center [294, 177] width 126 height 12
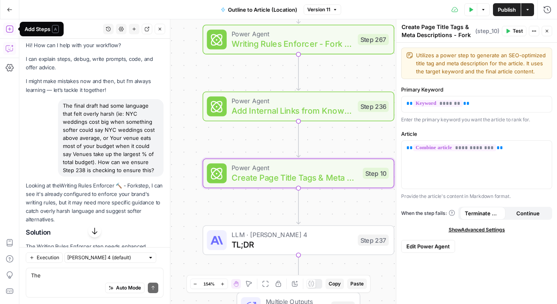
click at [12, 29] on icon "button" at bounding box center [10, 29] width 8 height 8
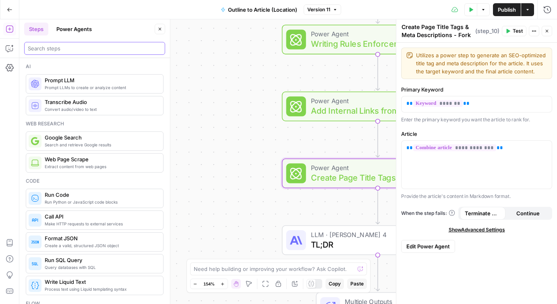
click at [91, 50] on input "search" at bounding box center [95, 48] width 134 height 8
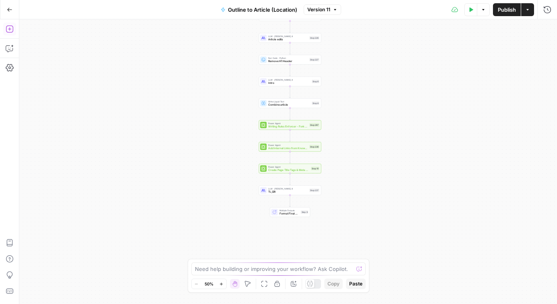
click at [11, 31] on icon "button" at bounding box center [10, 29] width 8 height 8
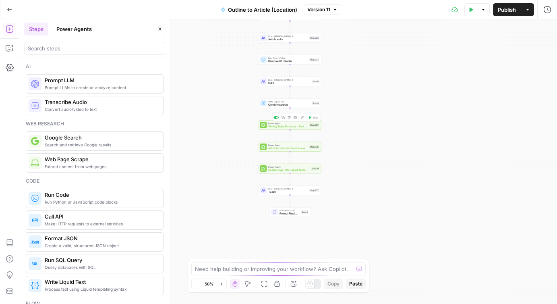
click at [358, 157] on div "true false Workflow Input Settings Inputs Google Search Google Search Results S…" at bounding box center [287, 161] width 537 height 284
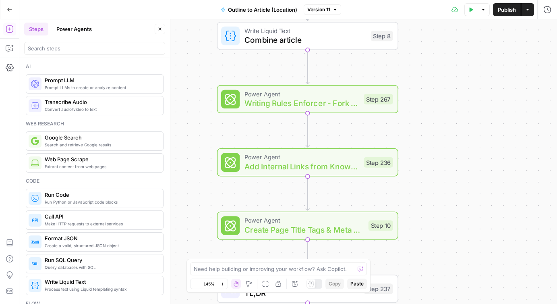
click at [70, 30] on button "Power Agents" at bounding box center [74, 29] width 45 height 13
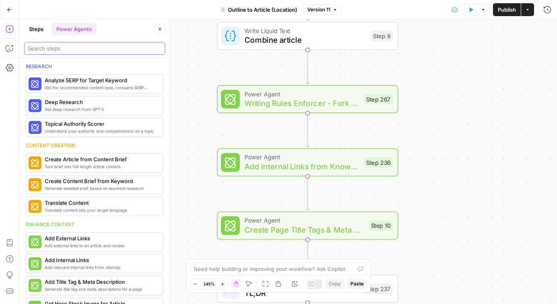
click at [60, 48] on input "search" at bounding box center [95, 48] width 134 height 8
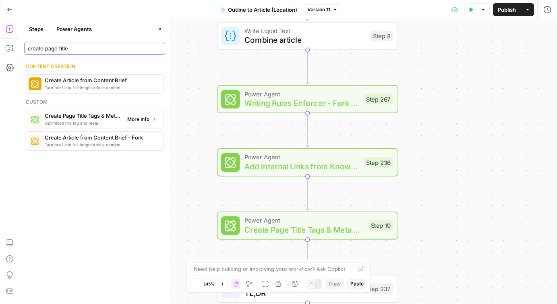
type input "create page title"
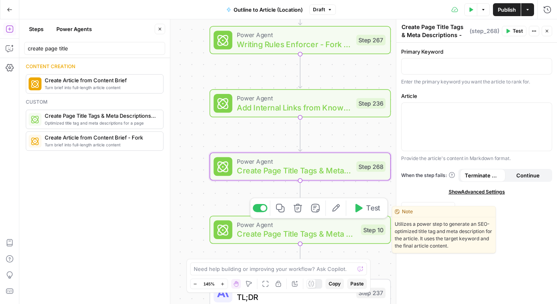
click at [278, 232] on span "Create Page Title Tags & Meta Descriptions - Fork" at bounding box center [296, 233] width 119 height 12
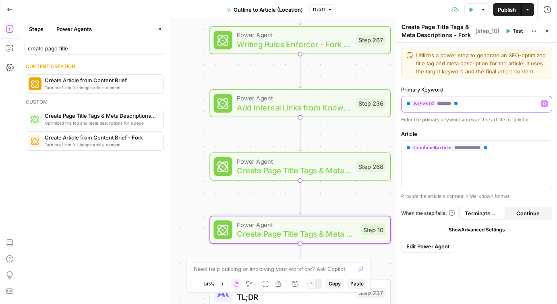
drag, startPoint x: 477, startPoint y: 100, endPoint x: 388, endPoint y: 102, distance: 89.0
click at [388, 102] on body "Zola Inc New Home Browse Insights Opportunities Your Data Recent Grids [Zola] C…" at bounding box center [278, 152] width 557 height 304
copy p "** ******* **"
click at [283, 167] on span "Create Page Title Tags & Meta Descriptions - Fork" at bounding box center [294, 171] width 115 height 12
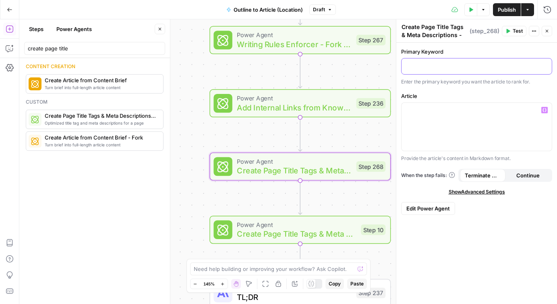
click at [417, 66] on p at bounding box center [476, 66] width 140 height 8
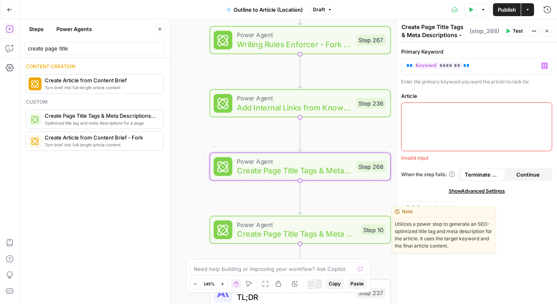
click at [289, 229] on span "Create Page Title Tags & Meta Descriptions - Fork" at bounding box center [296, 233] width 119 height 12
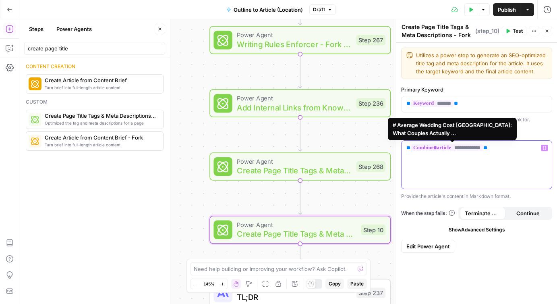
drag, startPoint x: 503, startPoint y: 147, endPoint x: 401, endPoint y: 145, distance: 102.3
click at [401, 145] on div "**********" at bounding box center [476, 164] width 151 height 49
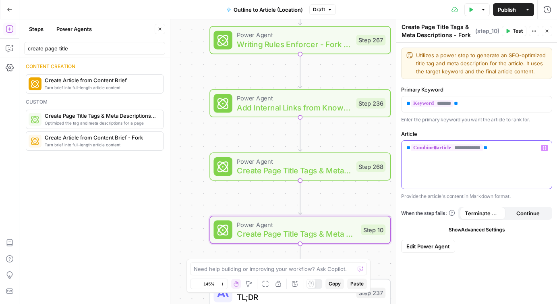
copy p "**********"
click at [296, 174] on span "Create Page Title Tags & Meta Descriptions - Fork" at bounding box center [294, 171] width 115 height 12
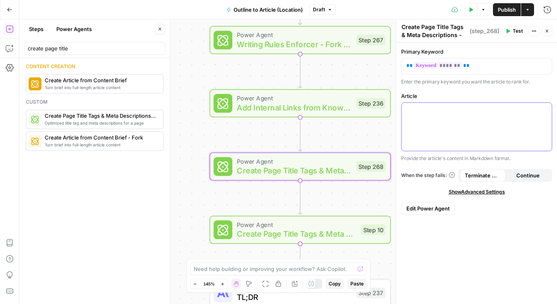
click at [432, 120] on div at bounding box center [476, 127] width 150 height 48
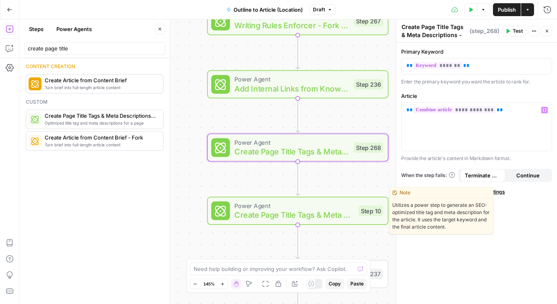
click at [316, 213] on span "Create Page Title Tags & Meta Descriptions - Fork" at bounding box center [293, 215] width 119 height 12
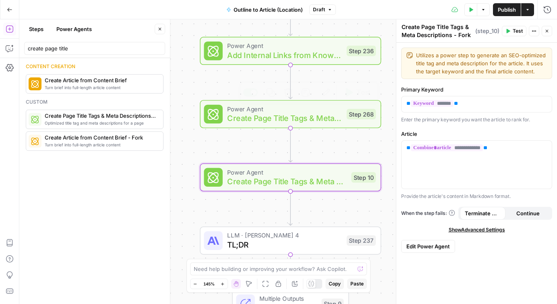
click at [308, 119] on span "Create Page Title Tags & Meta Descriptions - Fork" at bounding box center [284, 118] width 115 height 12
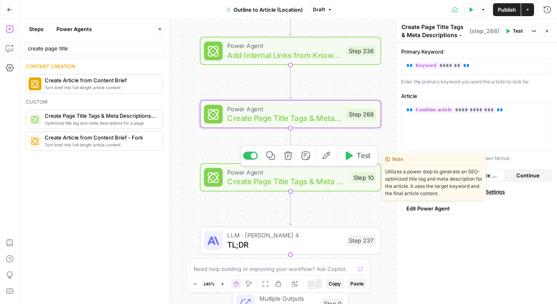
click at [299, 182] on span "Create Page Title Tags & Meta Descriptions - Fork" at bounding box center [286, 181] width 119 height 12
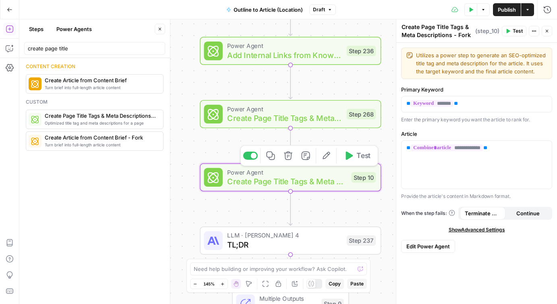
click at [296, 115] on span "Create Page Title Tags & Meta Descriptions - Fork" at bounding box center [284, 118] width 115 height 12
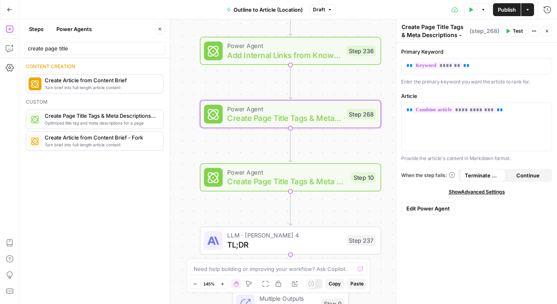
click at [454, 32] on textarea "Create Page Title Tags & Meta Descriptions - Fork" at bounding box center [434, 35] width 66 height 24
drag, startPoint x: 455, startPoint y: 34, endPoint x: 467, endPoint y: 35, distance: 11.7
click at [467, 35] on textarea "Create Page Title Tags & Meta Descriptions - Fork" at bounding box center [434, 35] width 66 height 24
click at [466, 254] on div "**********" at bounding box center [476, 173] width 161 height 261
click at [93, 48] on input "create page title" at bounding box center [95, 48] width 134 height 8
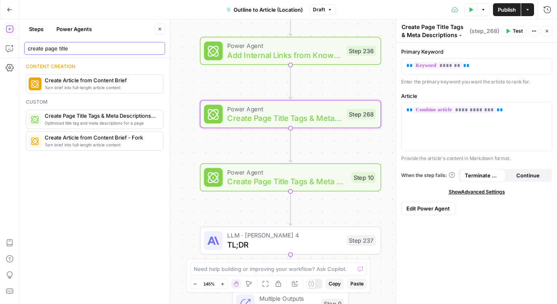
click at [93, 48] on input "create page title" at bounding box center [95, 48] width 134 height 8
click at [407, 26] on textarea "Create Page Title Tags & Meta Descriptions - Fork" at bounding box center [434, 35] width 66 height 24
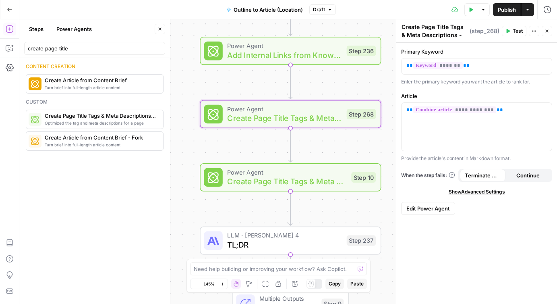
click at [407, 26] on textarea "Create Page Title Tags & Meta Descriptions - Fork" at bounding box center [434, 35] width 66 height 24
click at [349, 147] on div "true false Workflow Input Settings Inputs Google Search Google Search Results S…" at bounding box center [287, 161] width 537 height 284
click at [288, 93] on icon "button" at bounding box center [288, 92] width 8 height 8
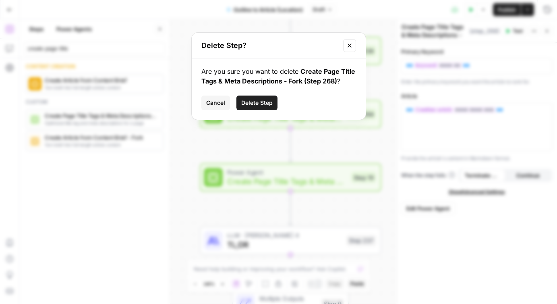
click at [257, 102] on span "Delete Step" at bounding box center [256, 103] width 31 height 8
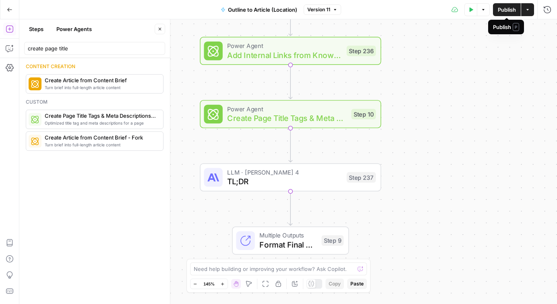
click at [507, 9] on span "Publish" at bounding box center [507, 10] width 18 height 8
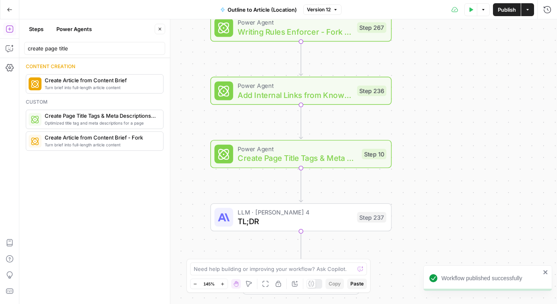
click at [160, 30] on icon "button" at bounding box center [159, 29] width 5 height 5
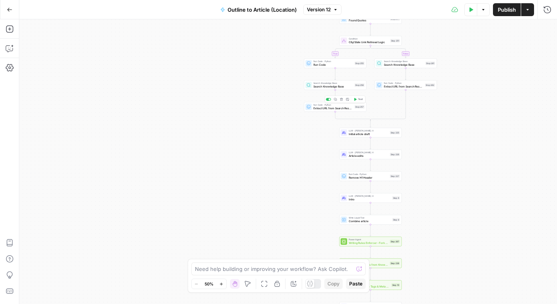
click at [319, 108] on span "Extract URL from Search Results" at bounding box center [332, 108] width 39 height 4
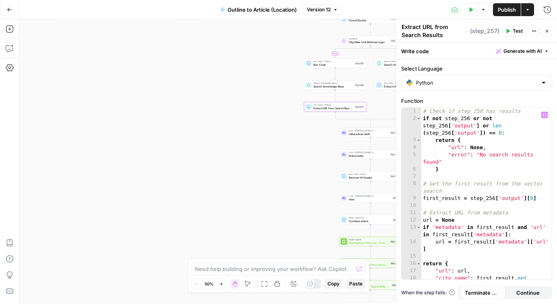
click at [279, 170] on div "true false Workflow Input Settings Inputs Google Search Google Search Results S…" at bounding box center [287, 161] width 537 height 284
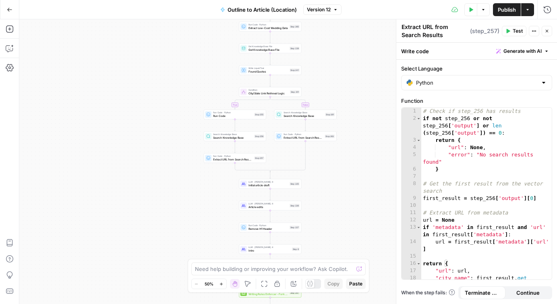
drag, startPoint x: 294, startPoint y: 158, endPoint x: 186, endPoint y: 205, distance: 117.2
click at [186, 205] on div "true false Workflow Input Settings Inputs Google Search Google Search Results S…" at bounding box center [287, 161] width 537 height 284
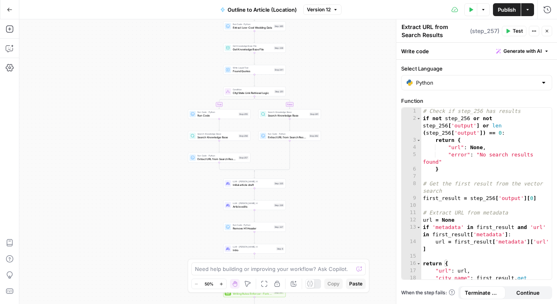
click at [352, 80] on div "true false Workflow Input Settings Inputs Google Search Google Search Results S…" at bounding box center [287, 161] width 537 height 284
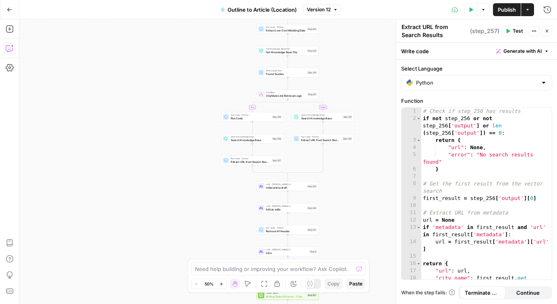
click at [11, 47] on icon "button" at bounding box center [10, 48] width 8 height 8
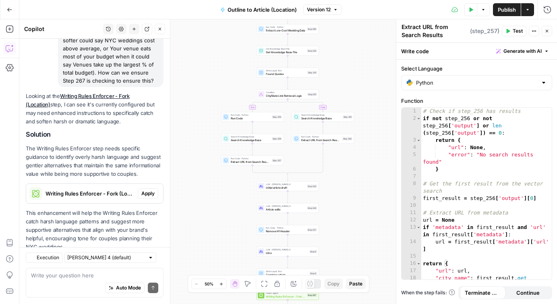
scroll to position [630, 0]
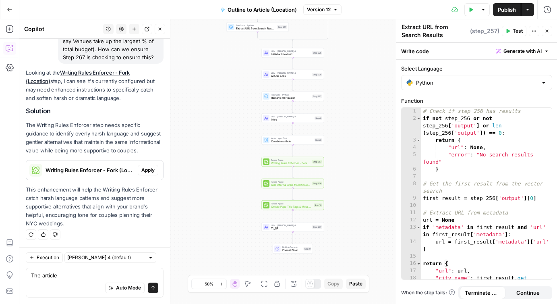
type textarea "The article"
click at [351, 124] on div "true false Workflow Input Settings Inputs Google Search Google Search Results S…" at bounding box center [287, 161] width 537 height 284
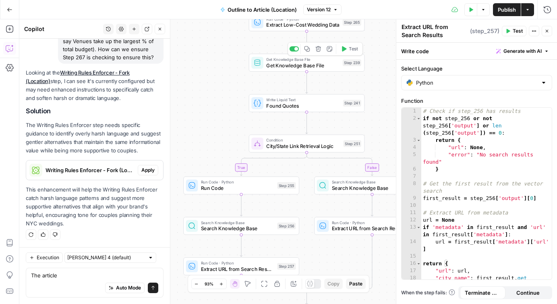
click at [284, 64] on span "Get Knowledge Base File" at bounding box center [302, 66] width 73 height 8
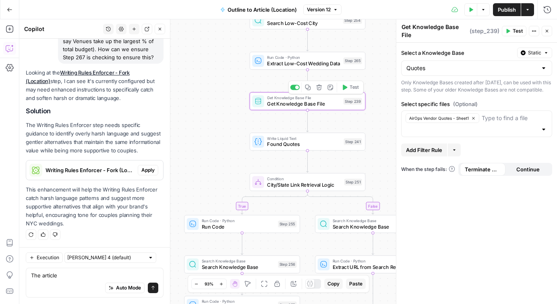
click at [283, 65] on span "Extract Low-Cost Wedding Data" at bounding box center [303, 64] width 73 height 8
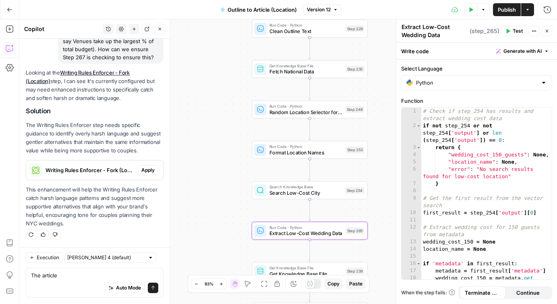
click at [282, 72] on span "Fetch National Data" at bounding box center [305, 72] width 73 height 8
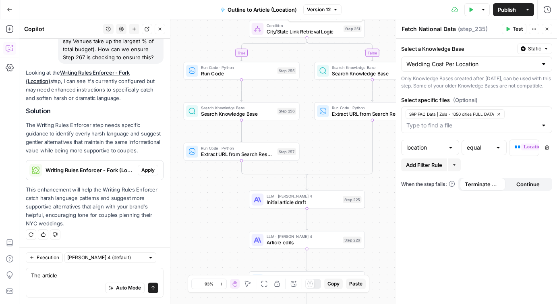
click at [297, 32] on span "City/State Link Retrieval Logic" at bounding box center [303, 32] width 74 height 8
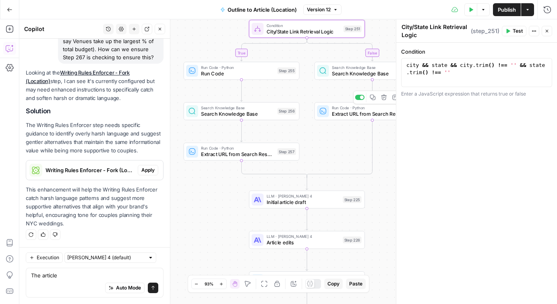
click at [346, 115] on span "Extract URL from Search Results" at bounding box center [368, 114] width 73 height 8
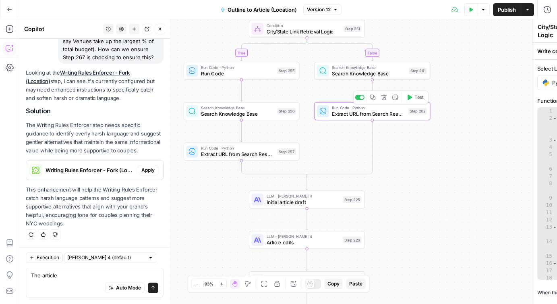
type textarea "Extract URL from Search Results"
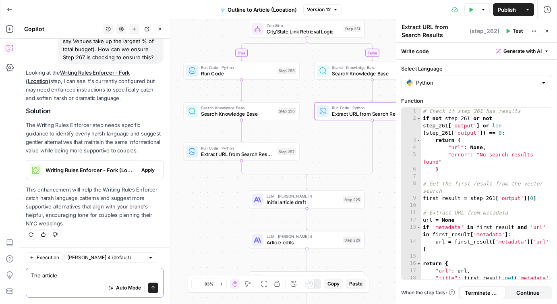
click at [68, 274] on textarea "The article" at bounding box center [94, 275] width 127 height 8
type textarea "The article included the average"
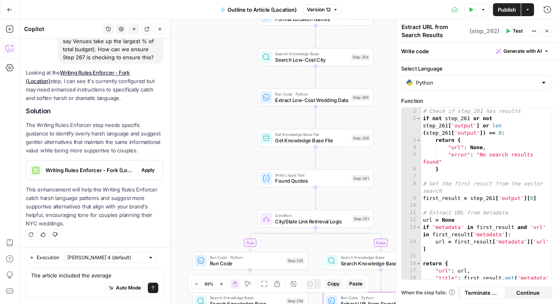
click at [293, 137] on span "Get Knowledge Base File" at bounding box center [311, 140] width 73 height 8
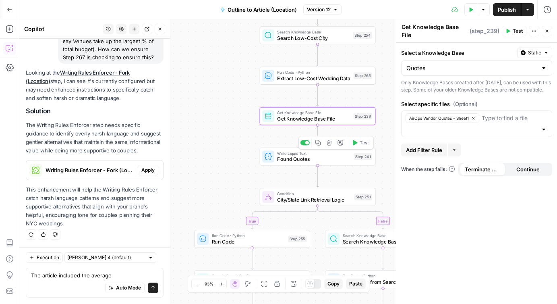
click at [294, 161] on span "Found Quotes" at bounding box center [314, 159] width 74 height 8
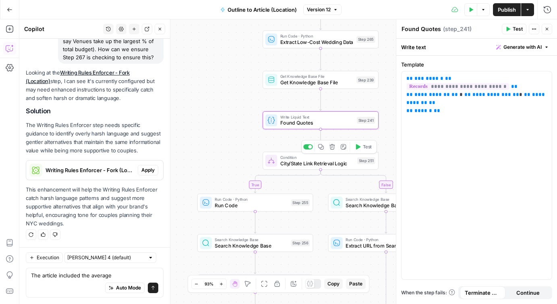
click at [293, 165] on span "City/State Link Retrieval Logic" at bounding box center [317, 163] width 74 height 8
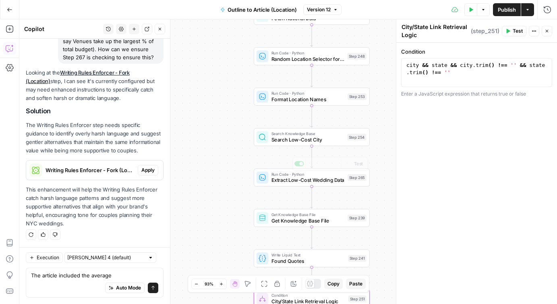
click at [293, 182] on span "Extract Low-Cost Wedding Data" at bounding box center [307, 180] width 73 height 8
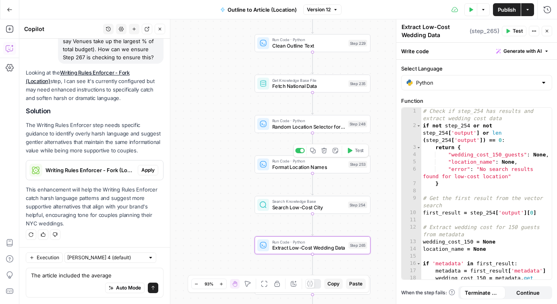
click at [289, 83] on span "Fetch National Data" at bounding box center [308, 86] width 73 height 8
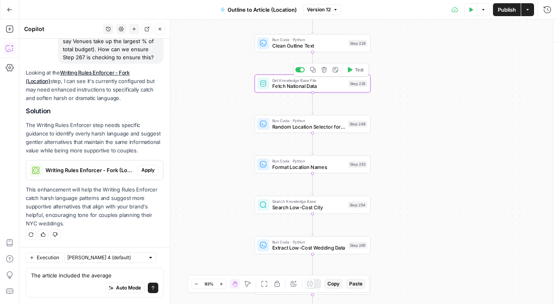
type textarea "Fetch National Data"
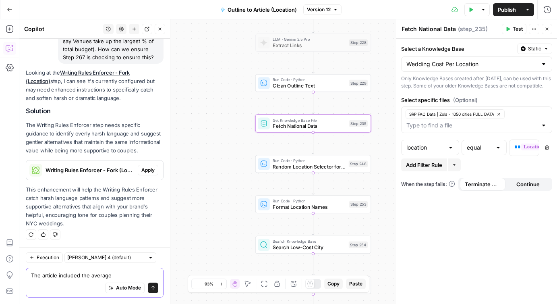
click at [120, 274] on textarea "The article included the average" at bounding box center [94, 275] width 127 height 8
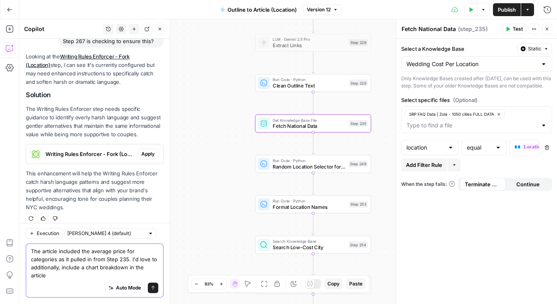
scroll to position [654, 0]
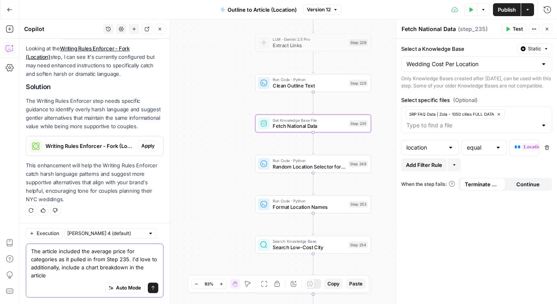
paste textarea "of average price and % of budget for each category"
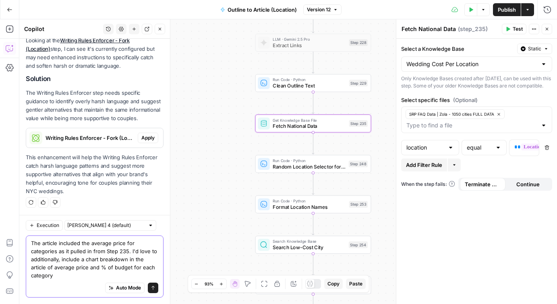
click at [56, 268] on textarea "The article included the average price for categories as it pulled in from Step…" at bounding box center [94, 259] width 127 height 40
click at [85, 277] on textarea "The article included the average price for categories as it pulled in from Step…" at bounding box center [94, 259] width 127 height 40
click at [45, 276] on textarea "The article included the average price for categories as it pulled in from Step…" at bounding box center [94, 259] width 127 height 40
click at [98, 275] on textarea "The article included the average price for categories as it pulled in from Step…" at bounding box center [94, 259] width 127 height 40
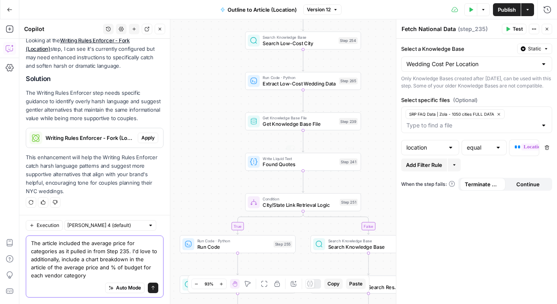
type textarea "The article included the average price for categories as it pulled in from Step…"
click at [286, 123] on span "Get Knowledge Base File" at bounding box center [298, 124] width 73 height 8
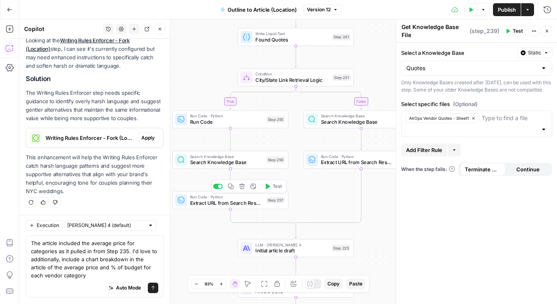
click at [203, 202] on span "Extract URL from Search Results" at bounding box center [226, 203] width 73 height 8
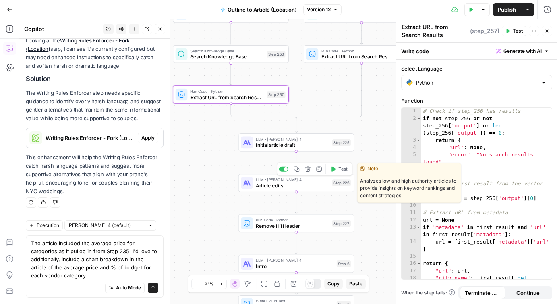
click at [270, 187] on span "Article edits" at bounding box center [292, 186] width 73 height 8
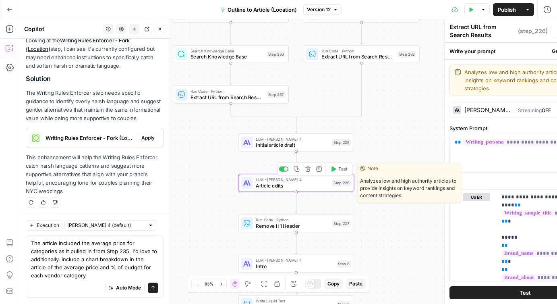
type textarea "Article edits"
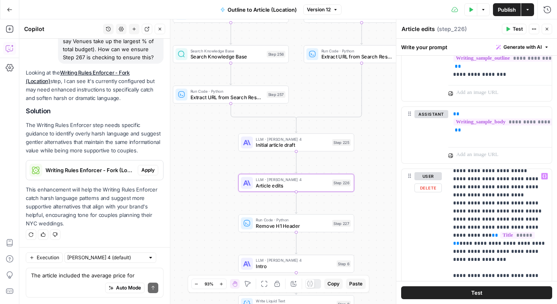
scroll to position [807, 0]
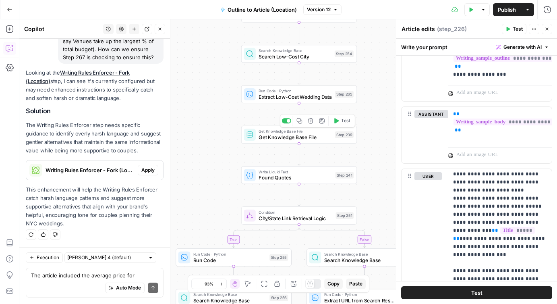
click at [284, 136] on span "Get Knowledge Base File" at bounding box center [294, 137] width 73 height 8
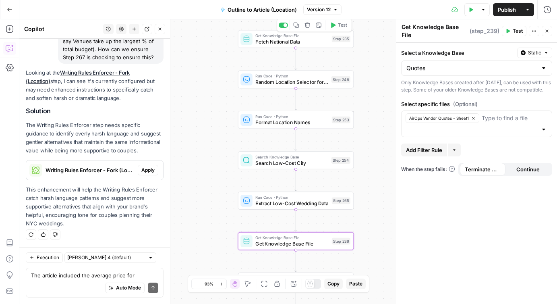
click at [274, 39] on span "Fetch National Data" at bounding box center [291, 42] width 73 height 8
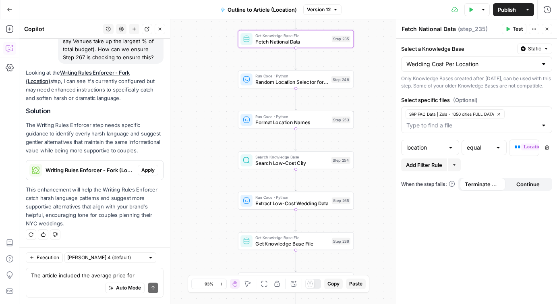
drag, startPoint x: 511, startPoint y: 123, endPoint x: 405, endPoint y: 121, distance: 105.9
click at [405, 121] on div "SRP FAQ Data | Zola - 1050 cities FULL DATA" at bounding box center [476, 119] width 151 height 27
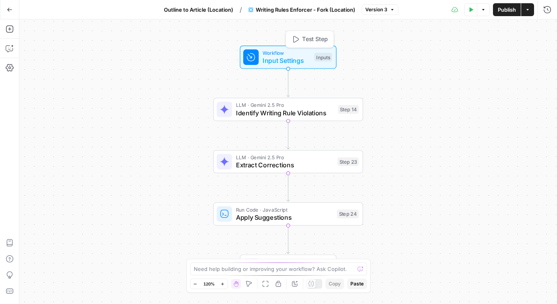
click at [268, 116] on span "Identify Writing Rule Violations" at bounding box center [285, 113] width 98 height 10
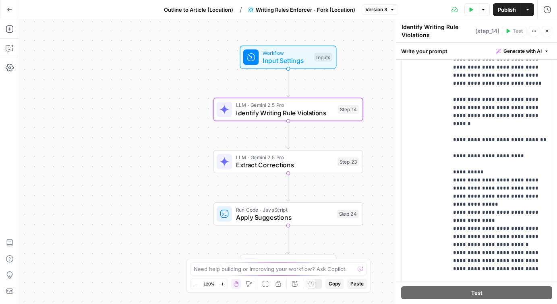
scroll to position [223, 0]
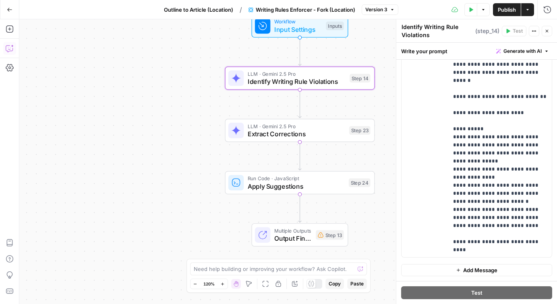
click at [8, 48] on icon "button" at bounding box center [10, 48] width 8 height 8
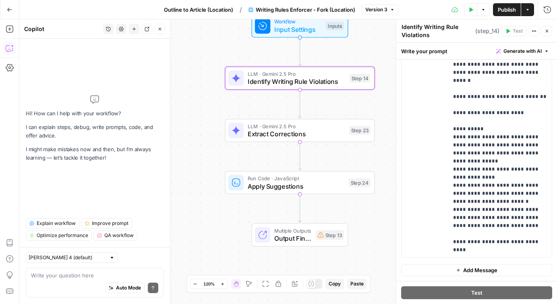
click at [68, 278] on textarea at bounding box center [94, 275] width 127 height 8
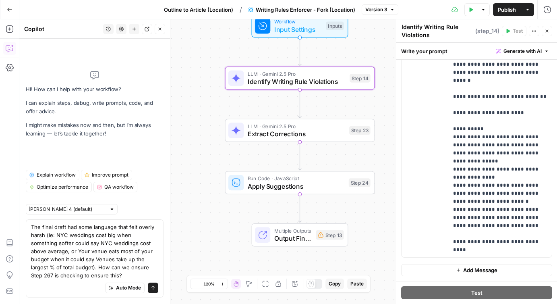
drag, startPoint x: 116, startPoint y: 266, endPoint x: 138, endPoint y: 266, distance: 22.1
click at [138, 266] on textarea "The final draft had some language that felt overly harsh (ie: NYC weddings cost…" at bounding box center [94, 251] width 127 height 56
type textarea "The final draft had some language that felt overly harsh (ie: NYC weddings cost…"
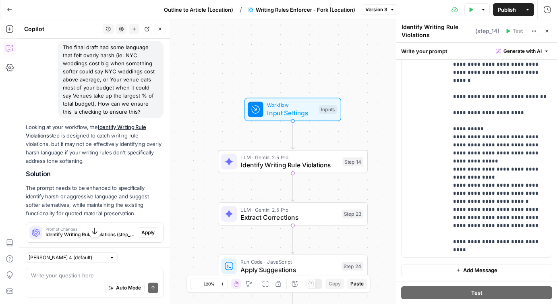
scroll to position [134, 0]
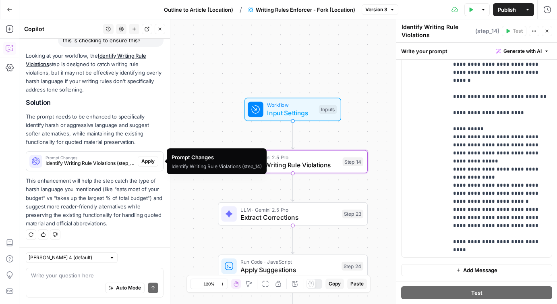
click at [146, 161] on span "Apply" at bounding box center [147, 160] width 13 height 7
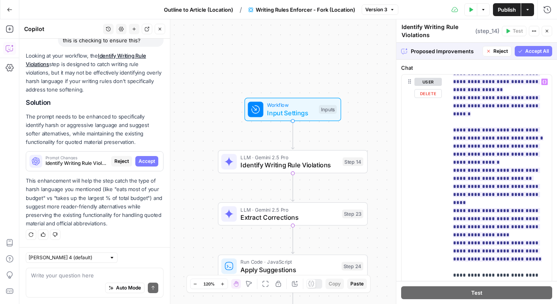
scroll to position [409, 0]
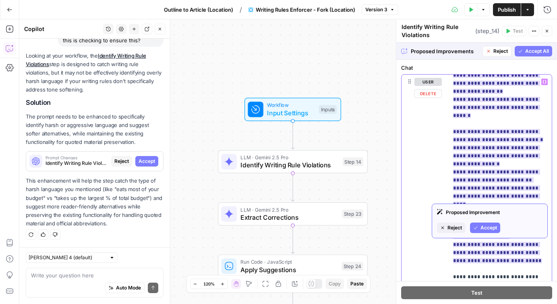
click at [500, 100] on ins "**********" at bounding box center [498, 107] width 90 height 311
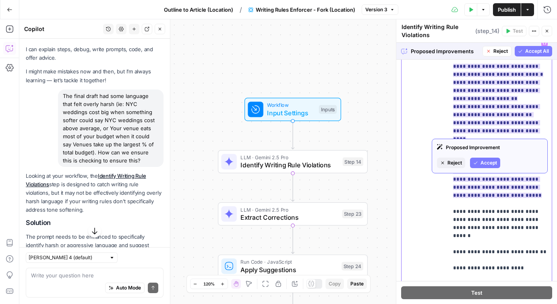
scroll to position [119, 0]
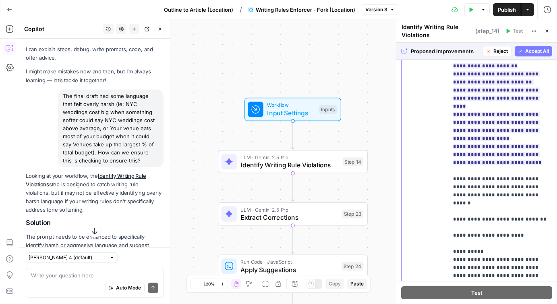
scroll to position [223, 0]
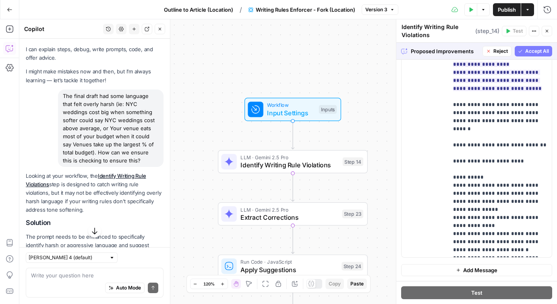
click at [528, 51] on span "Accept All" at bounding box center [537, 50] width 24 height 7
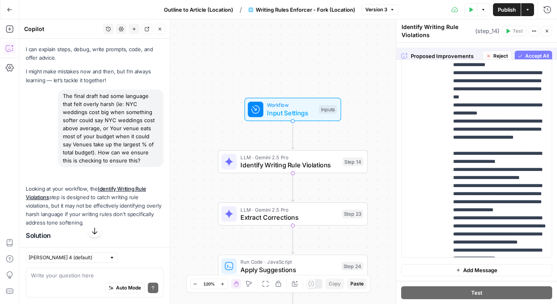
scroll to position [0, 0]
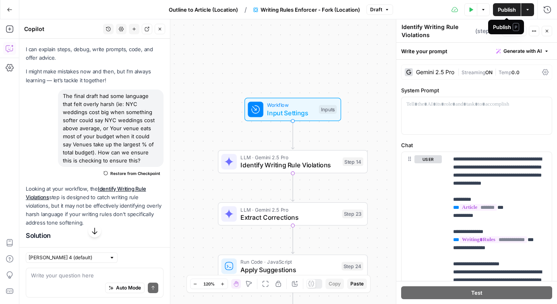
click at [510, 10] on span "Publish" at bounding box center [507, 10] width 18 height 8
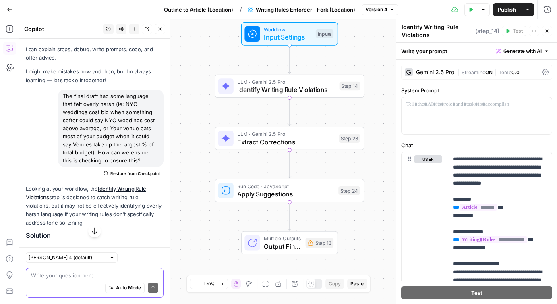
click at [64, 272] on textarea at bounding box center [94, 275] width 127 height 8
paste textarea "Don’t need to source the data, specifically"
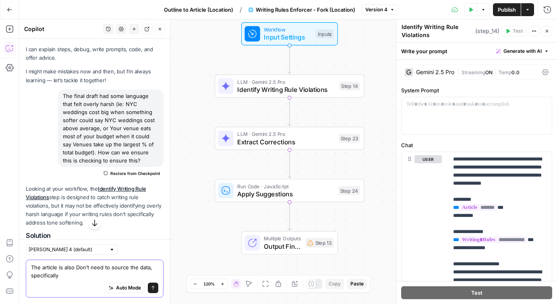
drag, startPoint x: 76, startPoint y: 267, endPoint x: 111, endPoint y: 267, distance: 34.2
click at [111, 267] on textarea "The article is also Don’t need to source the data, specifically" at bounding box center [94, 271] width 127 height 16
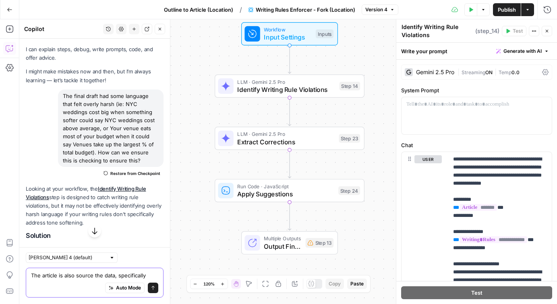
click at [92, 276] on textarea "The article is also source the data, specifically" at bounding box center [94, 275] width 127 height 8
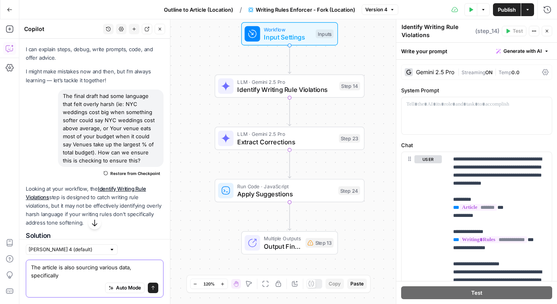
click at [128, 273] on textarea "The article is also sourcing various data, specifically" at bounding box center [94, 271] width 127 height 16
click at [129, 267] on textarea "The article is also sourcing various data, specifically" at bounding box center [94, 271] width 127 height 16
click at [111, 275] on textarea "The article is also sourcing various data, specifically" at bounding box center [94, 271] width 127 height 16
paste textarea "Data Source: SRP FAQ Data | Zola - 1050 cities FULL DATA"
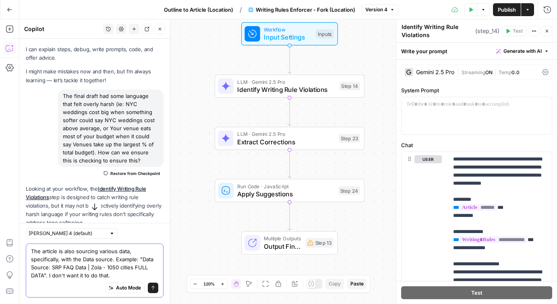
type textarea "The article is also sourcing various data, specifically, with the Data source. …"
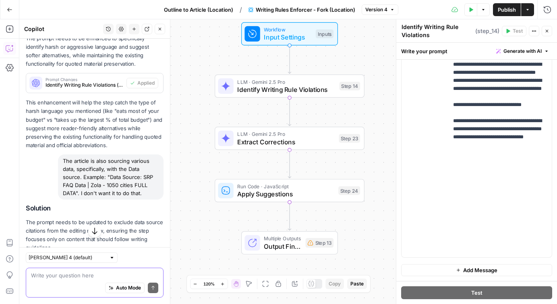
scroll to position [322, 0]
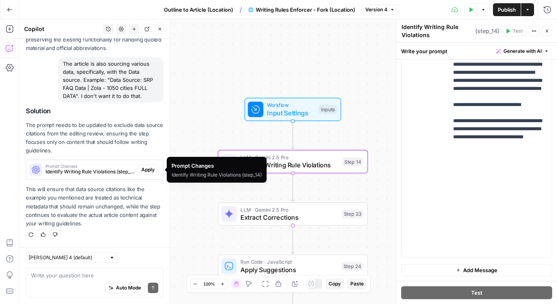
click at [146, 169] on span "Apply" at bounding box center [147, 169] width 13 height 7
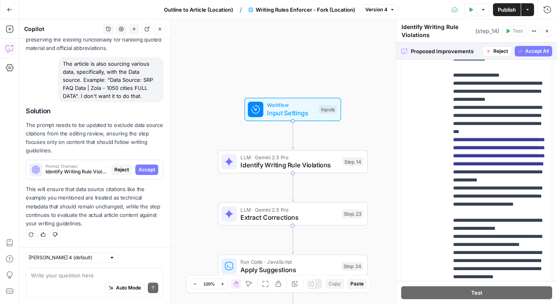
scroll to position [223, 0]
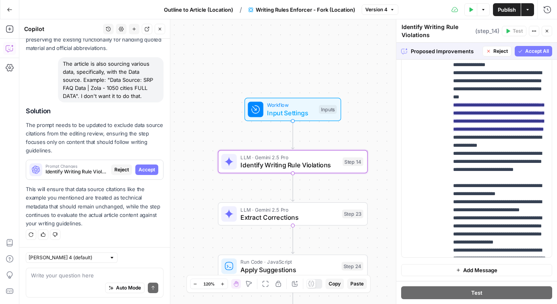
click at [145, 168] on span "Accept" at bounding box center [146, 169] width 17 height 7
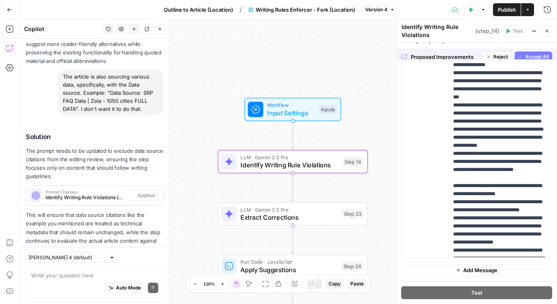
scroll to position [0, 0]
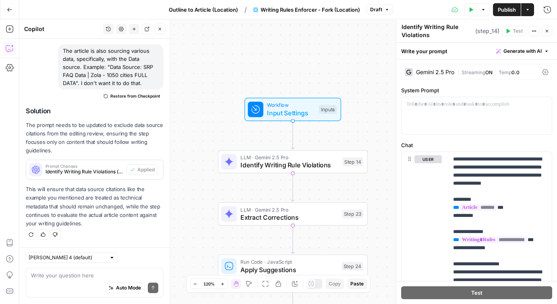
click at [503, 8] on span "Publish" at bounding box center [507, 10] width 18 height 8
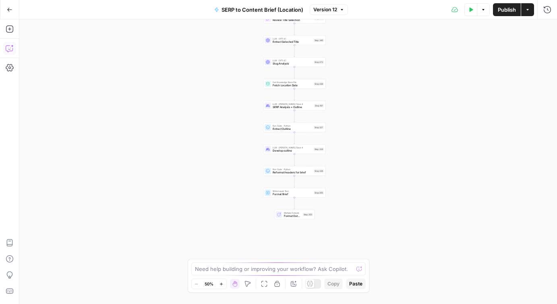
click at [12, 43] on button "Copilot" at bounding box center [9, 48] width 13 height 13
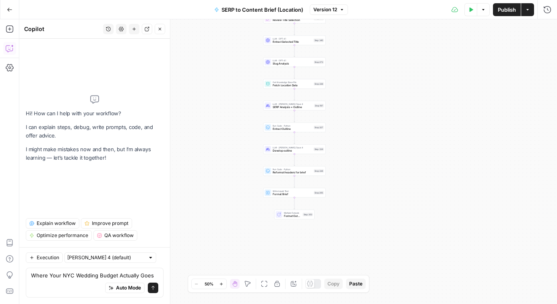
click at [32, 271] on textarea "Where Your NYC Wedding Budget Actually Goes" at bounding box center [94, 275] width 127 height 8
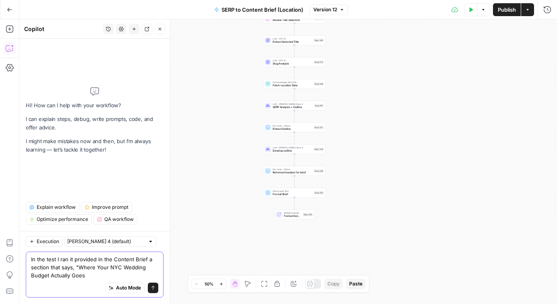
click at [110, 259] on textarea "In the test I ran it provided in the Content Brief a section that says, "Where …" at bounding box center [94, 267] width 127 height 24
click at [98, 271] on textarea "In the test I ran it provided in the Content Brief a section that says, "Where …" at bounding box center [94, 267] width 127 height 24
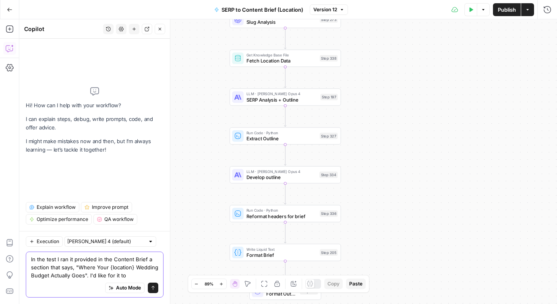
paste textarea "Include a chart with the breakdown of average price and % of budget for each ca…"
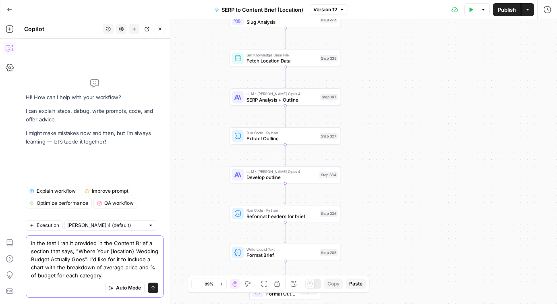
type textarea "In the test I ran it provided in the Content Brief a section that says, "Where …"
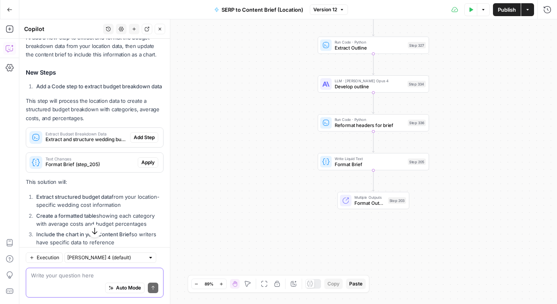
scroll to position [202, 0]
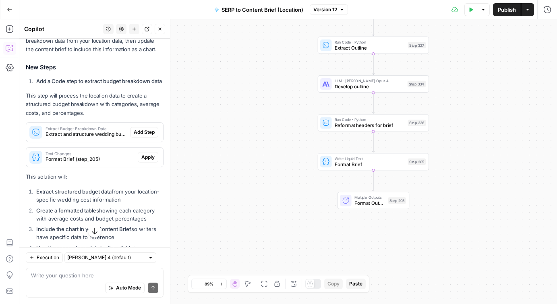
click at [57, 136] on div "Looking at your workflow, I can see that the Fetch Location Data step is alread…" at bounding box center [95, 133] width 138 height 333
click at [59, 138] on span "Extract and structure wedding budget breakdown data from location information" at bounding box center [85, 133] width 81 height 7
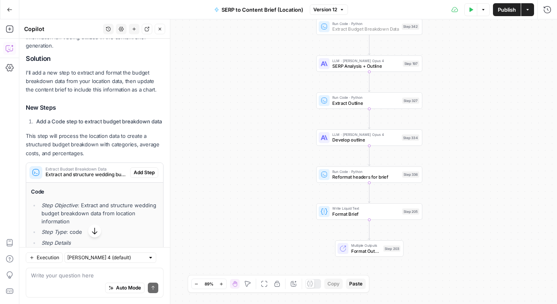
click at [138, 176] on span "Add Step" at bounding box center [144, 172] width 21 height 7
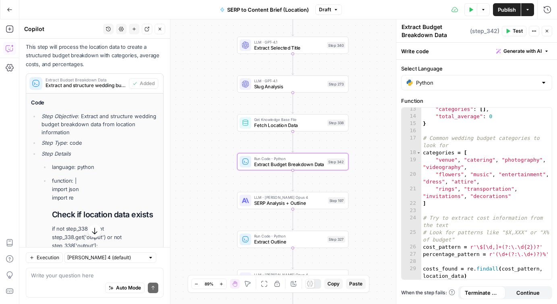
scroll to position [239, 0]
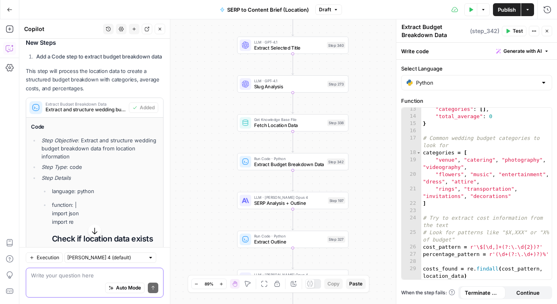
click at [72, 273] on textarea at bounding box center [94, 275] width 127 height 8
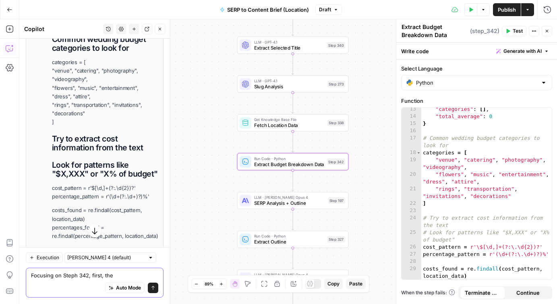
scroll to position [613, 0]
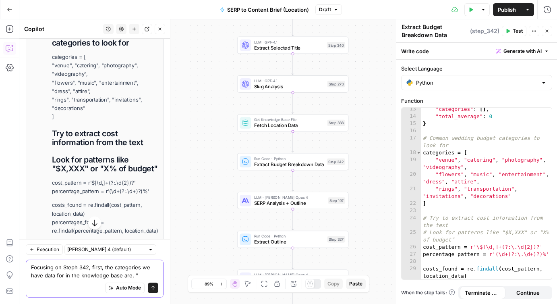
paste textarea "Hair & Makeup cost for 150 guests Bands and DJs cost for 150 guests Venue cost …"
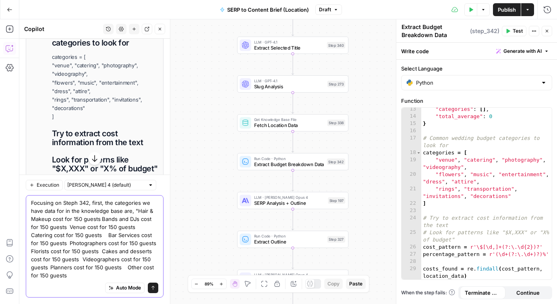
drag, startPoint x: 128, startPoint y: 275, endPoint x: 118, endPoint y: 269, distance: 11.7
click at [118, 269] on textarea "Focusing on Steph 342, first, the categories we have data for in the knowledge …" at bounding box center [94, 238] width 127 height 81
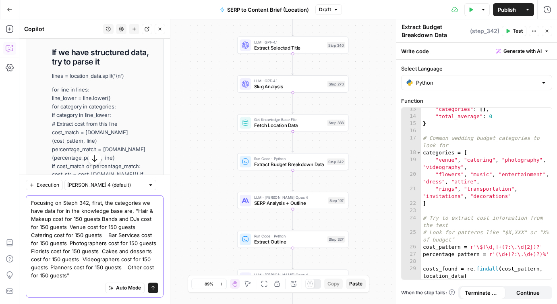
scroll to position [809, 0]
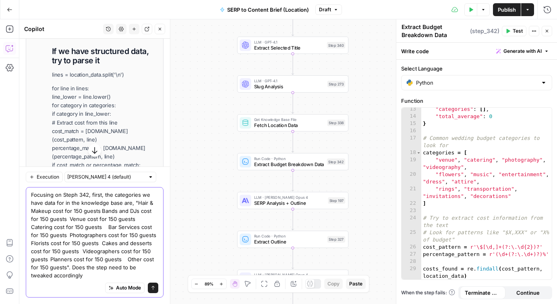
type textarea "Focusing on Steph 342, first, the categories we have data for in the knowledge …"
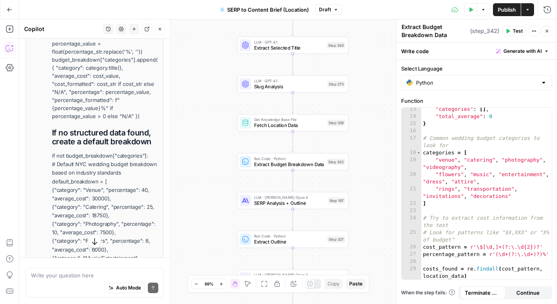
scroll to position [1002, 0]
